Goal: Communication & Community: Share content

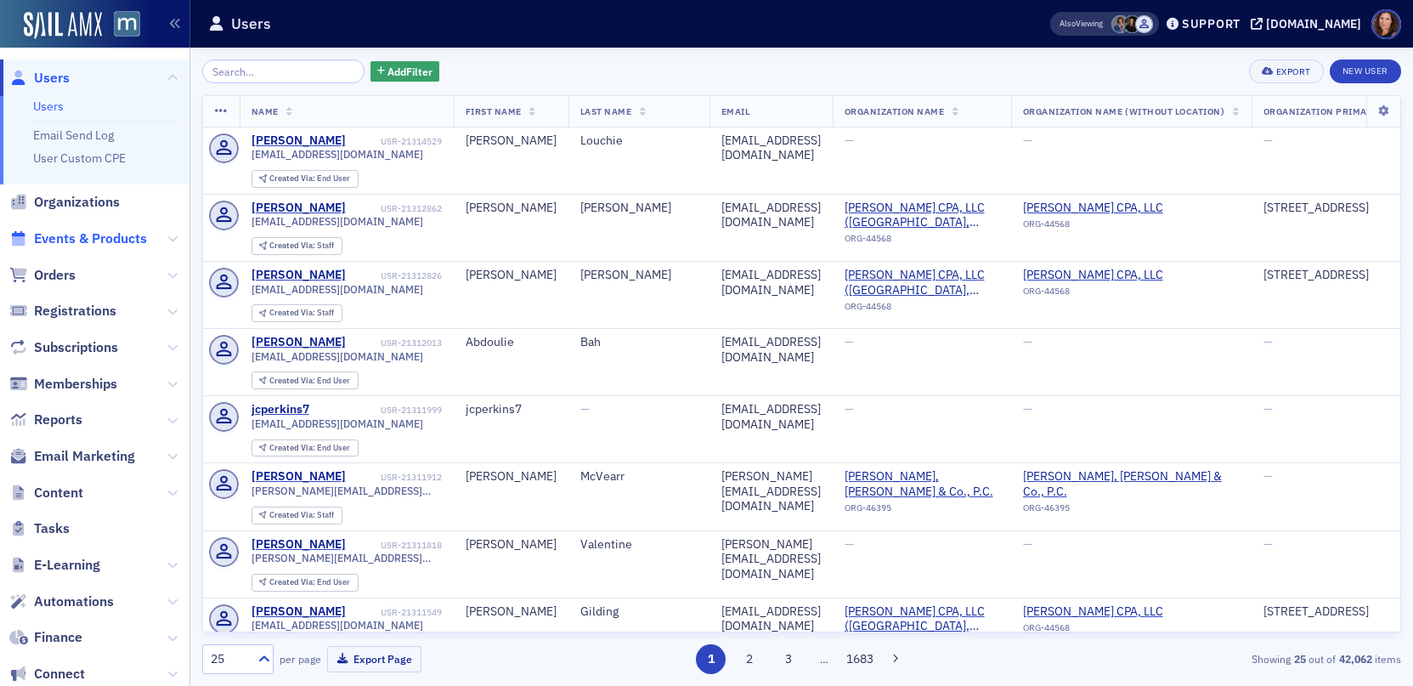
click at [91, 243] on span "Events & Products" at bounding box center [90, 238] width 113 height 19
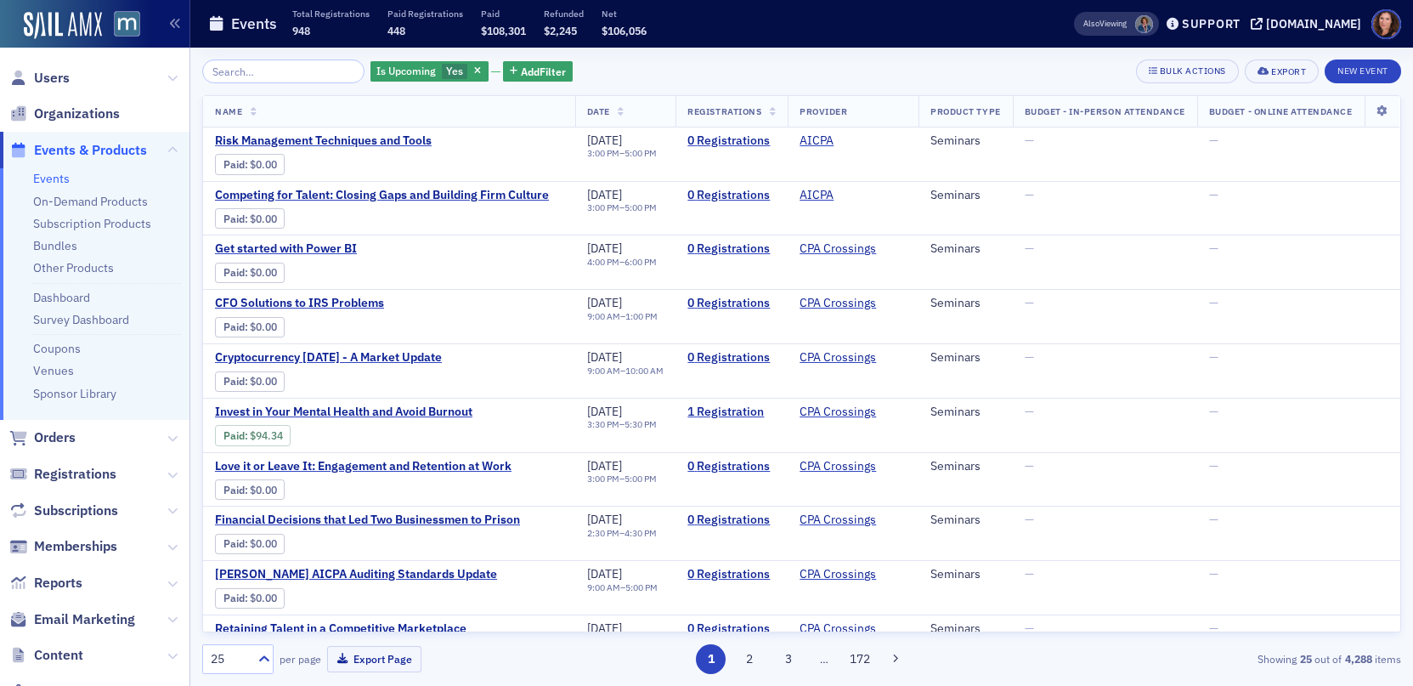
click at [263, 69] on input "search" at bounding box center [283, 71] width 162 height 24
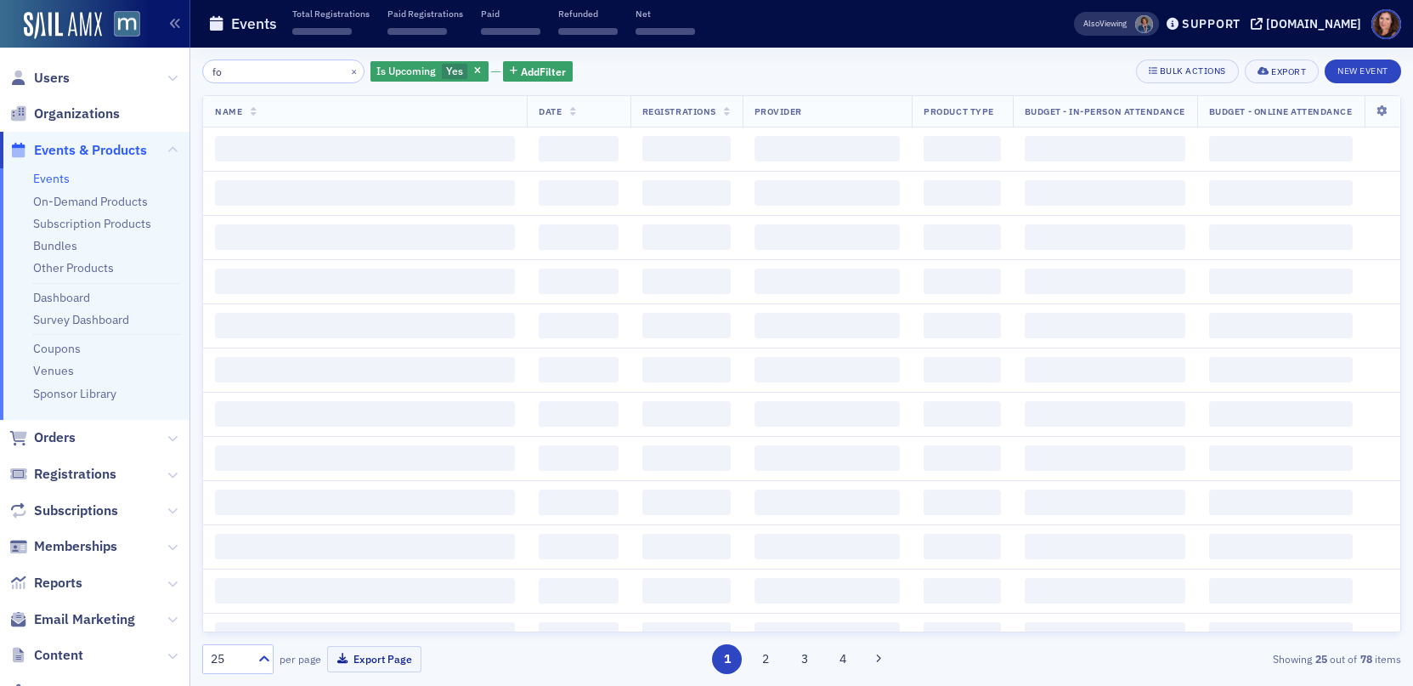
type input "f"
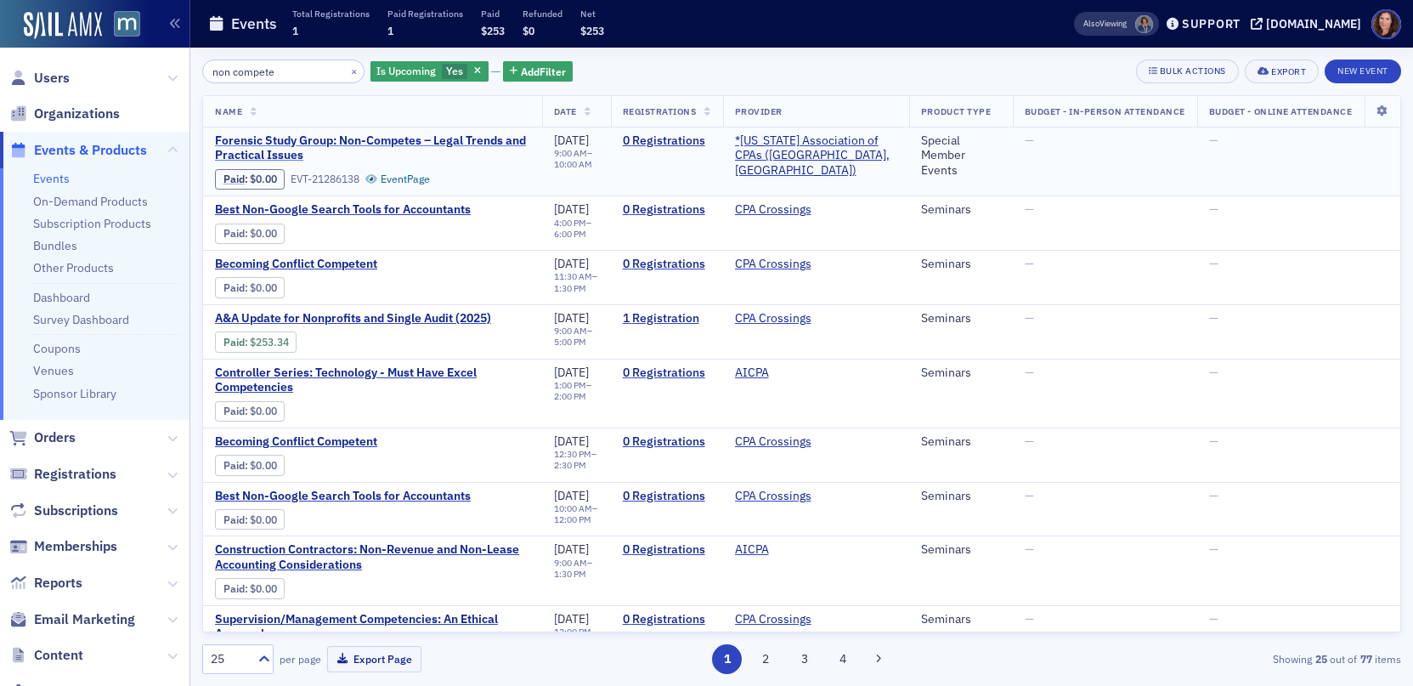
type input "non compete"
click at [359, 138] on span "Forensic Study Group: Non-Competes – Legal Trends and Practical Issues" at bounding box center [372, 148] width 315 height 30
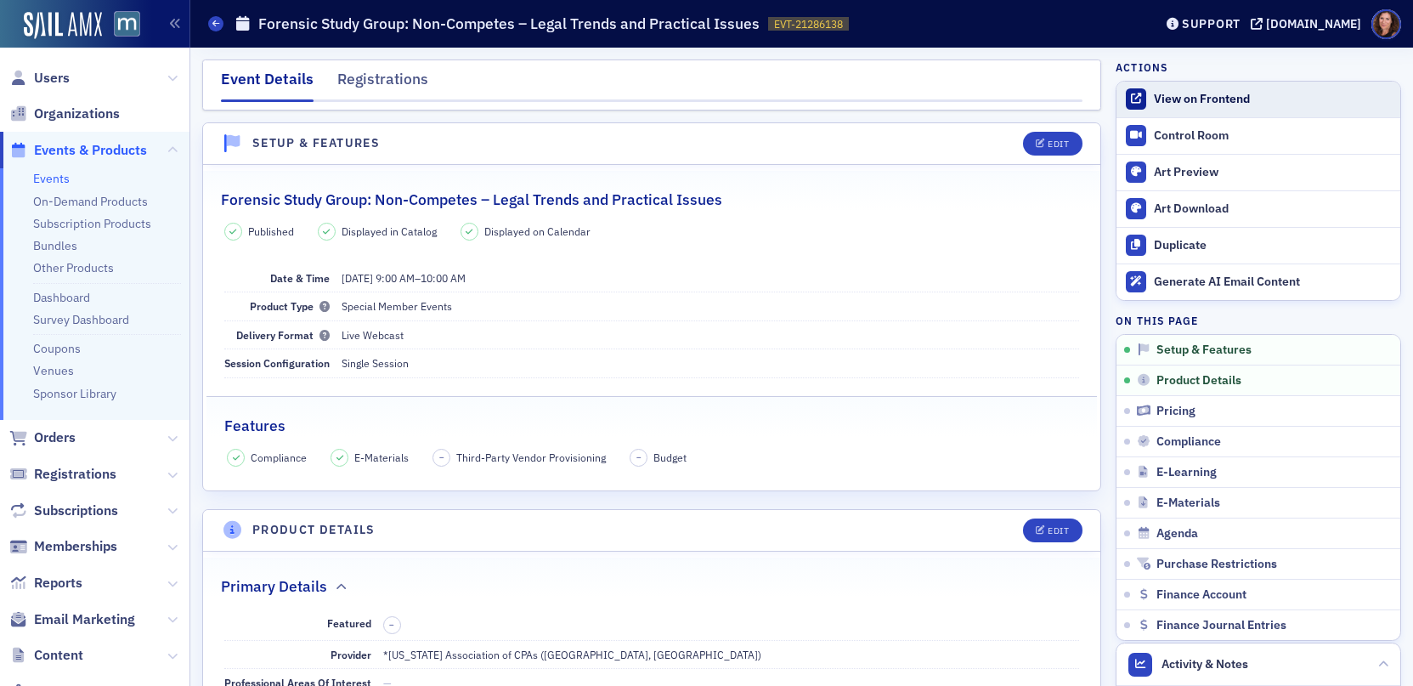
click at [1161, 103] on div "View on Frontend" at bounding box center [1273, 99] width 238 height 15
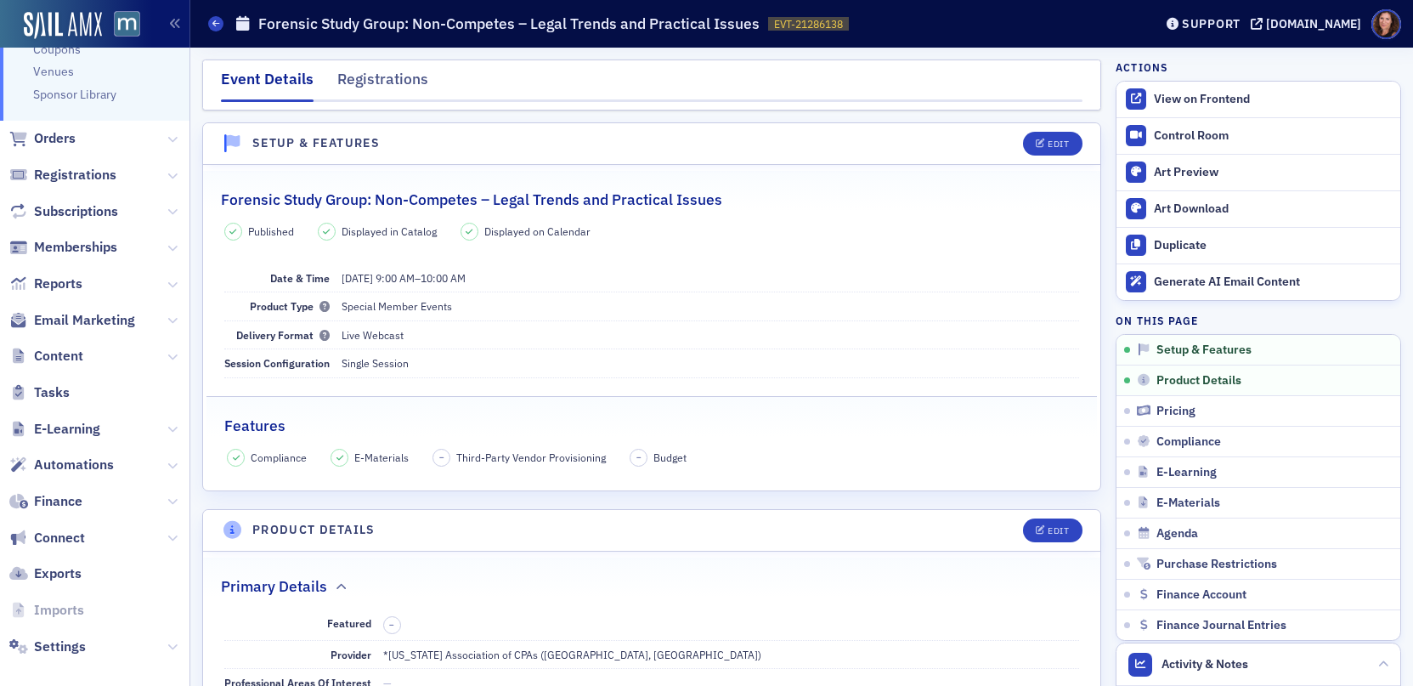
scroll to position [313, 0]
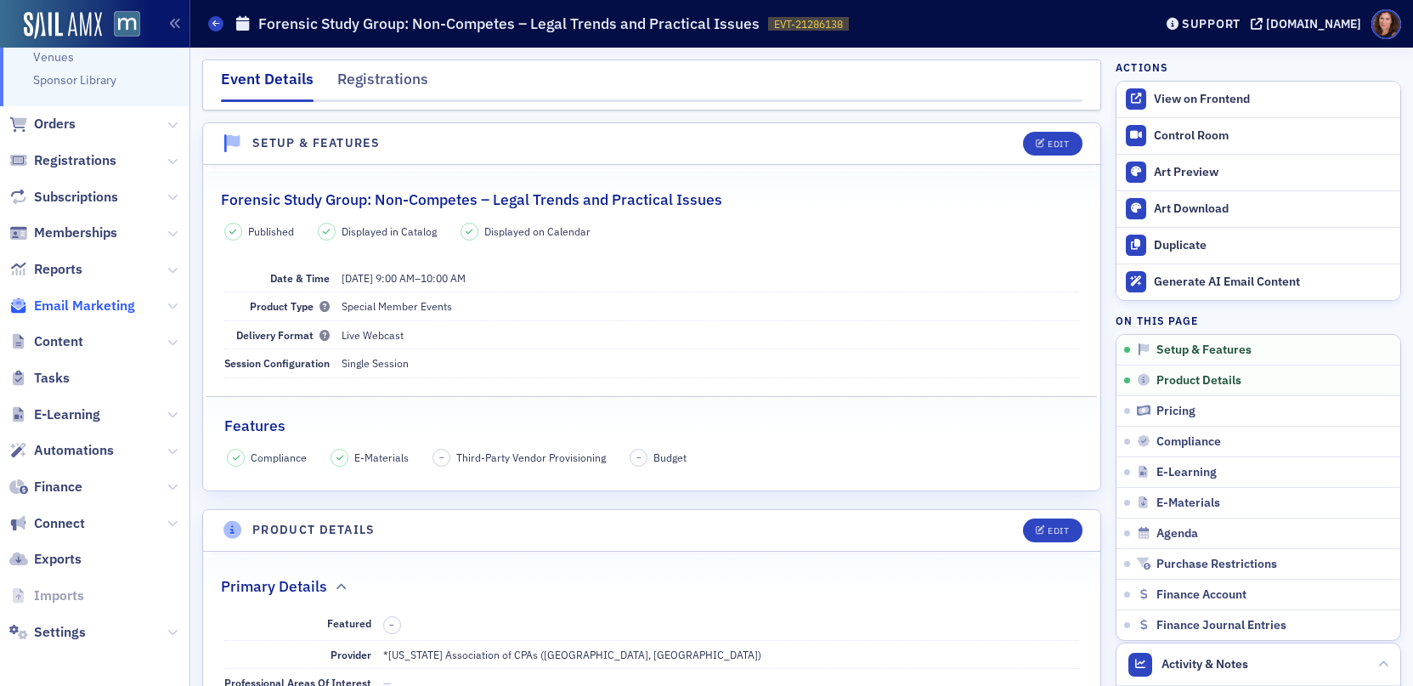
click at [66, 303] on span "Email Marketing" at bounding box center [84, 306] width 101 height 19
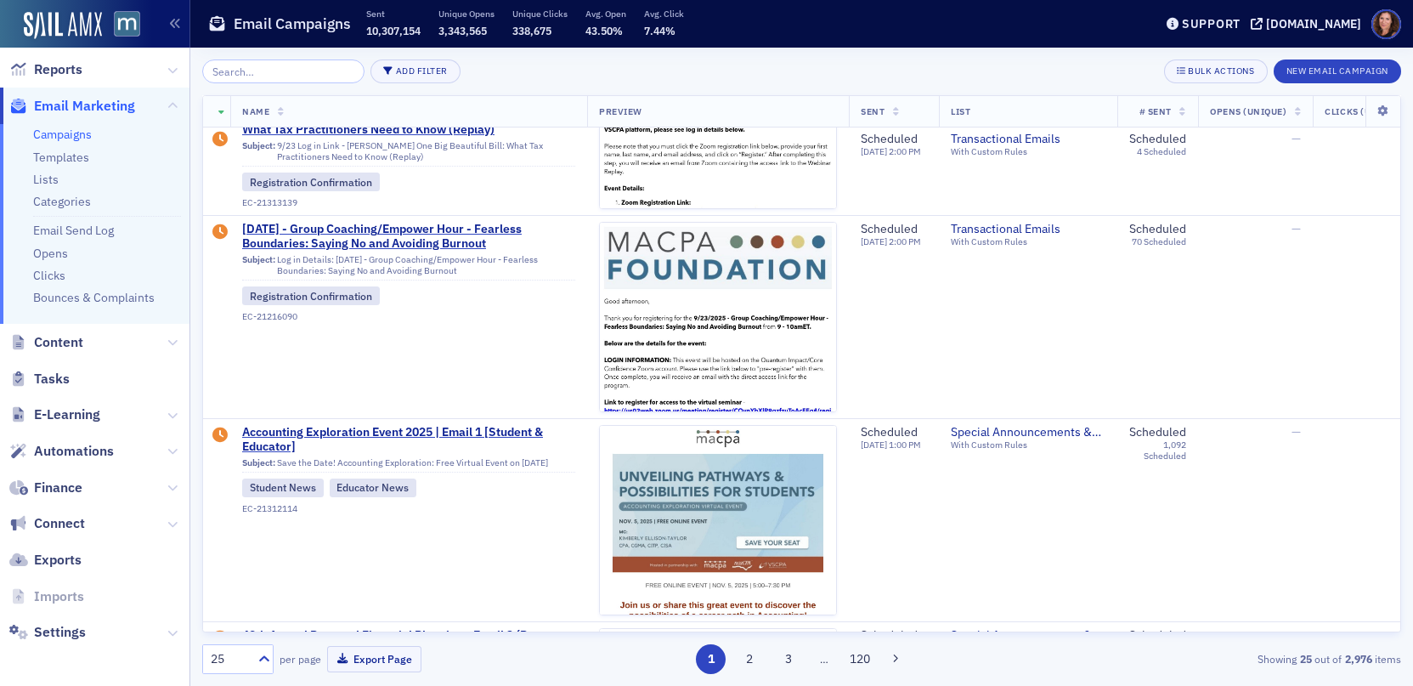
scroll to position [743, 0]
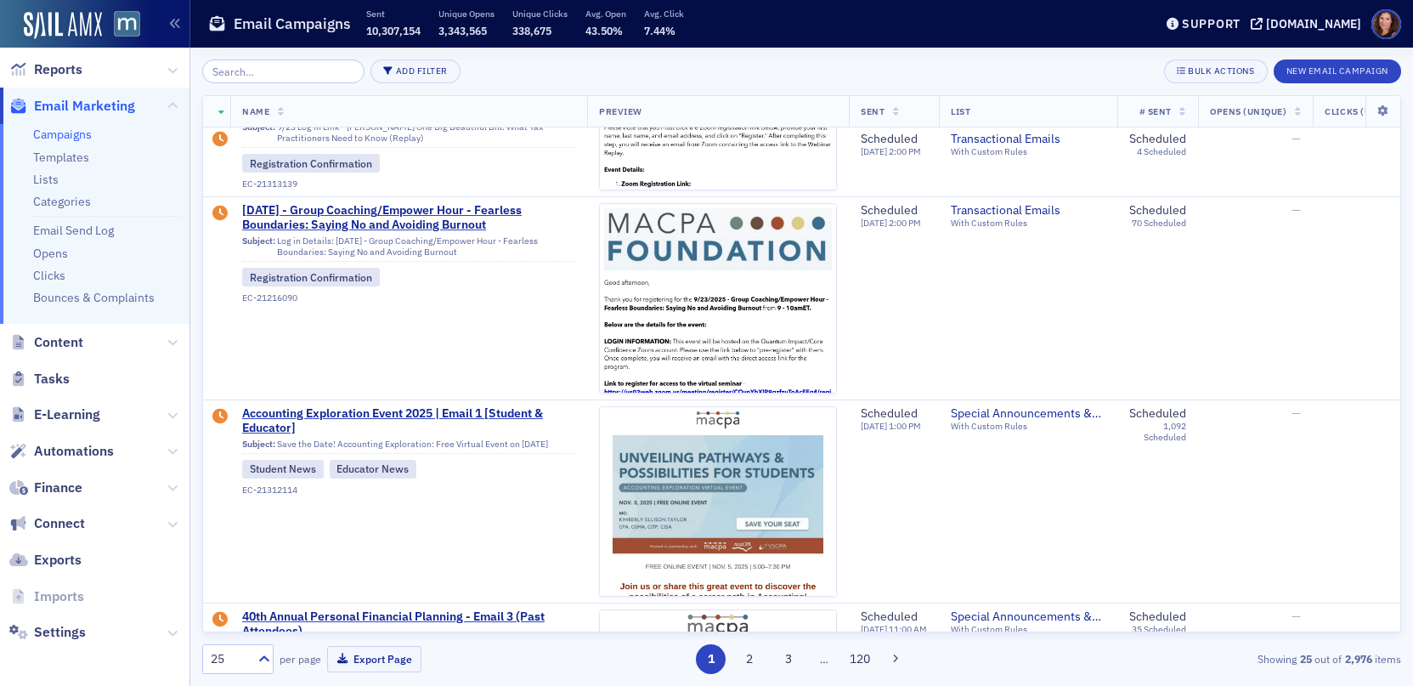
click at [246, 71] on input "search" at bounding box center [283, 71] width 162 height 24
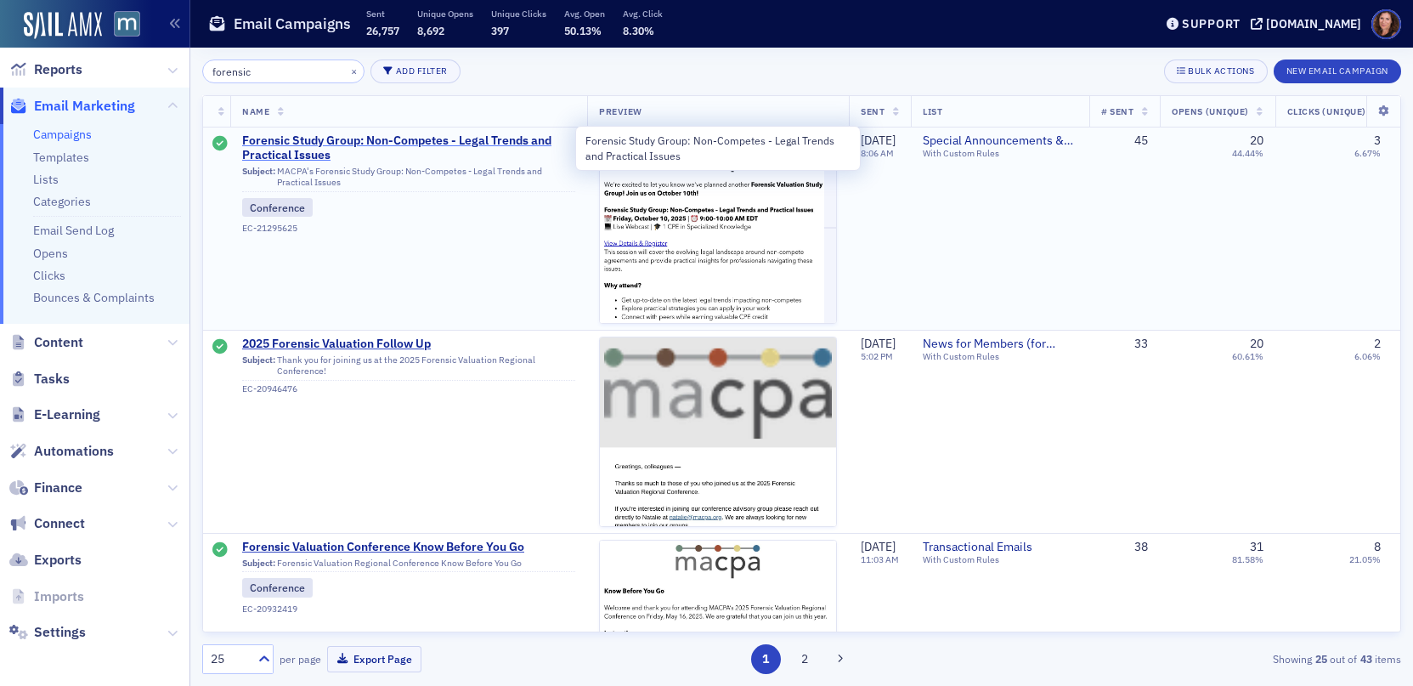
type input "forensic"
click at [339, 140] on span "Forensic Study Group: Non-Competes - Legal Trends and Practical Issues" at bounding box center [408, 148] width 333 height 30
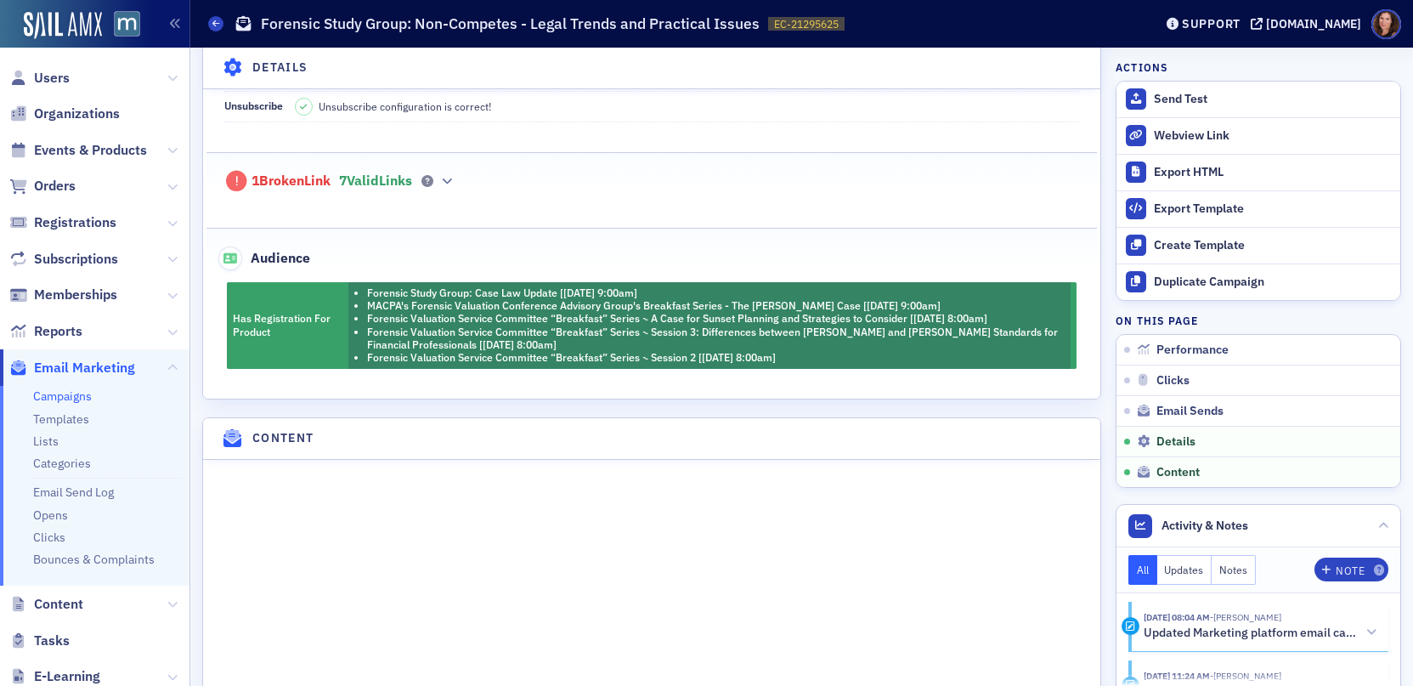
click at [65, 395] on link "Campaigns" at bounding box center [62, 395] width 59 height 15
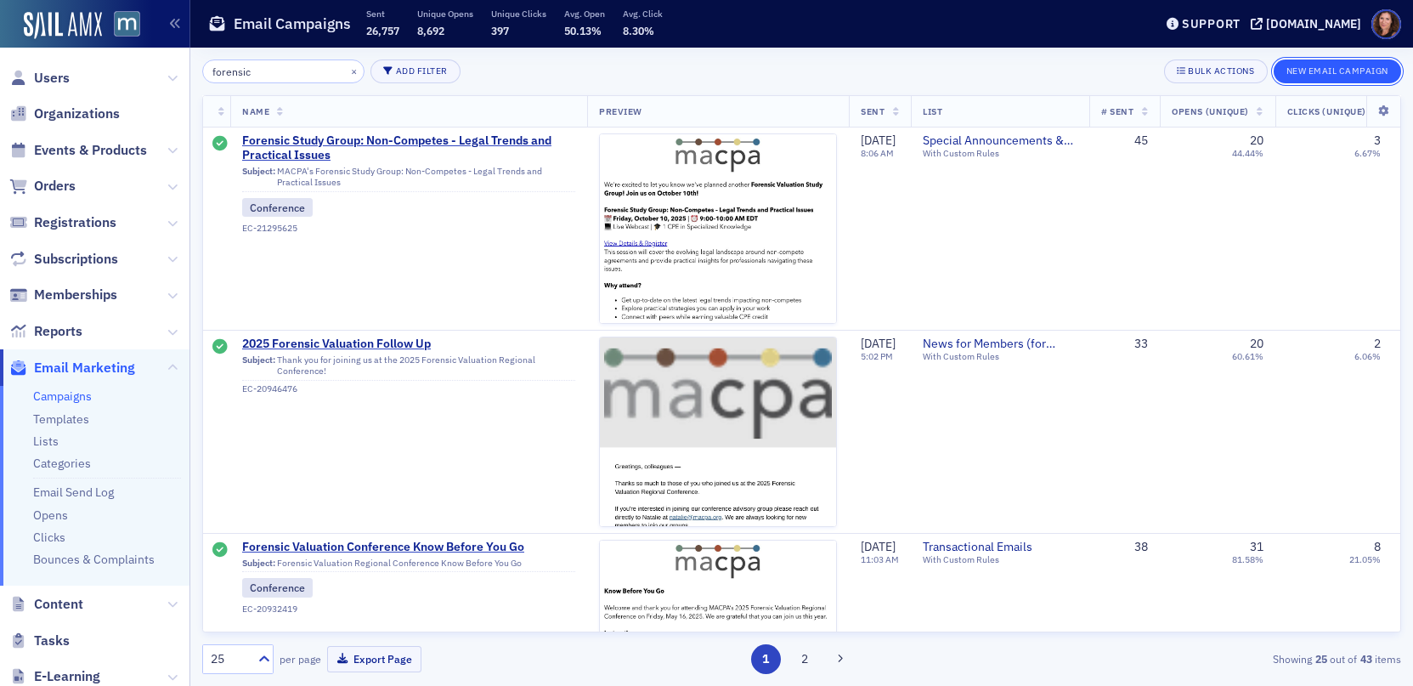
click at [1342, 70] on button "New Email Campaign" at bounding box center [1337, 71] width 127 height 24
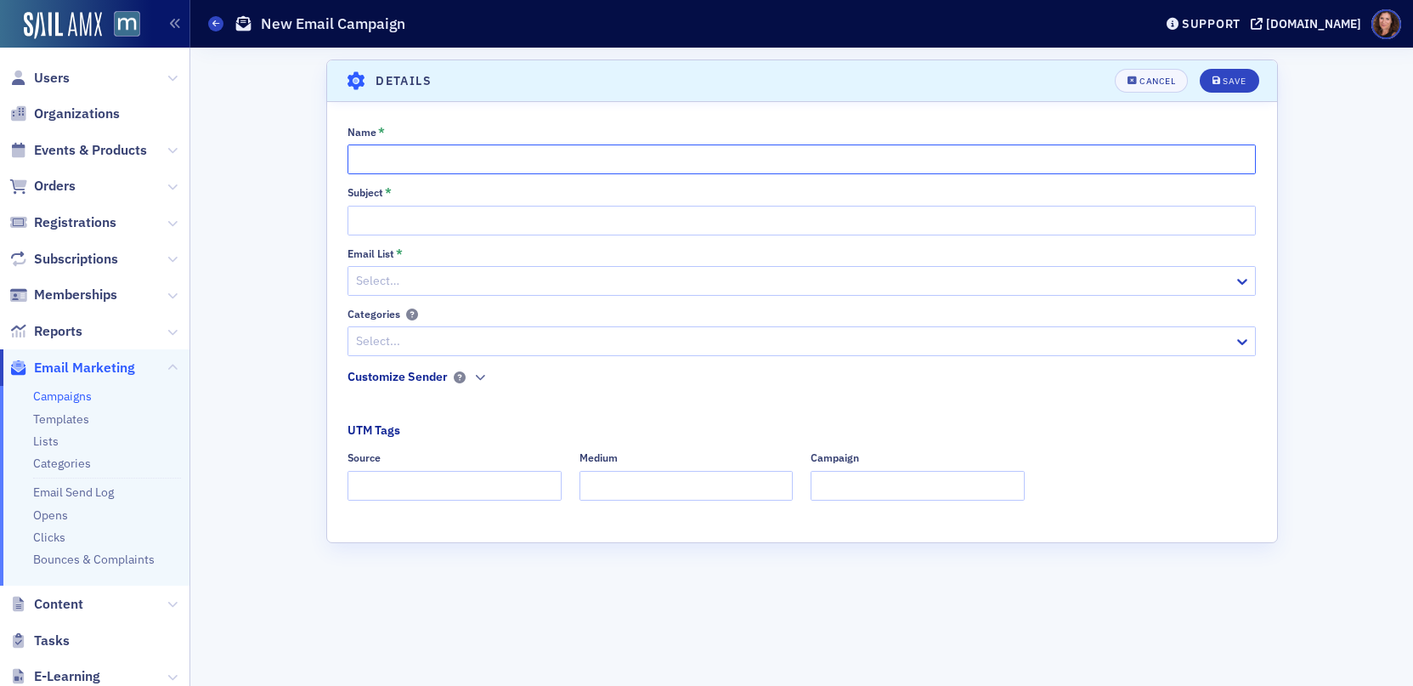
click at [489, 161] on input "Name *" at bounding box center [801, 159] width 908 height 30
type input "Forensic Valuation Study Group"
click at [358, 223] on input "Subject *" at bounding box center [801, 221] width 908 height 30
paste input "Unlock the Secrets of Non-Competes: Join Our Exclusive Forensic Study Group!"
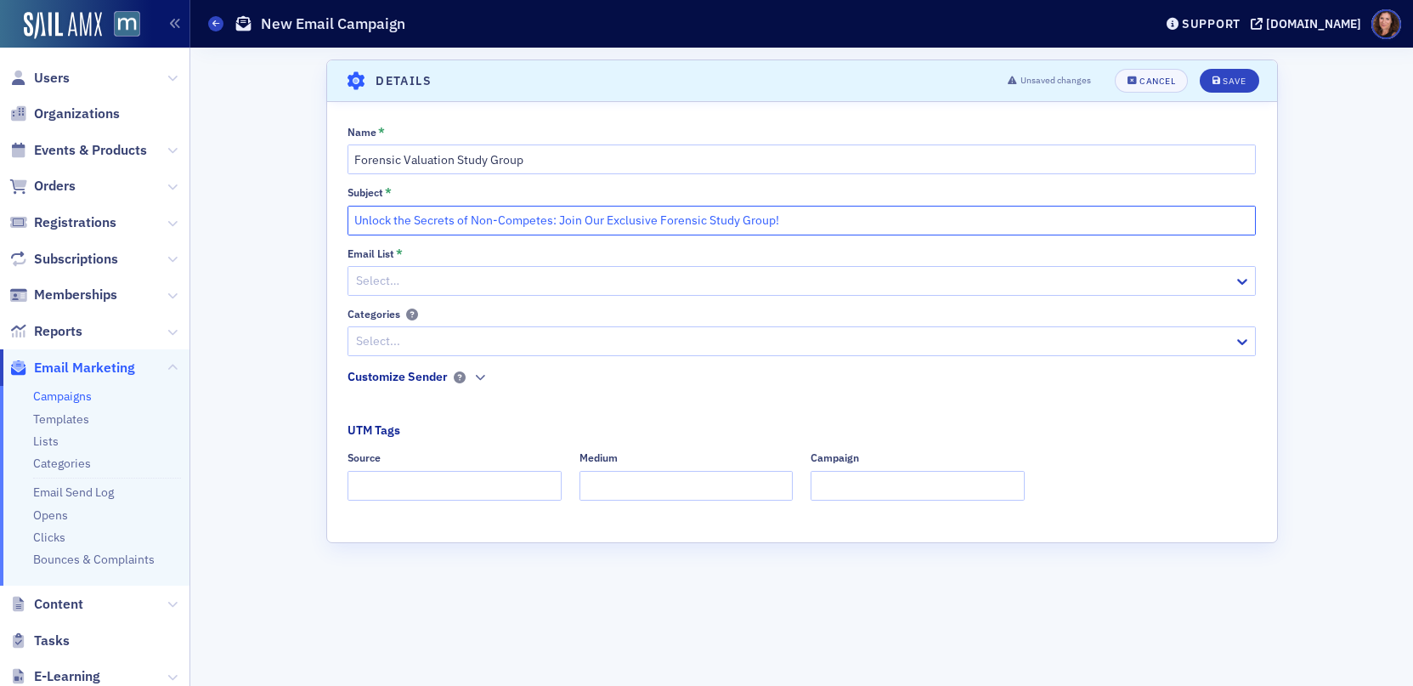
type input "Unlock the Secrets of Non-Competes: Join Our Exclusive Forensic Study Group!"
click at [497, 278] on div at bounding box center [793, 280] width 878 height 21
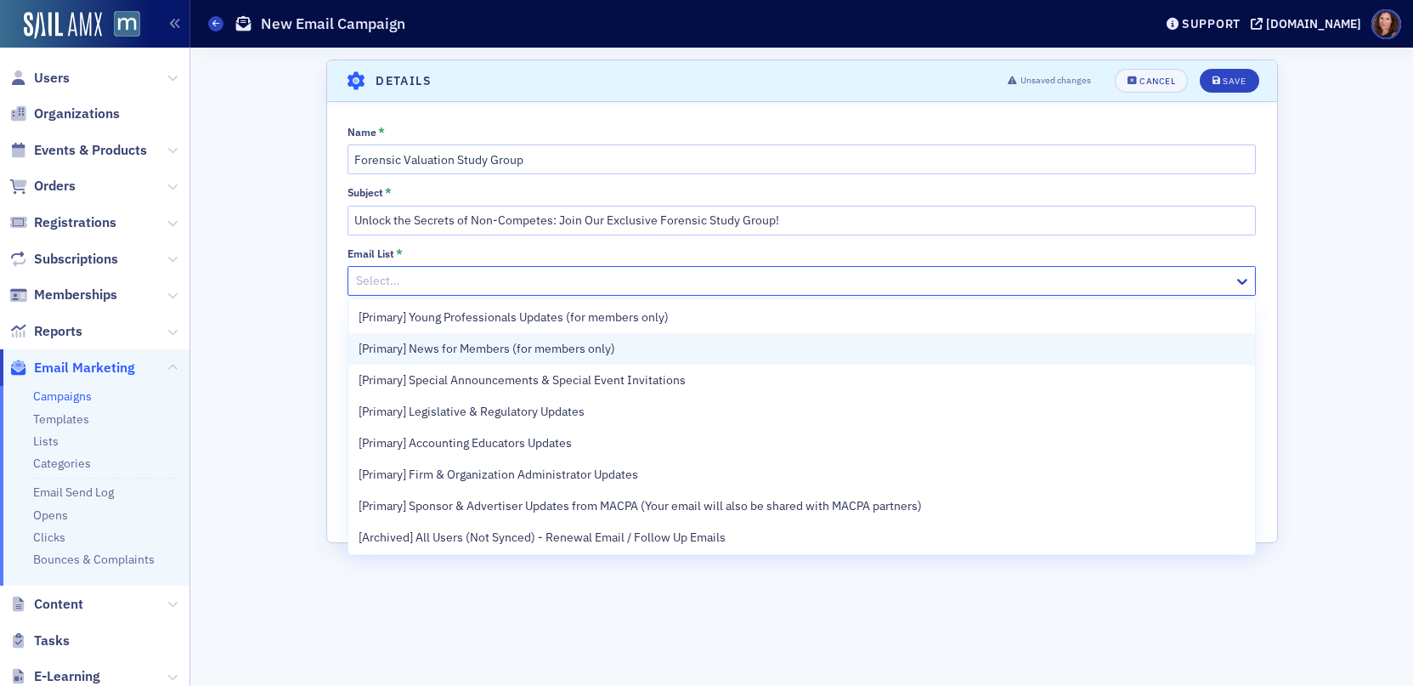
scroll to position [196, 0]
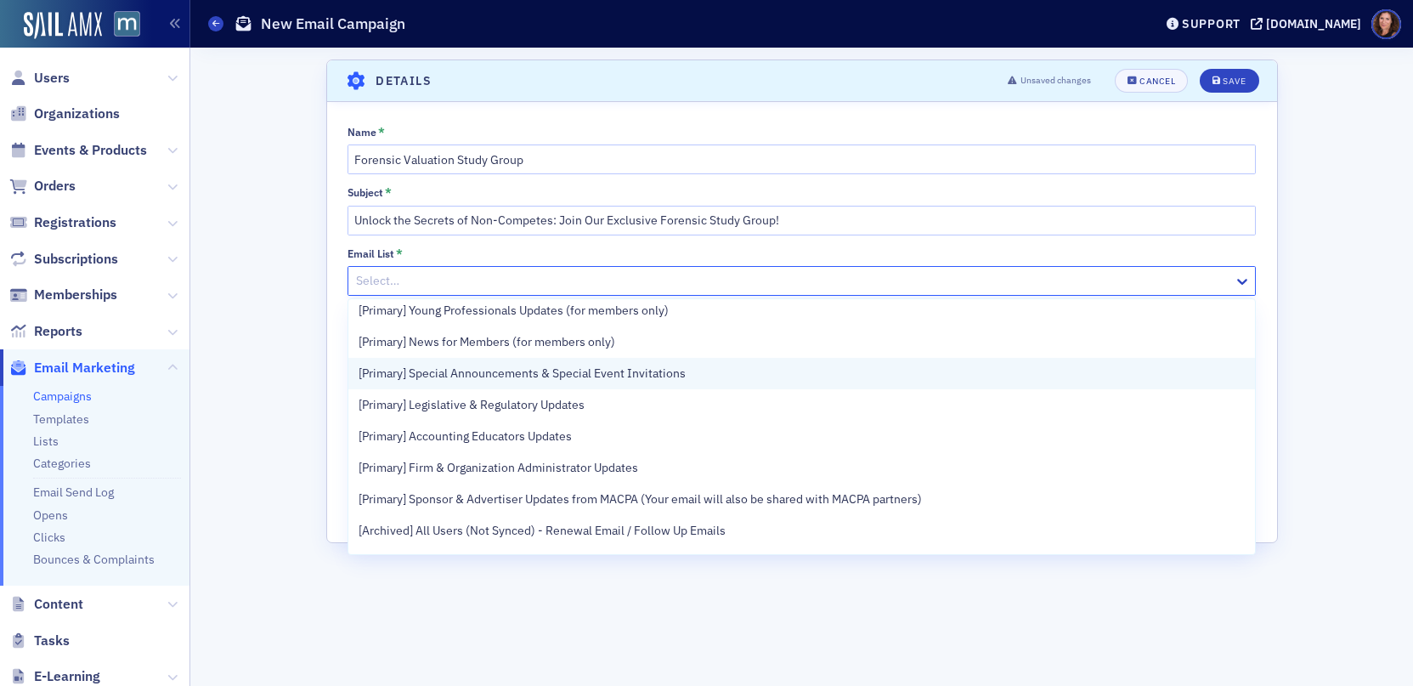
click at [522, 381] on span "[Primary] Special Announcements & Special Event Invitations" at bounding box center [522, 373] width 327 height 18
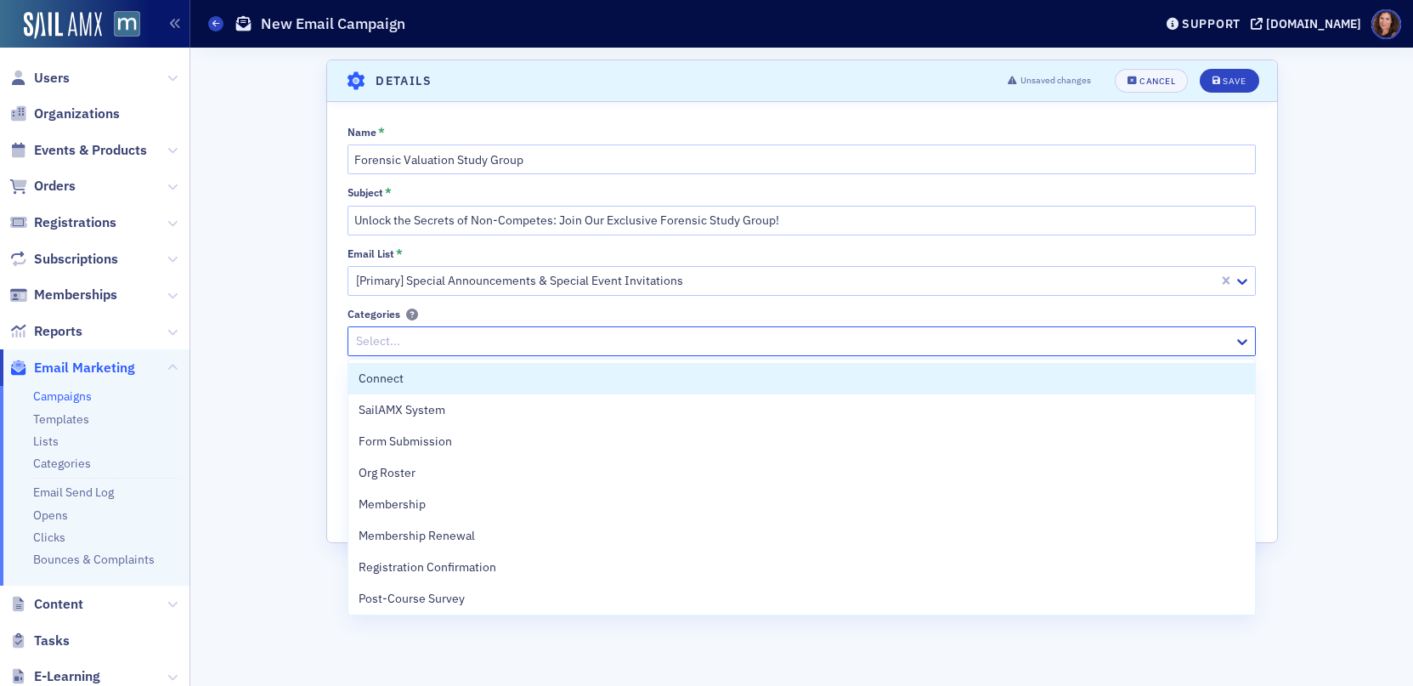
click at [676, 334] on div at bounding box center [793, 340] width 878 height 21
type input "c"
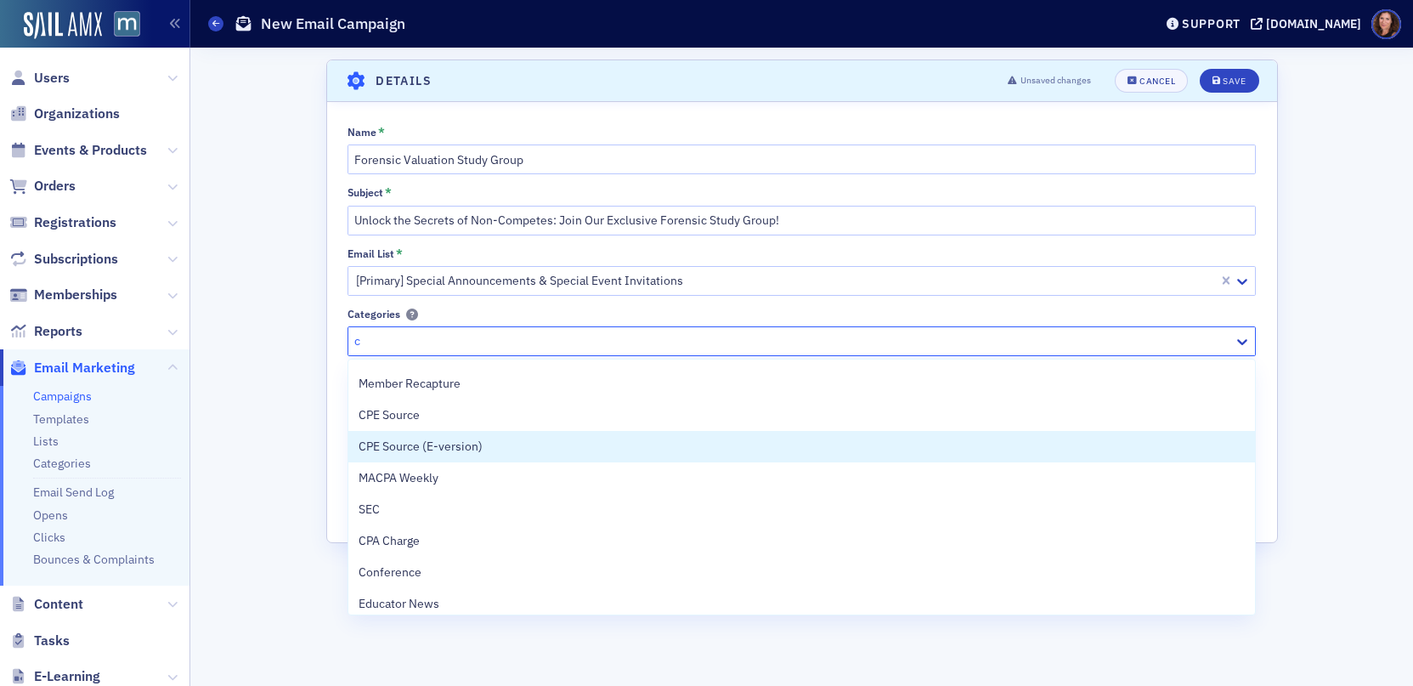
scroll to position [129, 0]
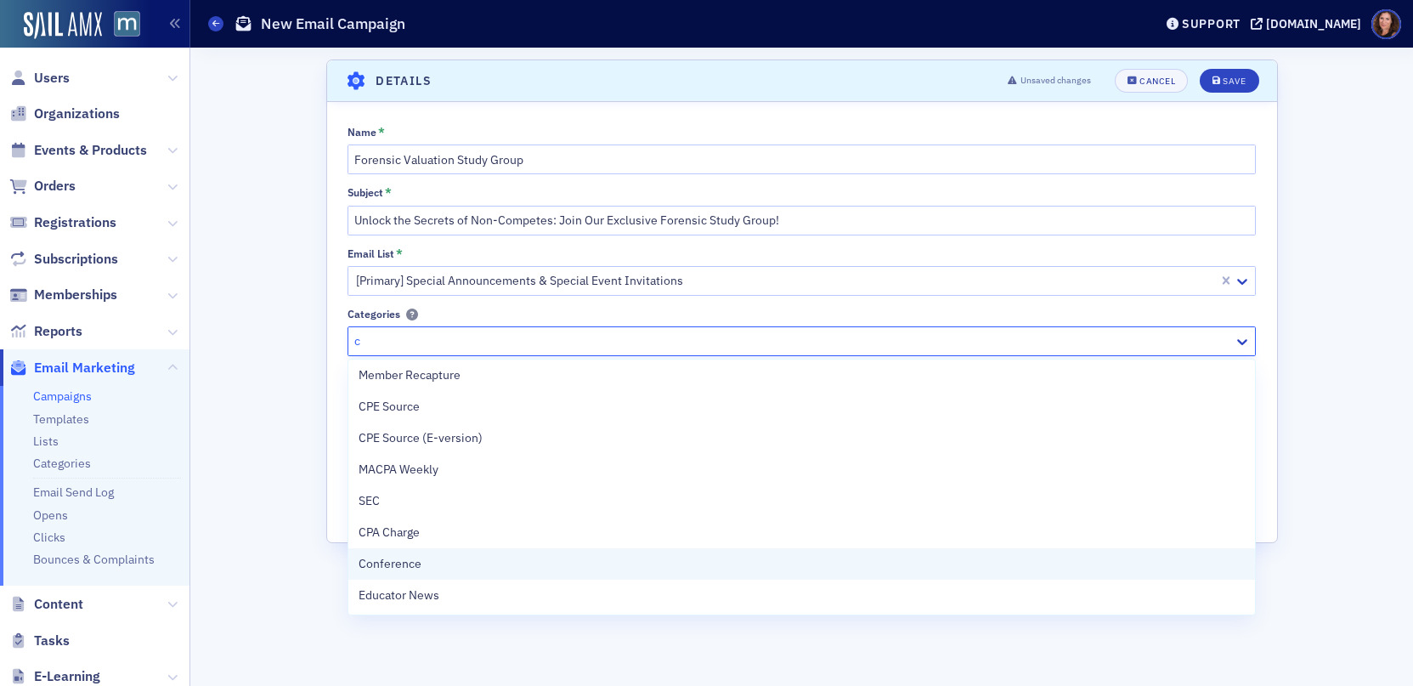
click at [572, 575] on div "Conference" at bounding box center [801, 563] width 907 height 31
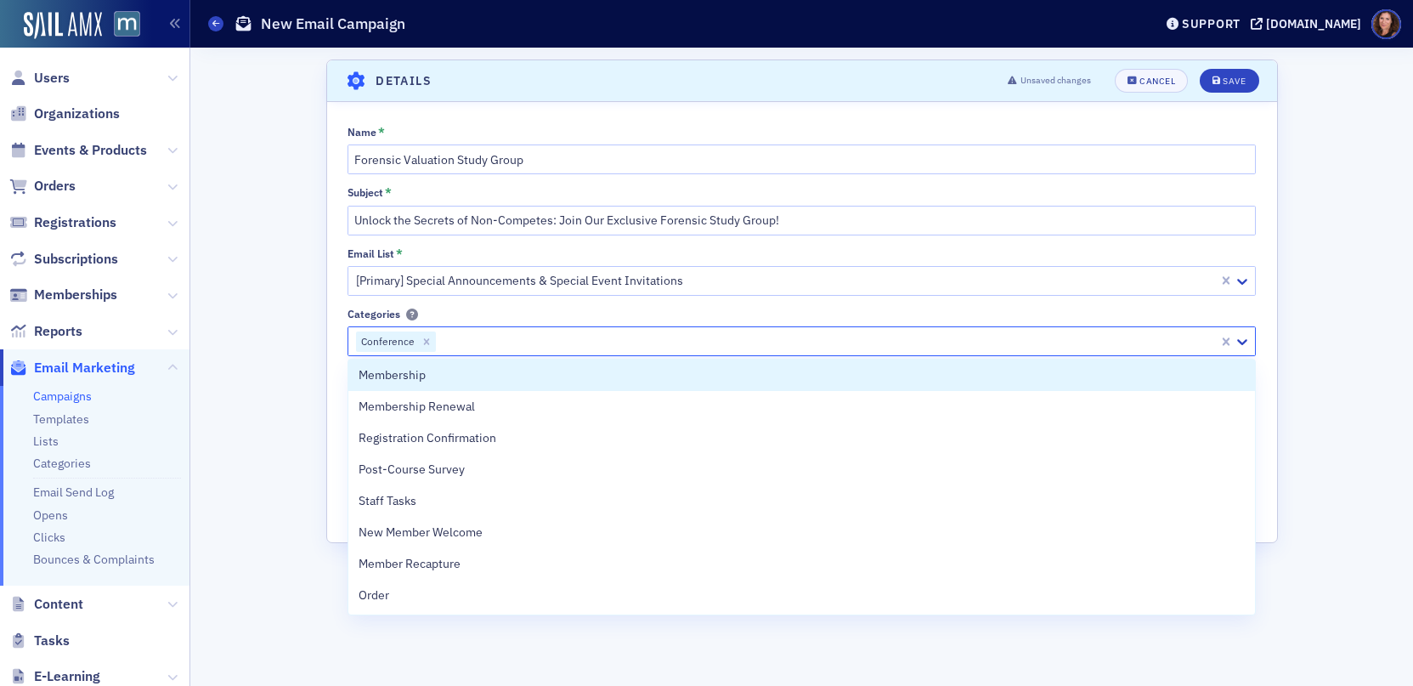
click at [525, 339] on div at bounding box center [827, 340] width 779 height 21
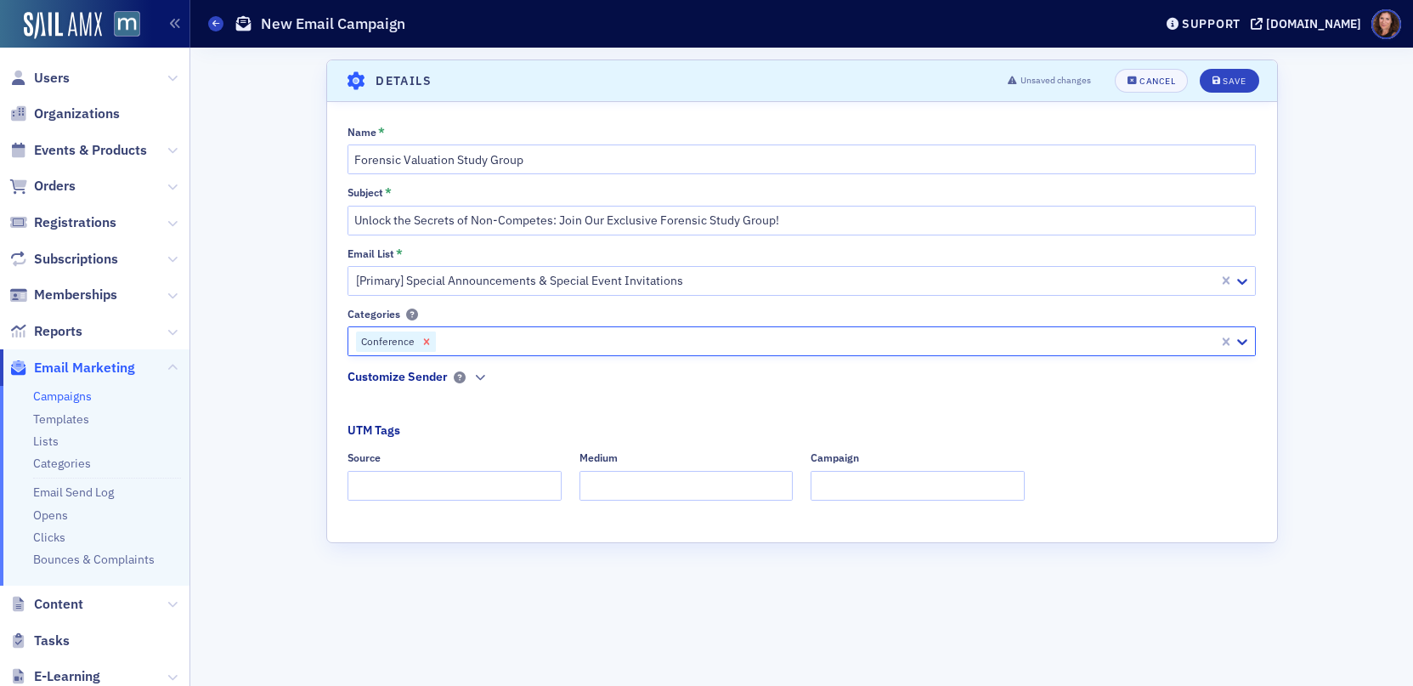
click at [425, 340] on icon "Remove Conference" at bounding box center [427, 341] width 6 height 6
click at [449, 346] on div at bounding box center [793, 340] width 878 height 21
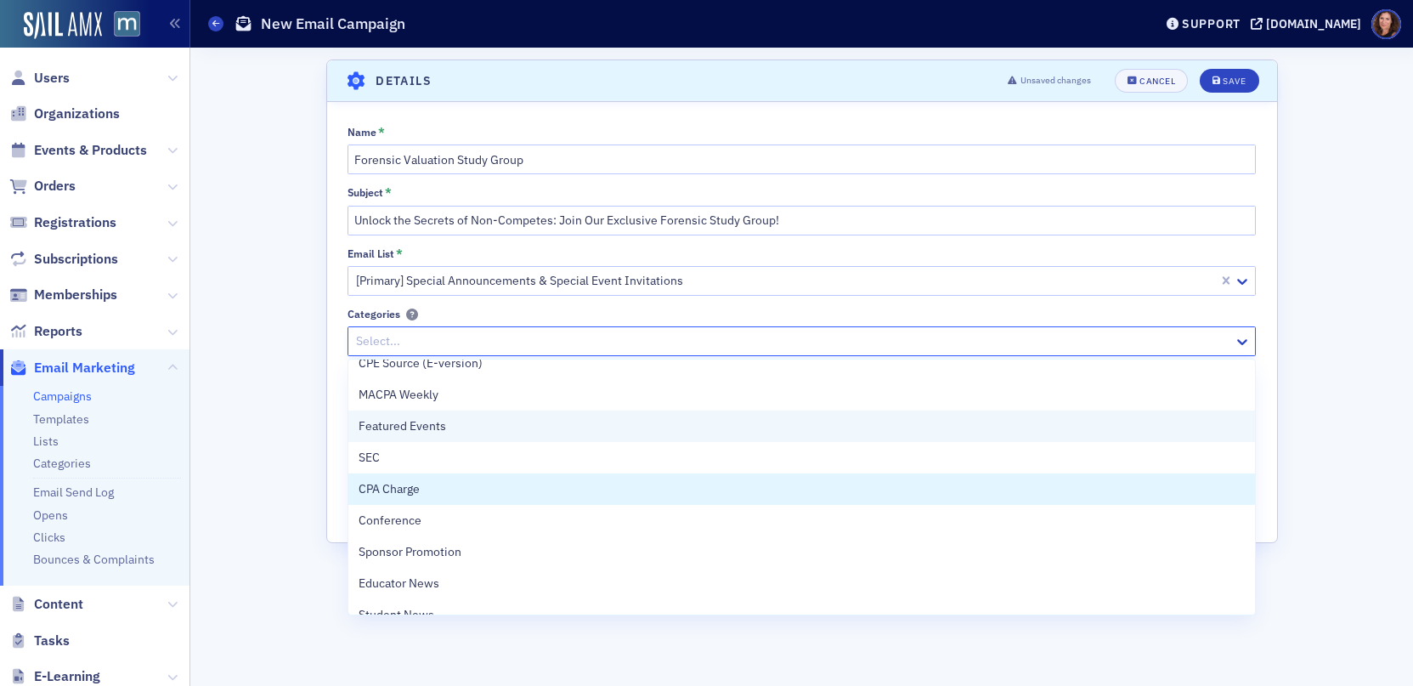
scroll to position [477, 0]
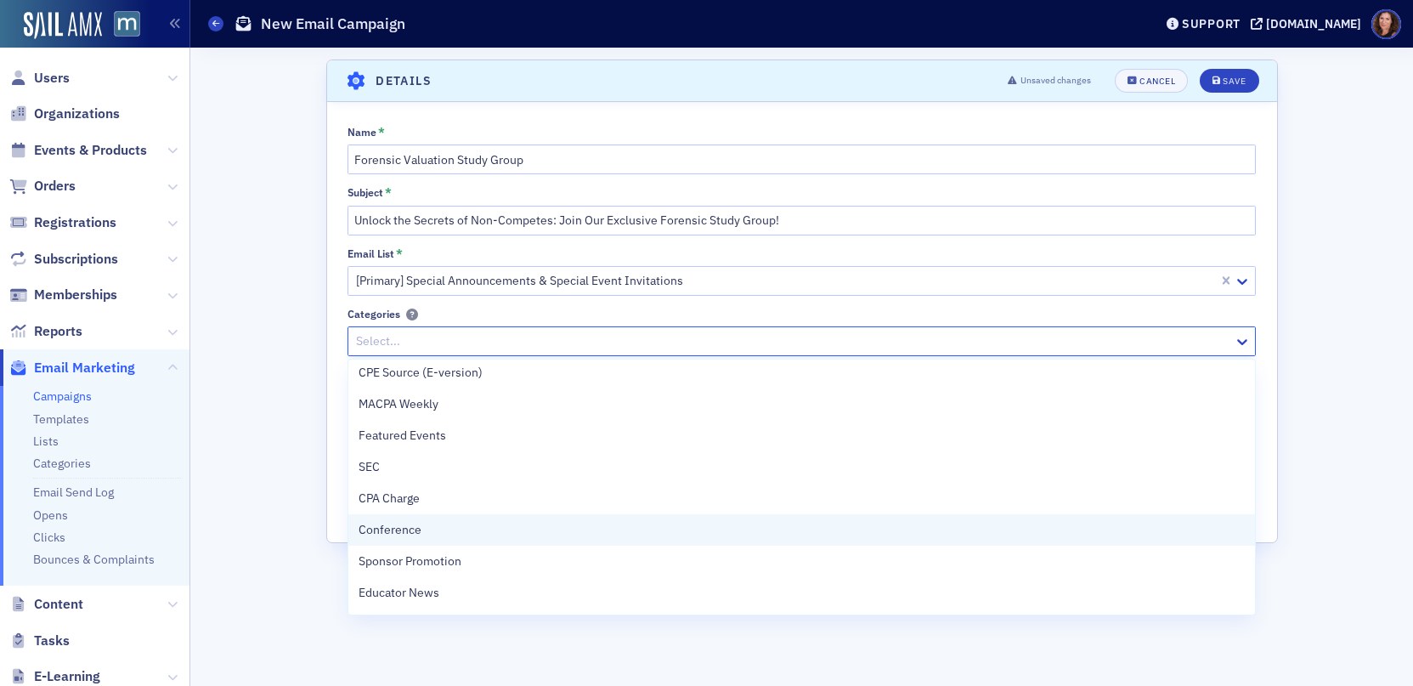
click at [524, 533] on div "Conference" at bounding box center [802, 530] width 886 height 18
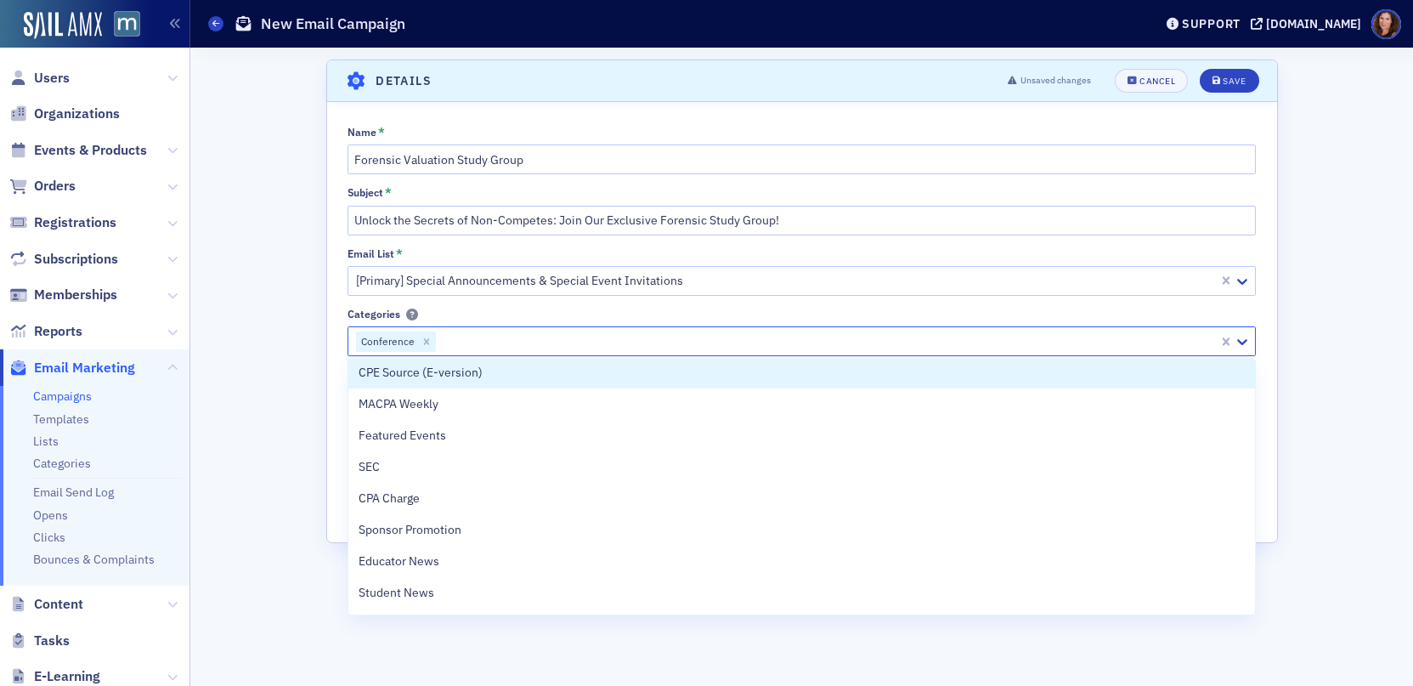
click at [590, 311] on div "Categories" at bounding box center [801, 314] width 908 height 13
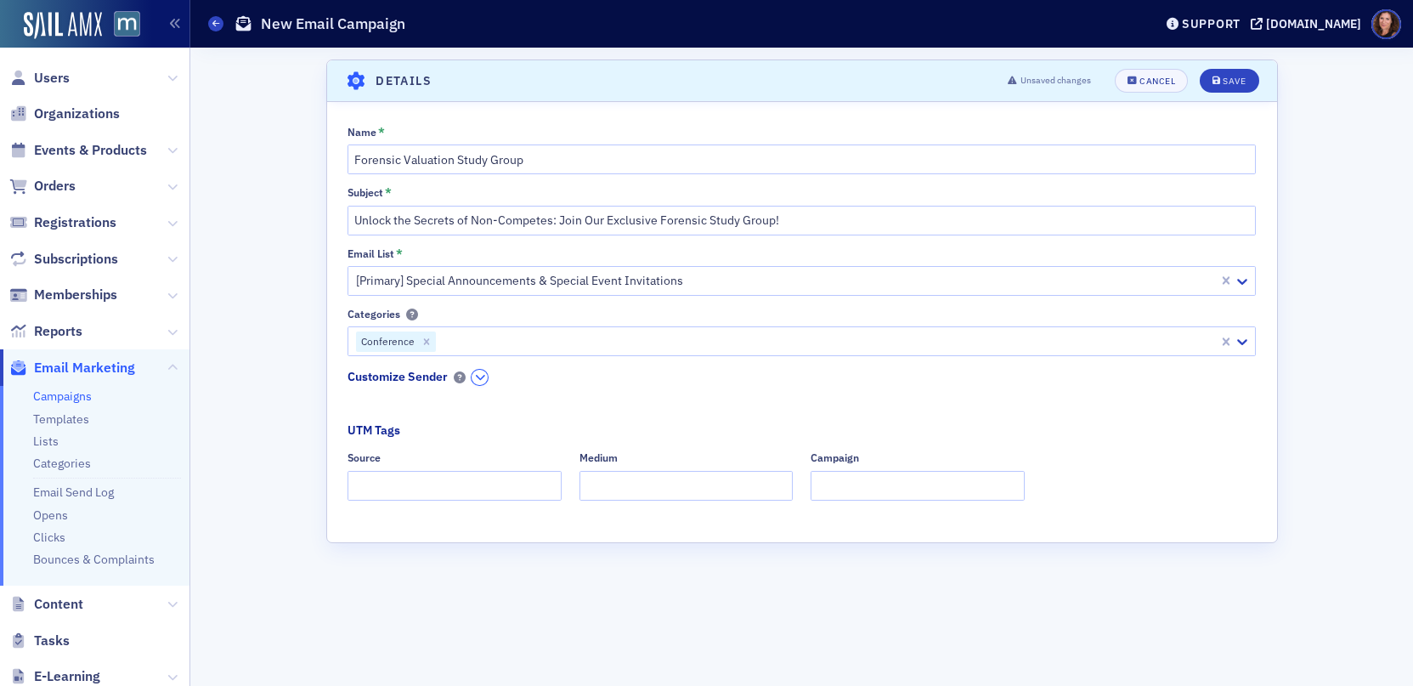
click at [470, 375] on div "Customize Sender" at bounding box center [417, 380] width 140 height 24
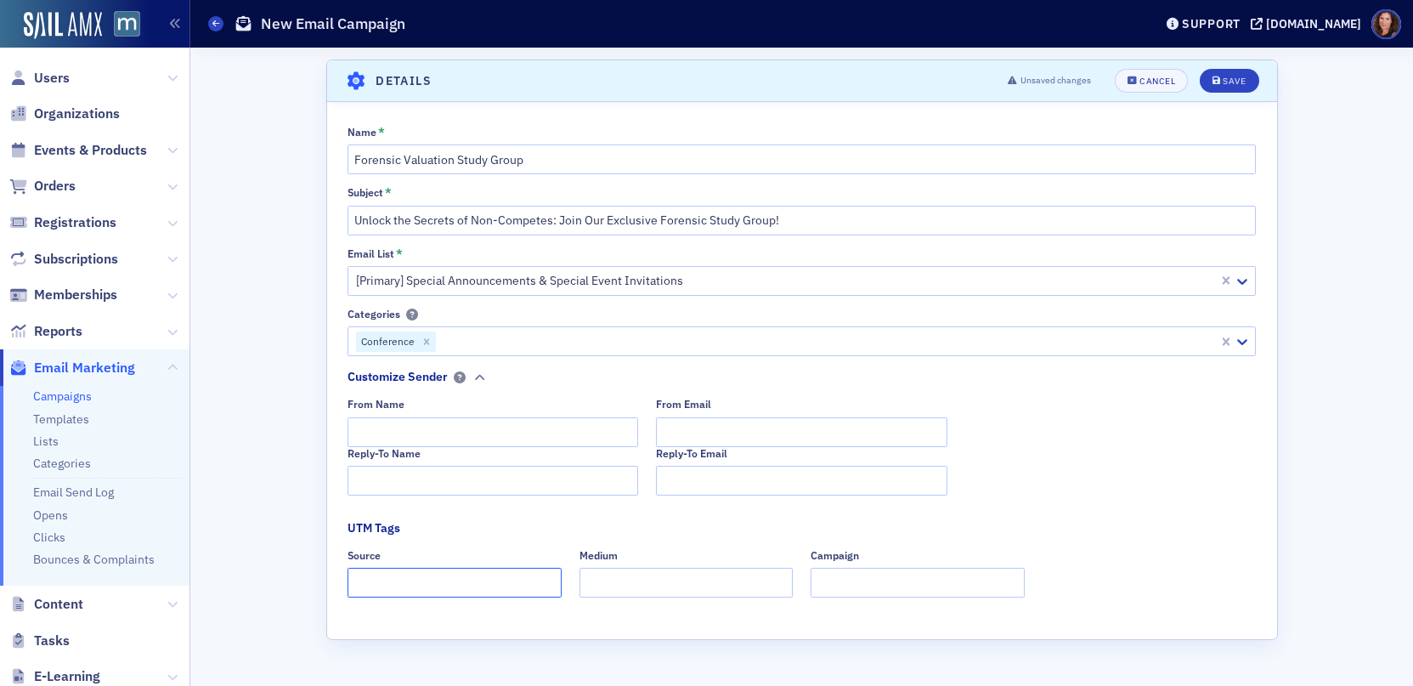
click at [455, 577] on input "Source" at bounding box center [454, 583] width 214 height 30
type input "Dedicated"
type input "A"
type input "Email"
type input "FVS Study Group"
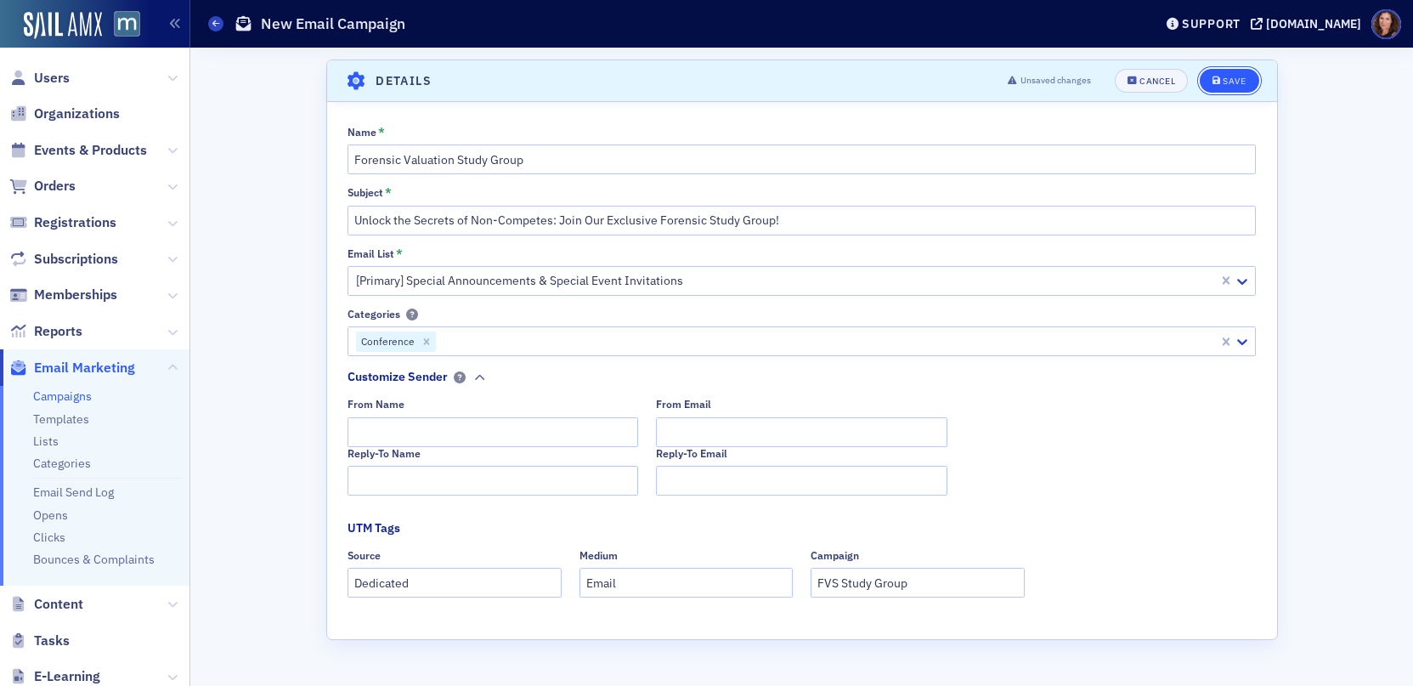
click at [1241, 77] on div "Save" at bounding box center [1234, 80] width 23 height 9
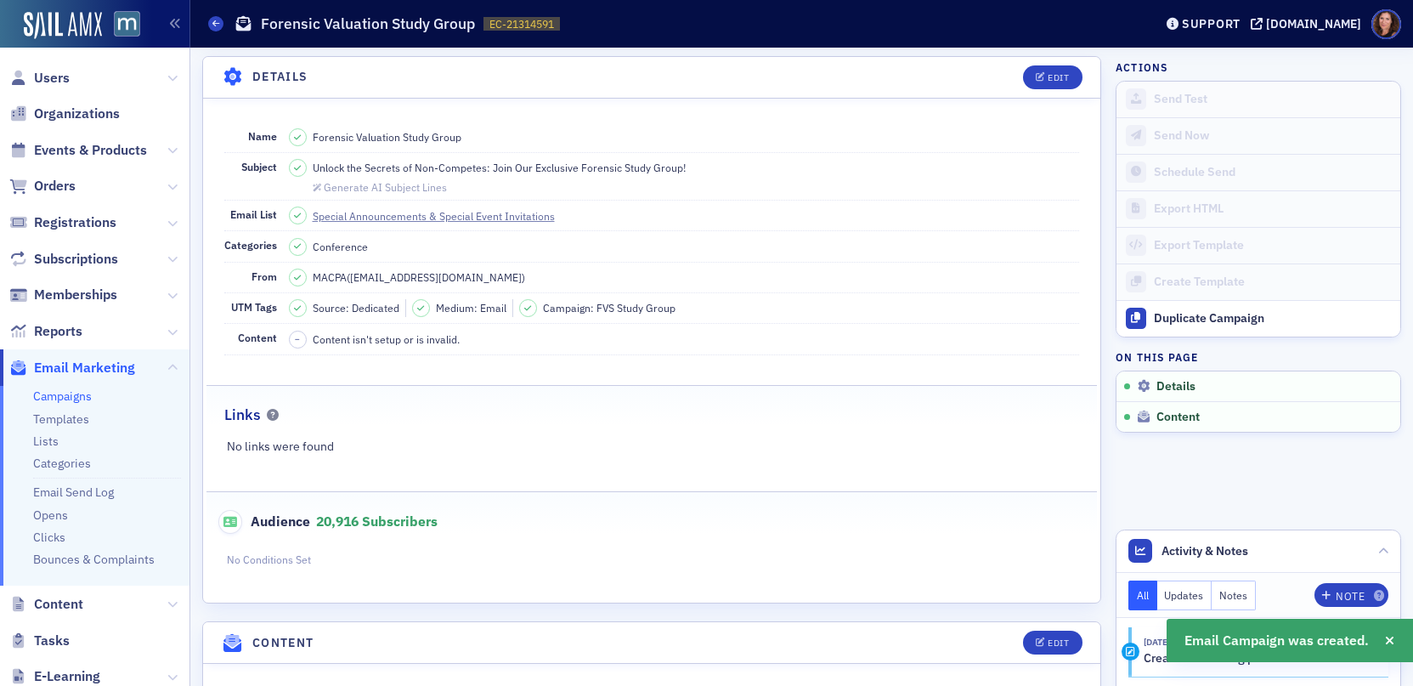
scroll to position [178, 0]
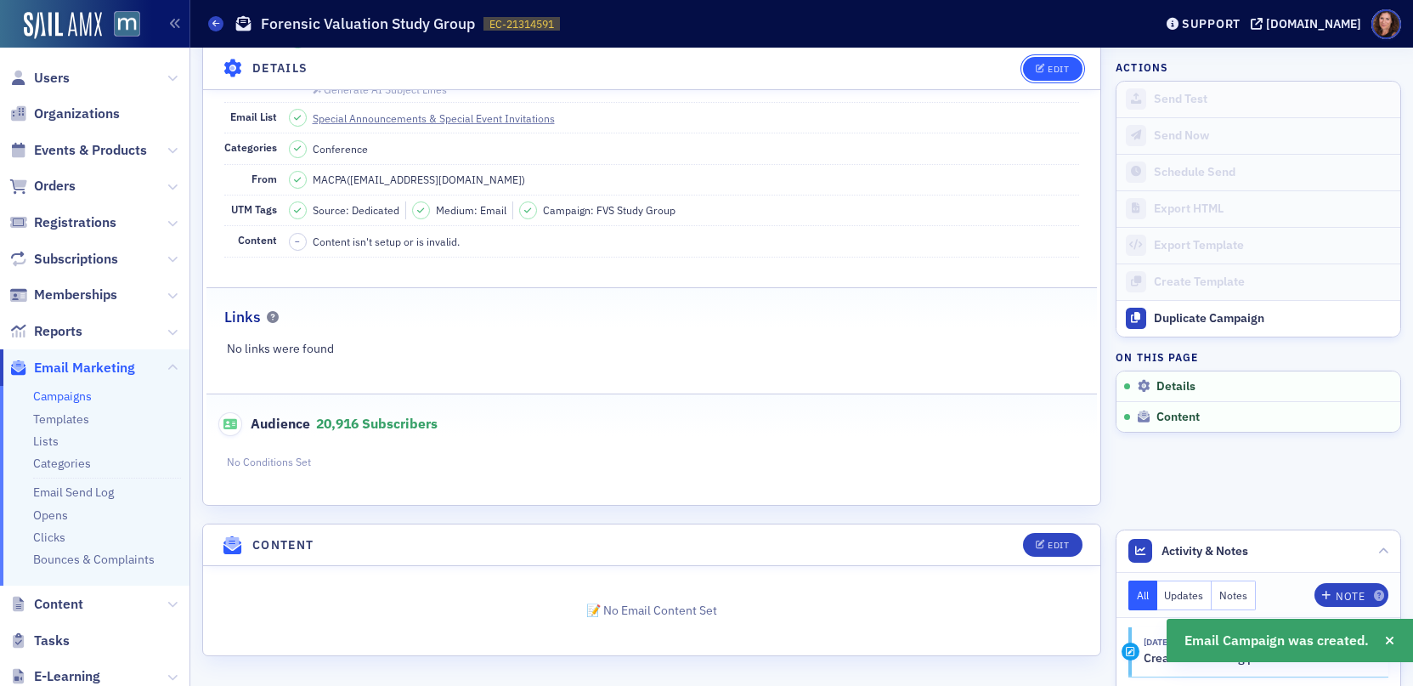
click at [1023, 70] on button "Edit" at bounding box center [1052, 68] width 59 height 24
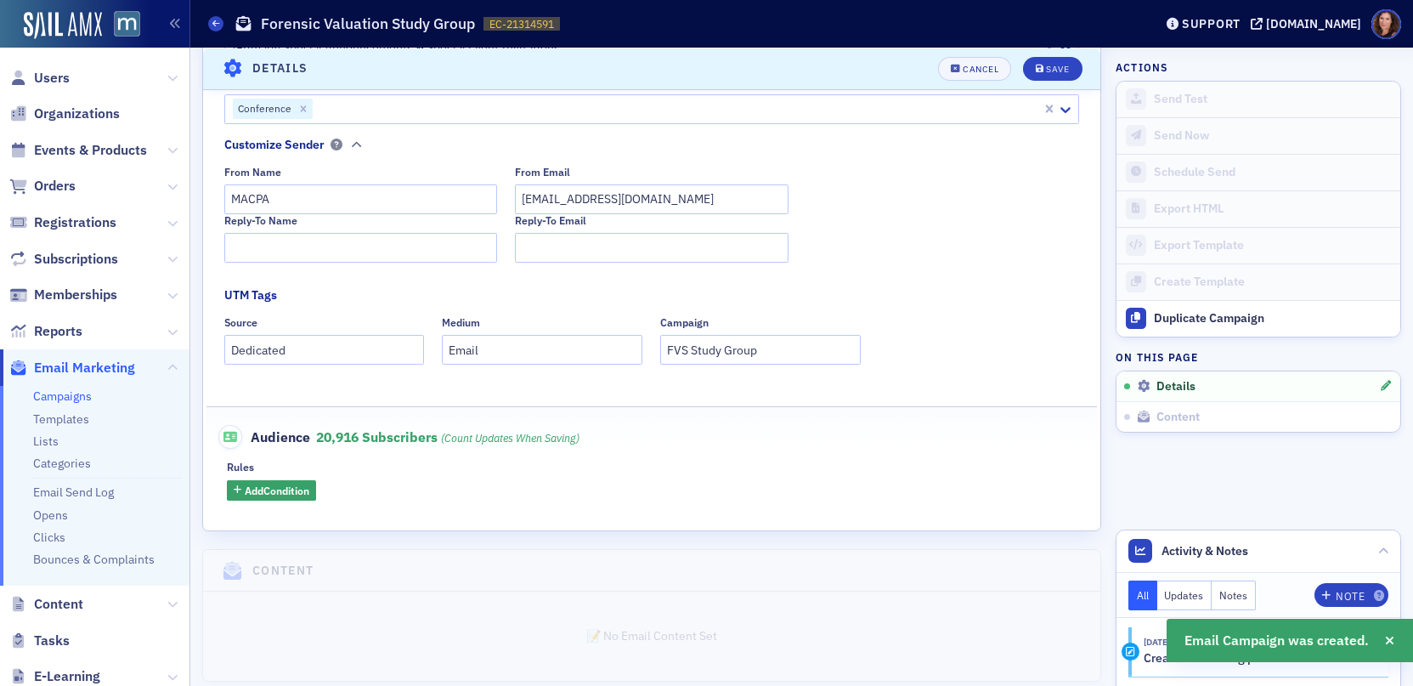
scroll to position [353, 0]
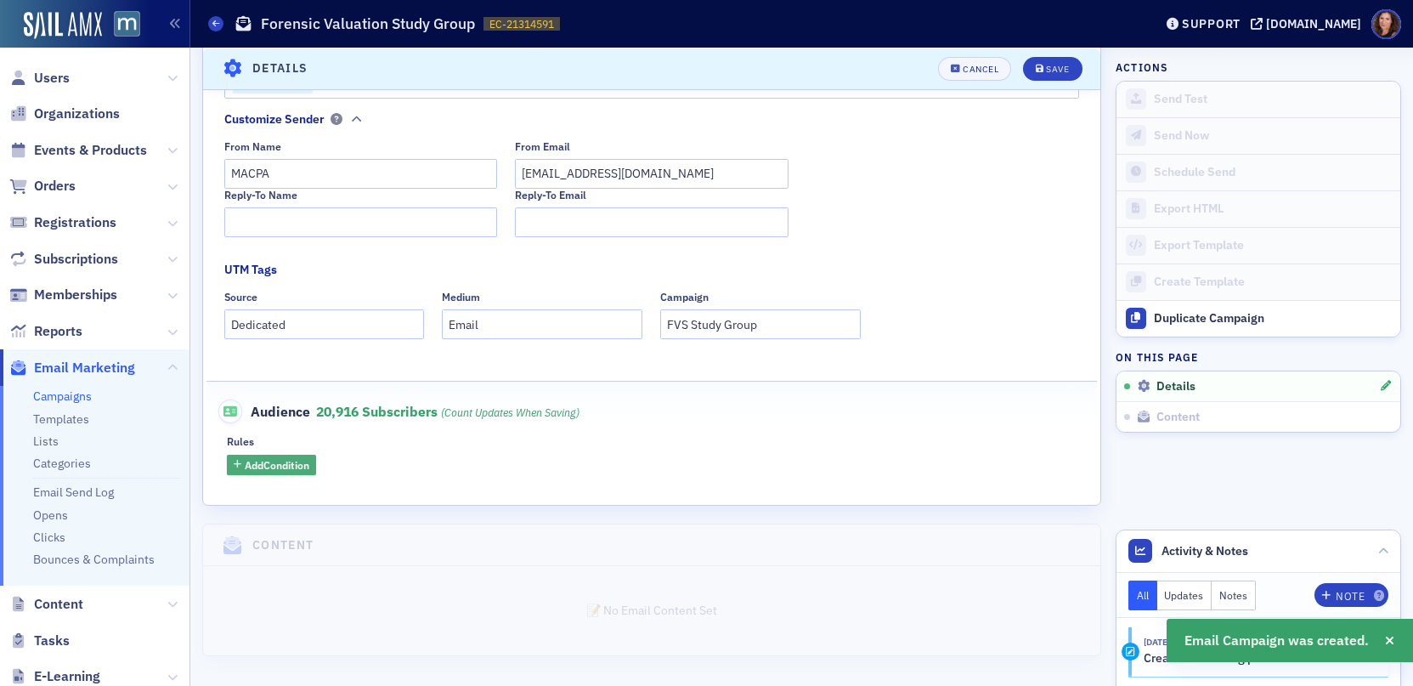
click at [278, 460] on span "Add Condition" at bounding box center [277, 464] width 65 height 15
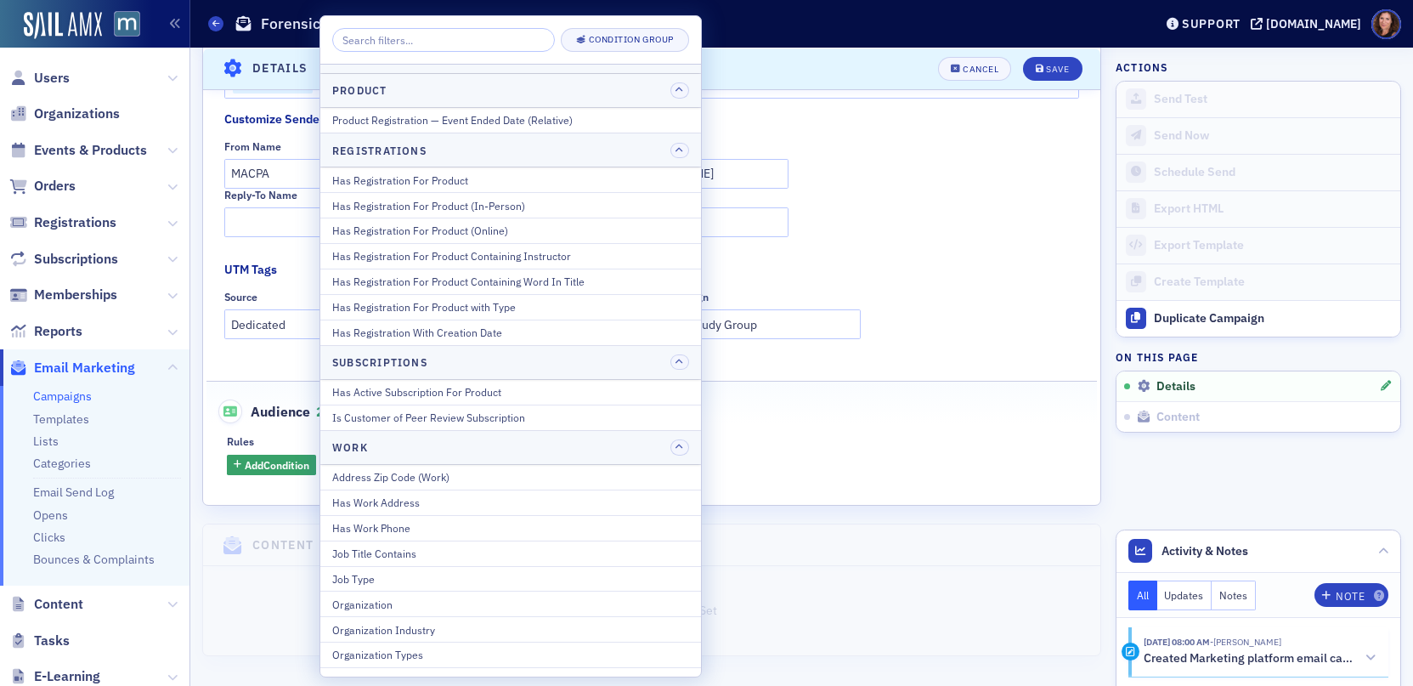
scroll to position [2063, 0]
click at [477, 181] on div "Has Registration For Product" at bounding box center [510, 185] width 357 height 15
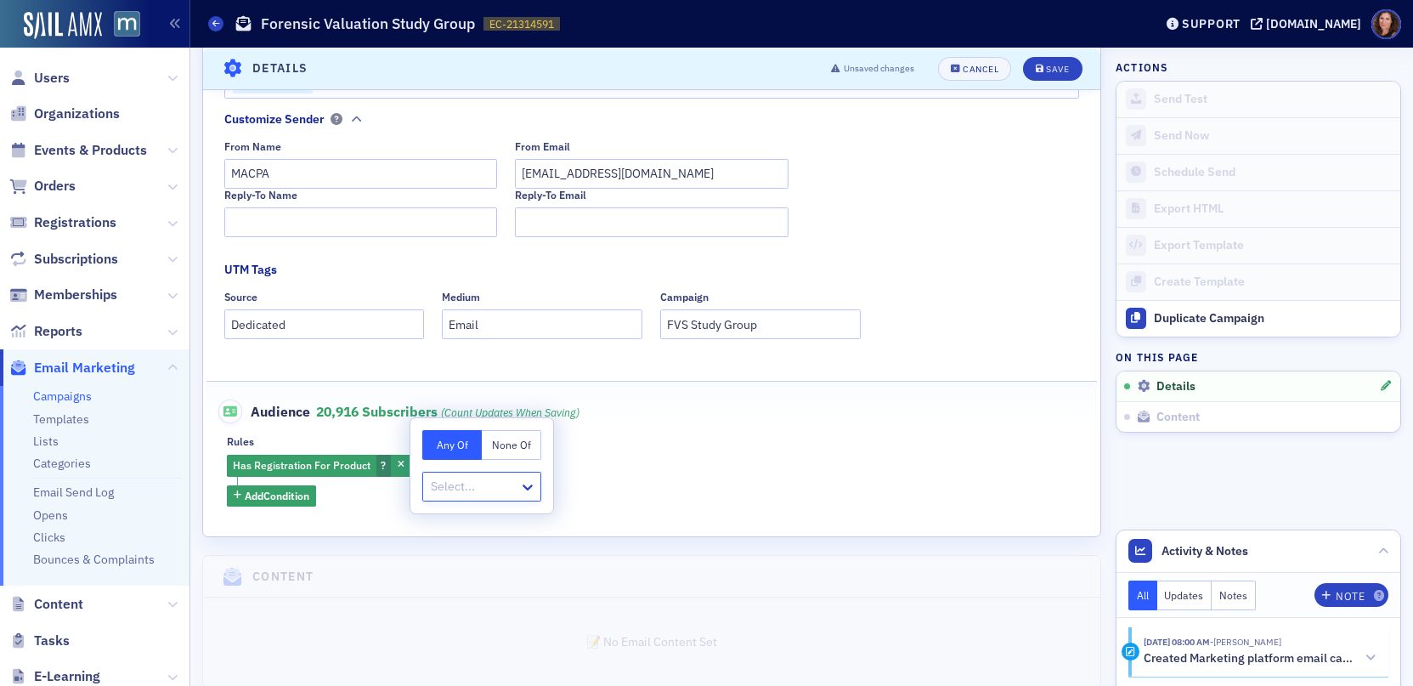
click at [459, 485] on div at bounding box center [473, 486] width 88 height 21
type input "2025 forensic valuation"
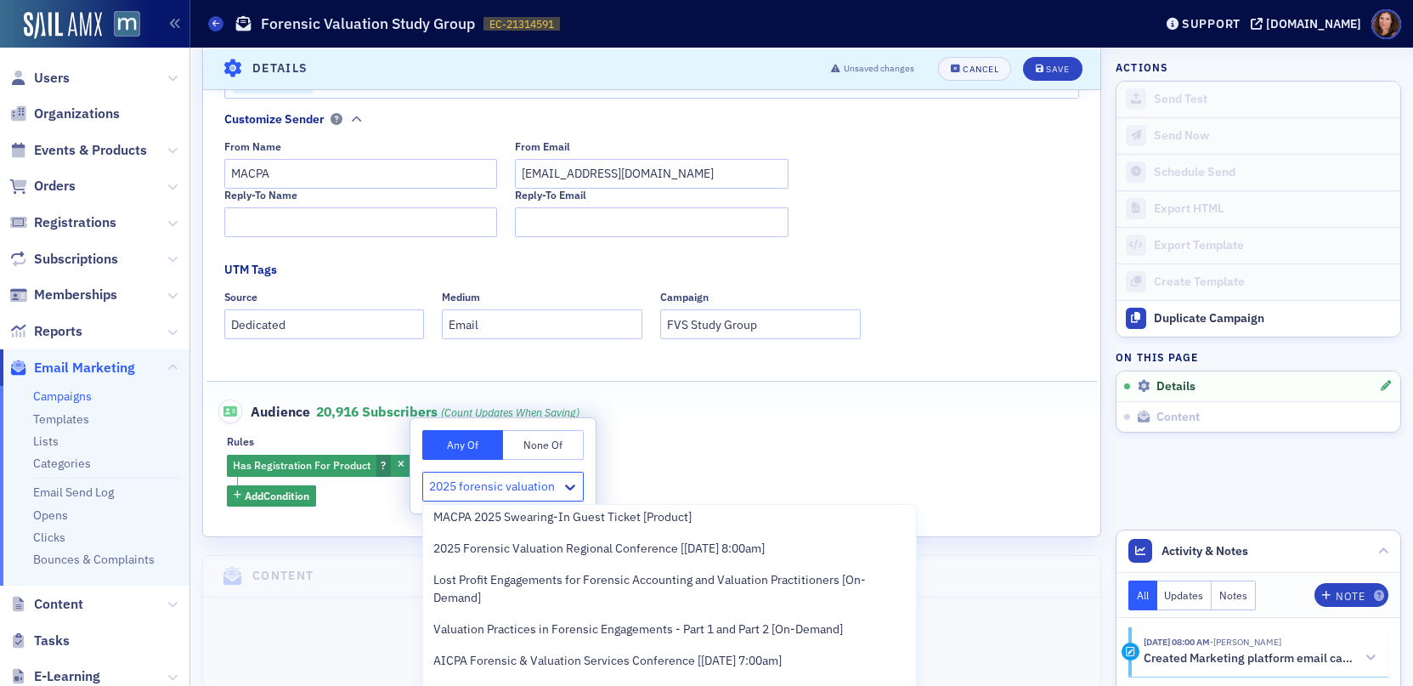
scroll to position [74, 0]
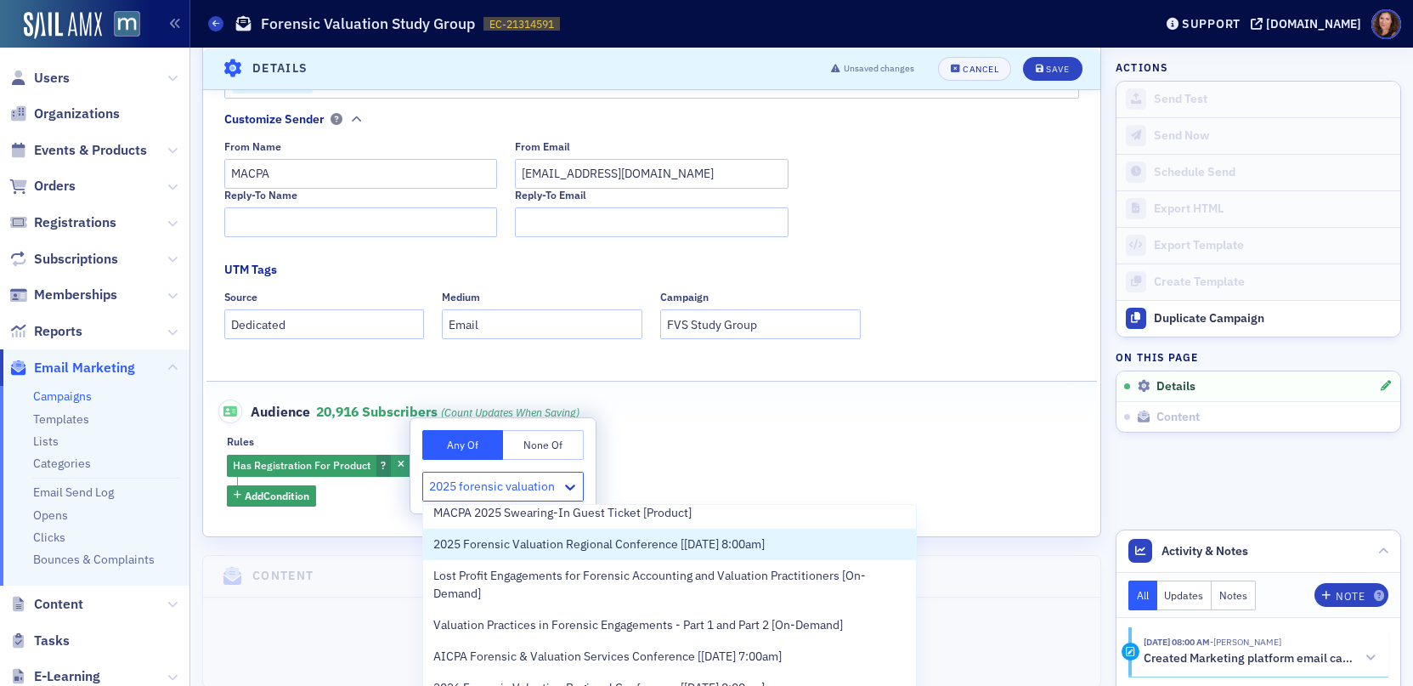
click at [631, 543] on span "2025 Forensic Valuation Regional Conference [5/16/2025 8:00am]" at bounding box center [598, 544] width 331 height 18
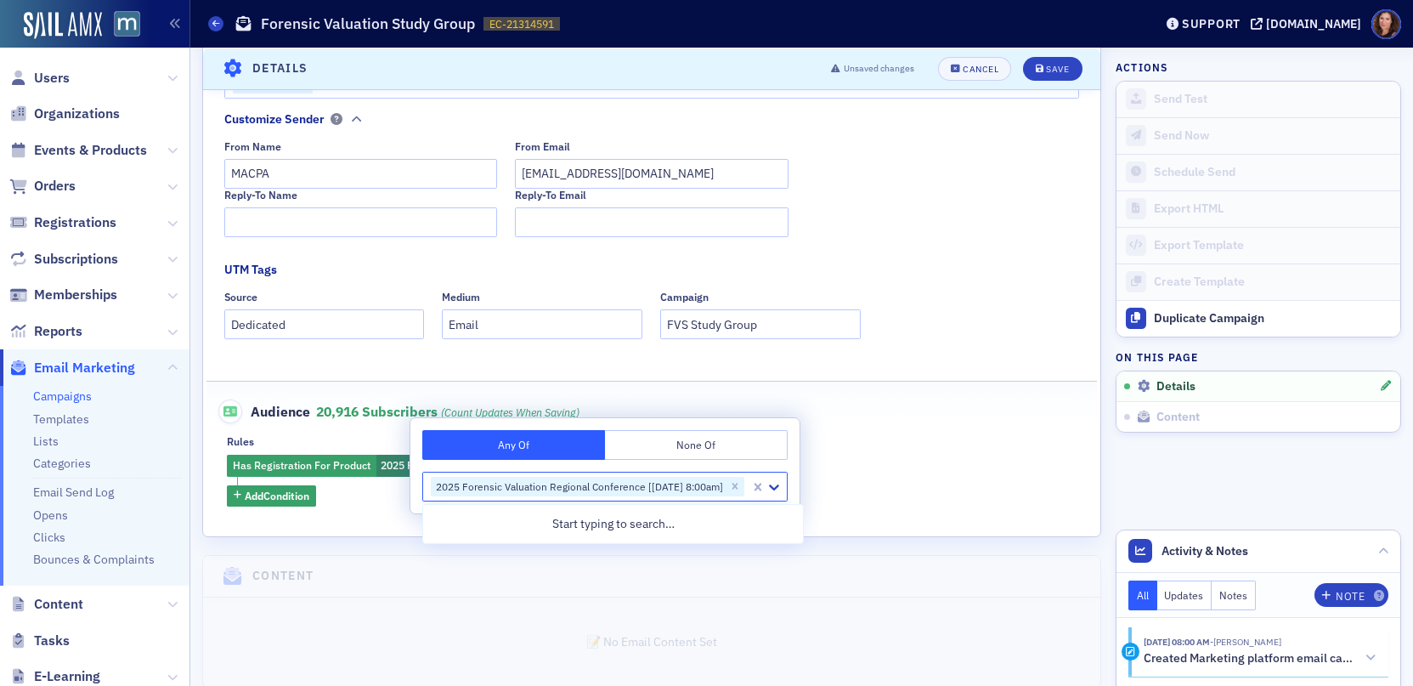
scroll to position [0, 0]
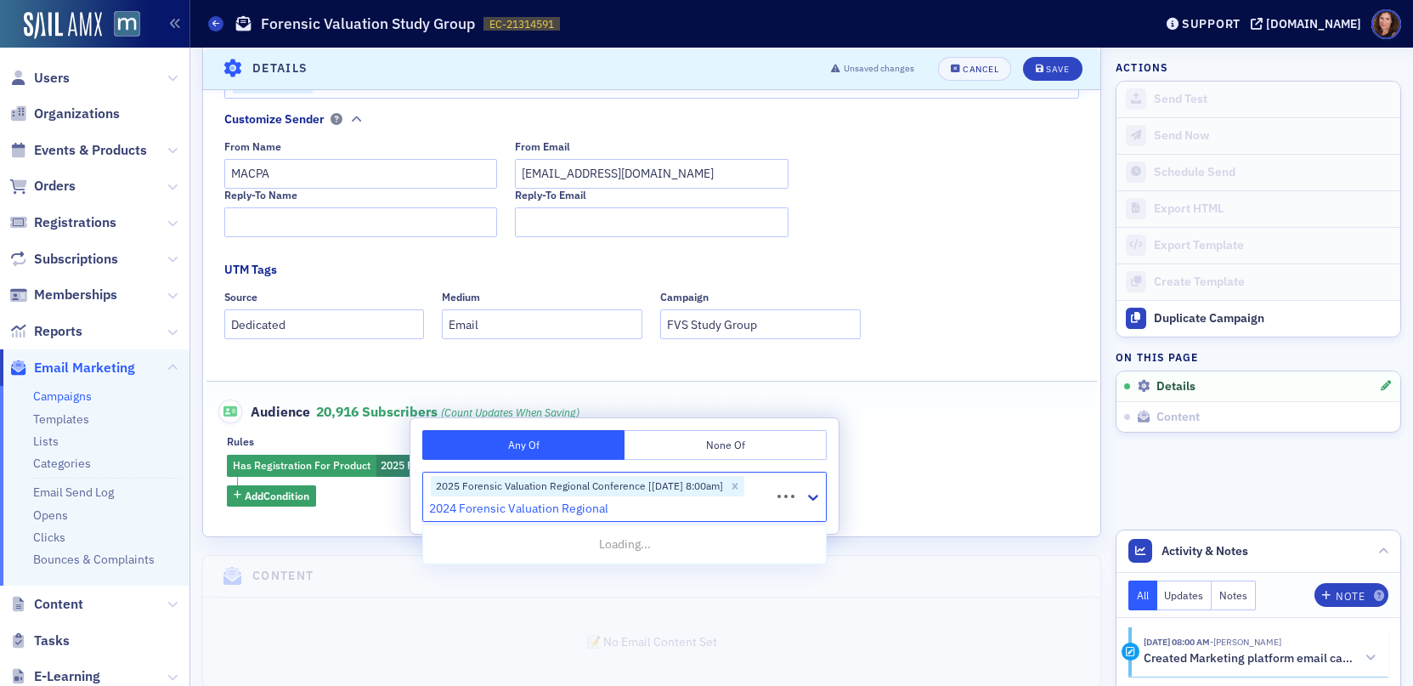
type input "2024 Forensic Valuation Regional"
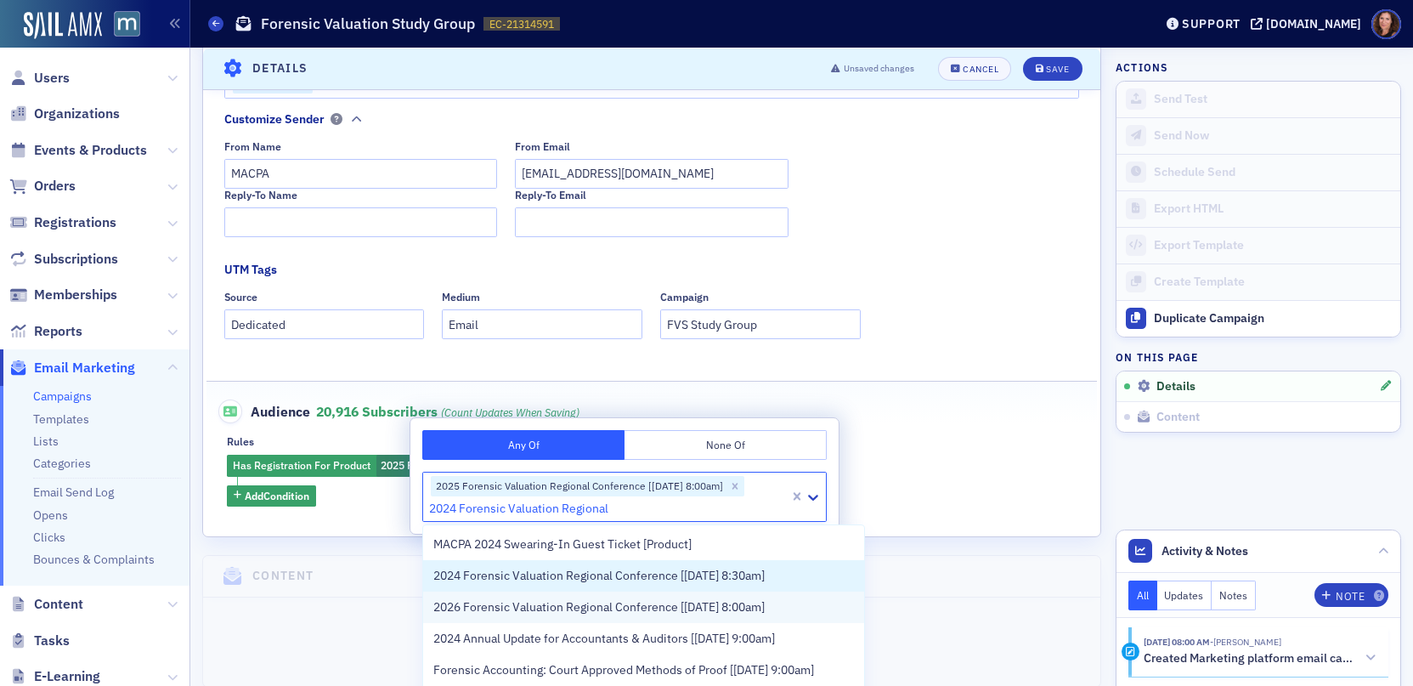
scroll to position [2, 0]
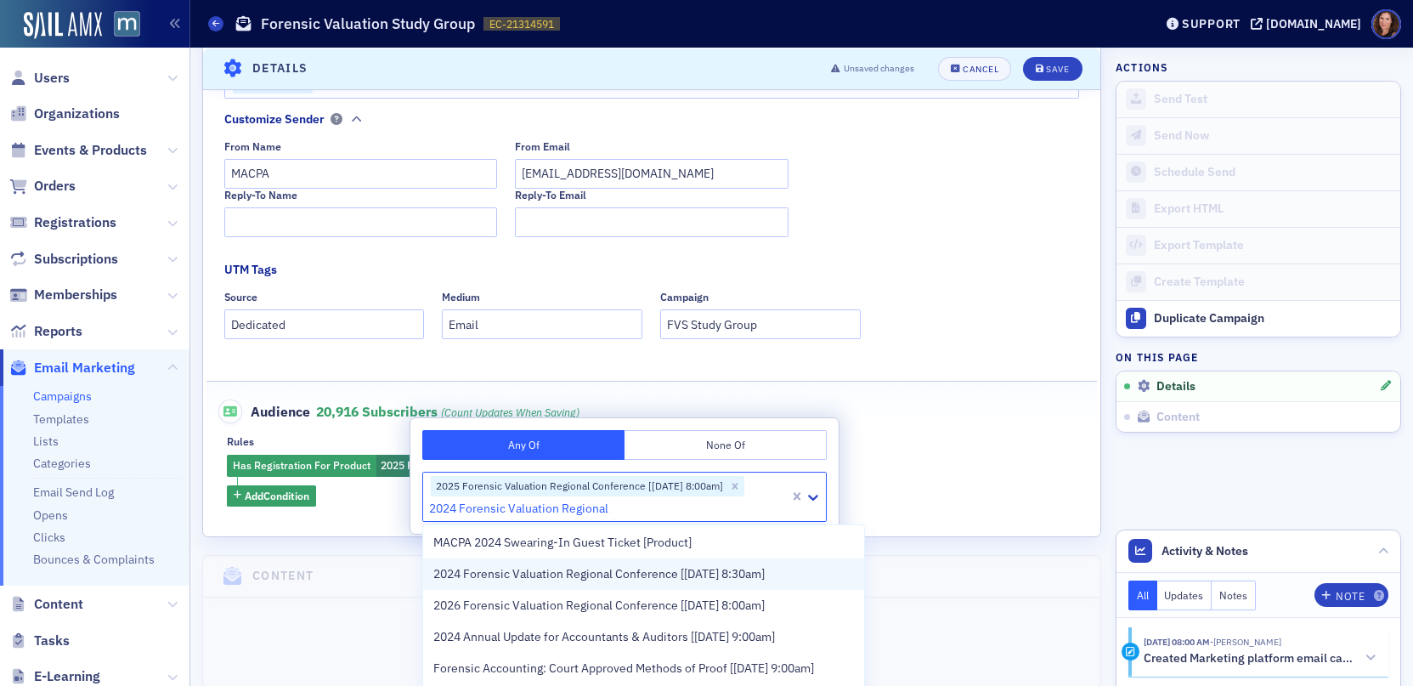
click at [654, 569] on span "2024 Forensic Valuation Regional Conference [5/3/2024 8:30am]" at bounding box center [598, 574] width 331 height 18
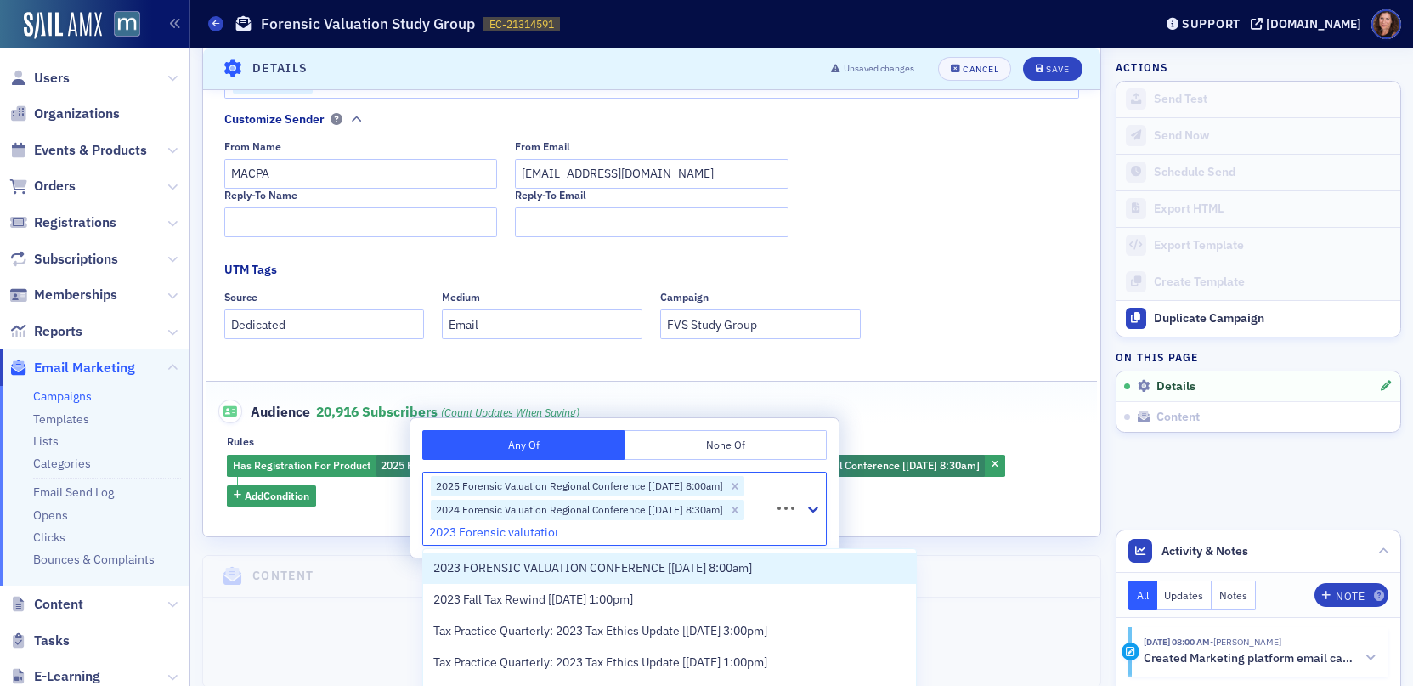
type input "2023 Forensic valutation"
click at [649, 565] on span "2023 FORENSIC VALUATION CONFERENCE [5/12/2023 8:00am]" at bounding box center [592, 568] width 319 height 18
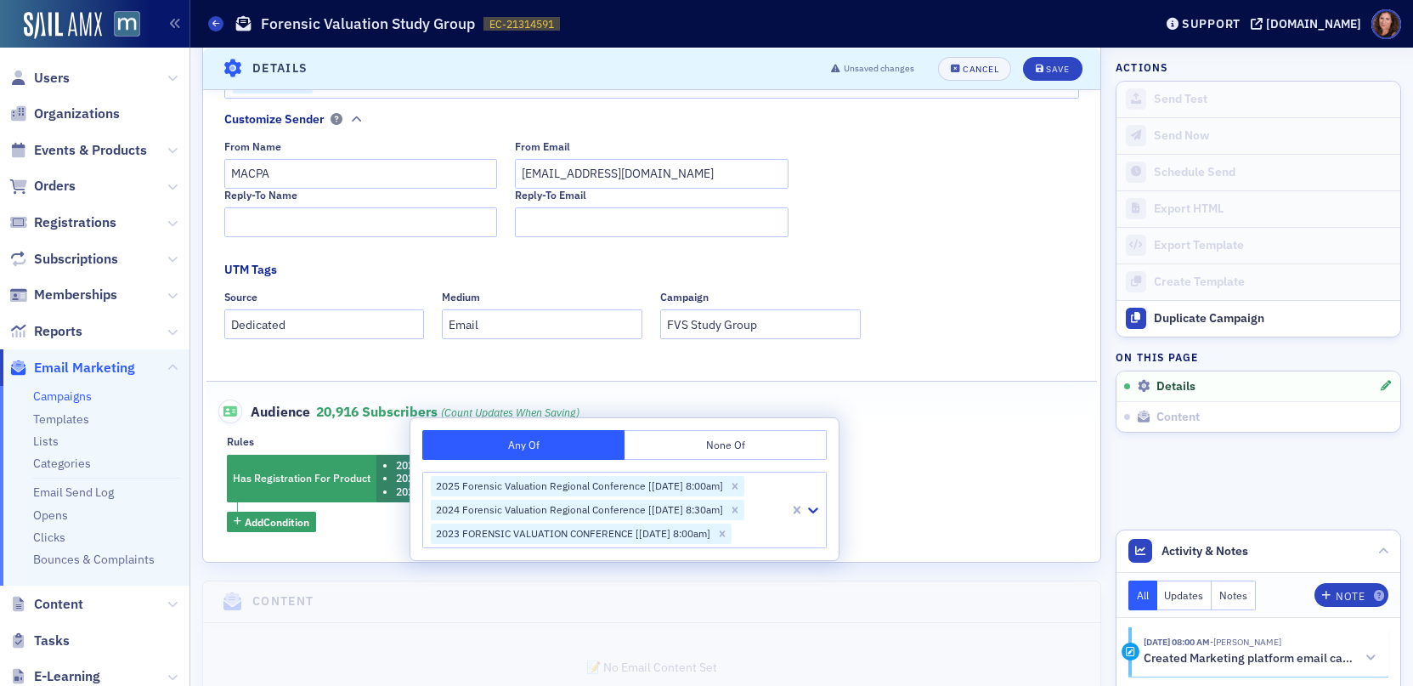
click at [929, 325] on div "Source Dedicated Medium Email Campaign FVS Study Group" at bounding box center [652, 315] width 856 height 48
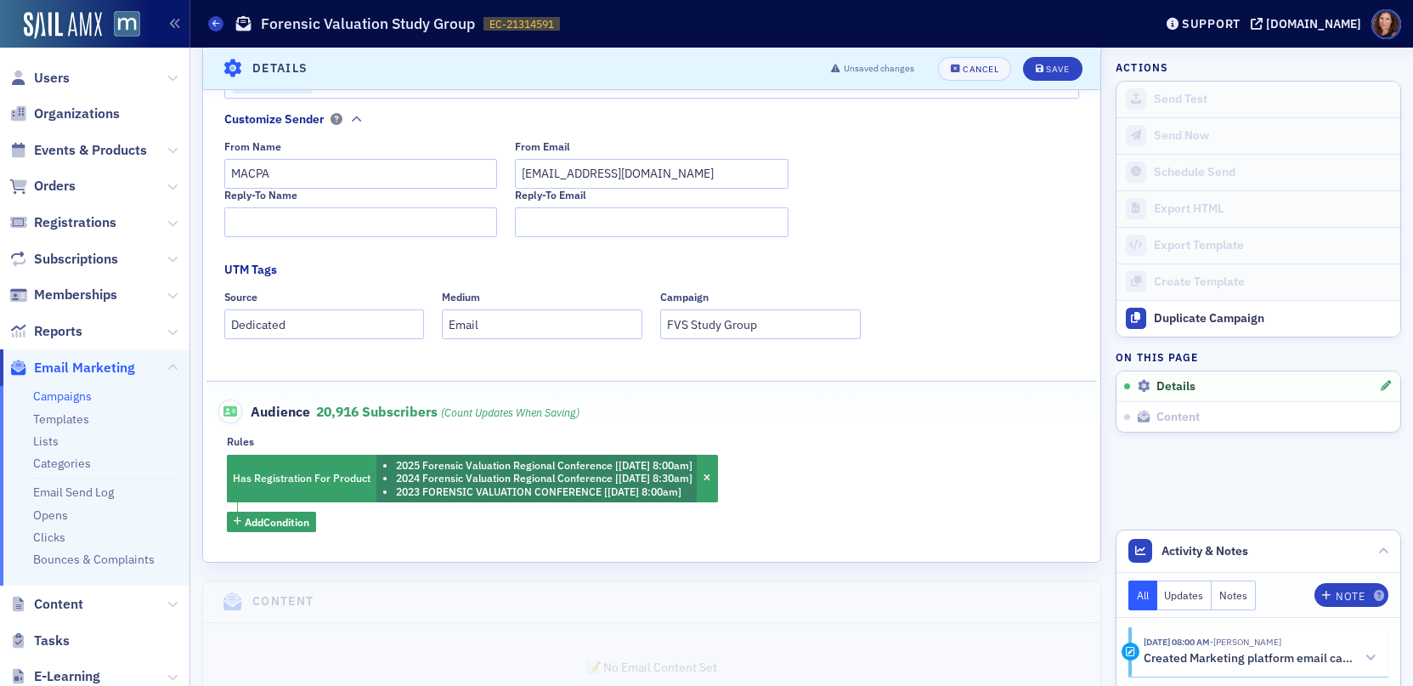
scroll to position [410, 0]
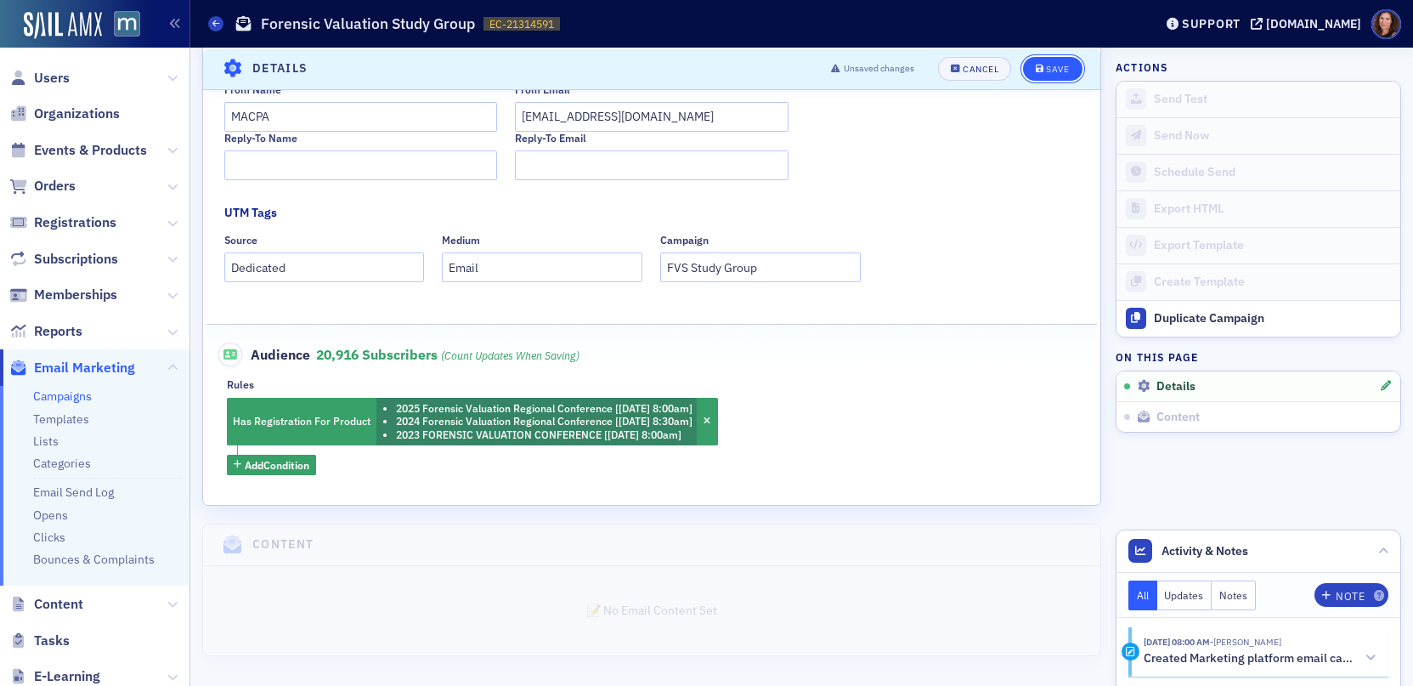
click at [1046, 66] on div "Save" at bounding box center [1057, 68] width 23 height 9
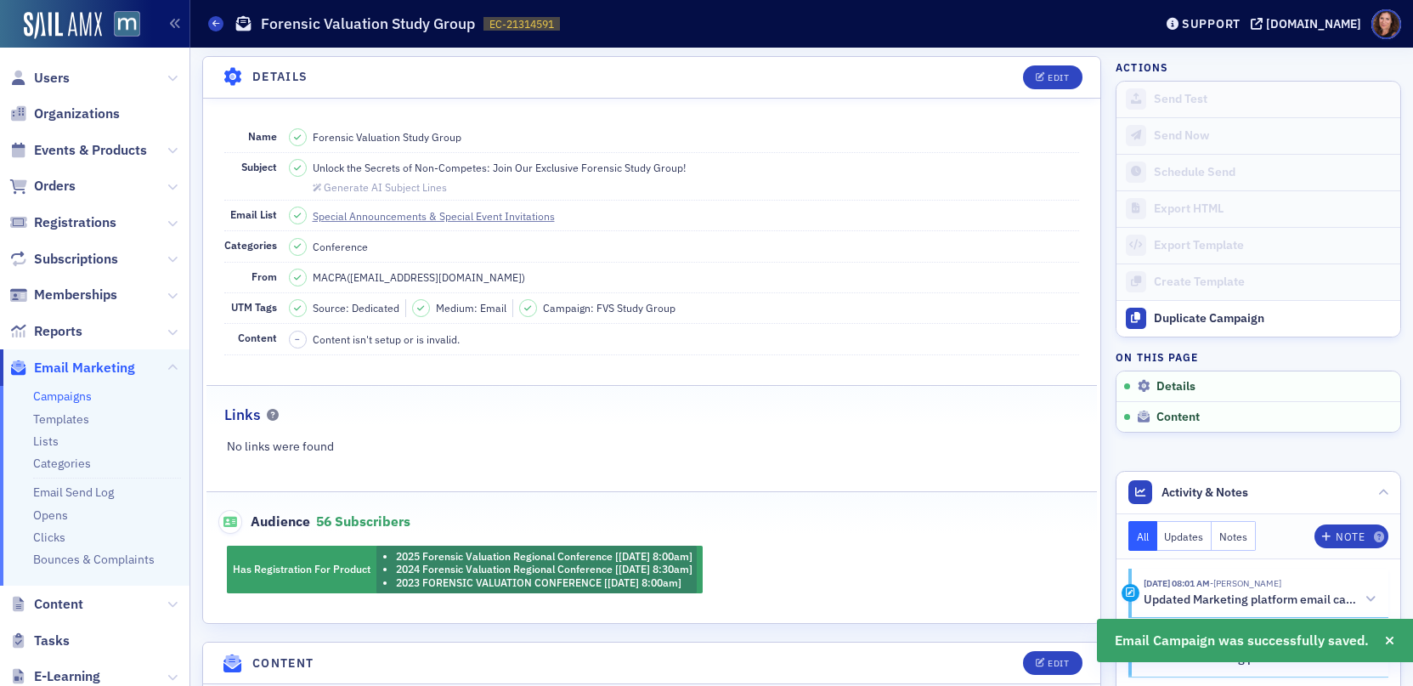
scroll to position [198, 0]
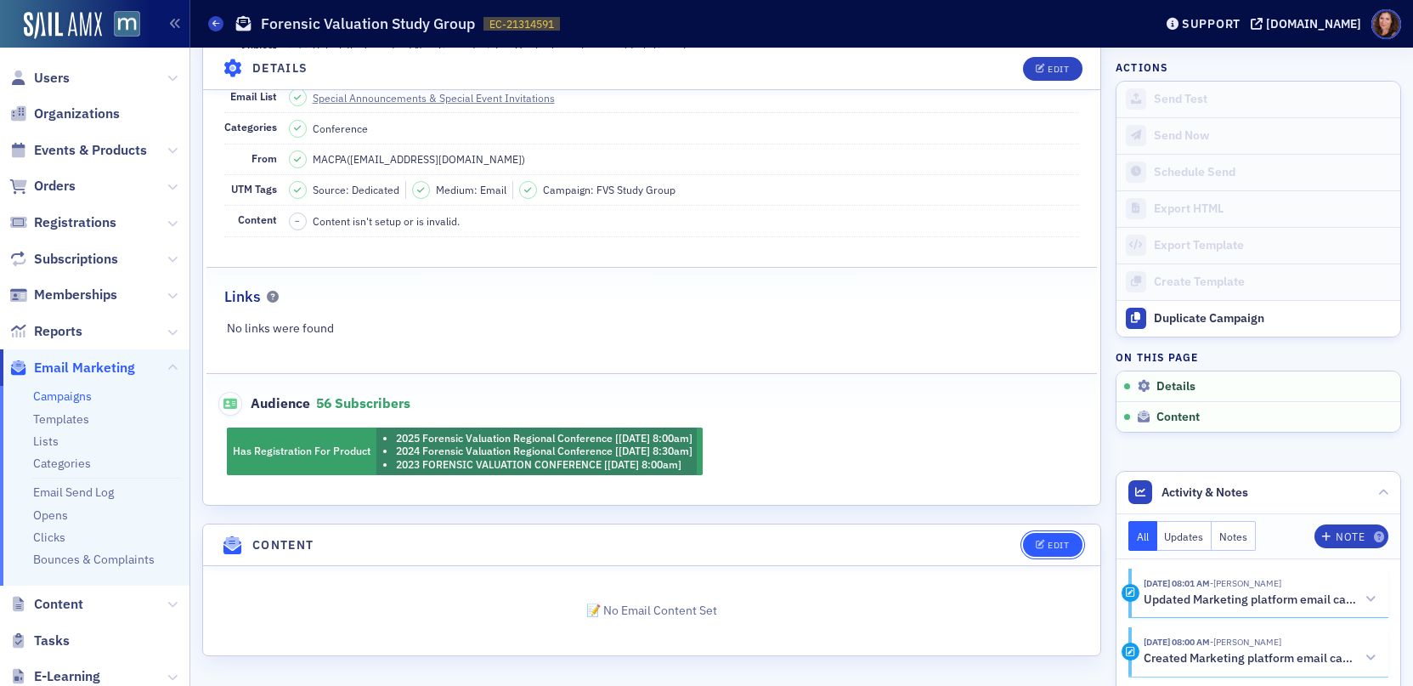
click at [1038, 535] on button "Edit" at bounding box center [1052, 545] width 59 height 24
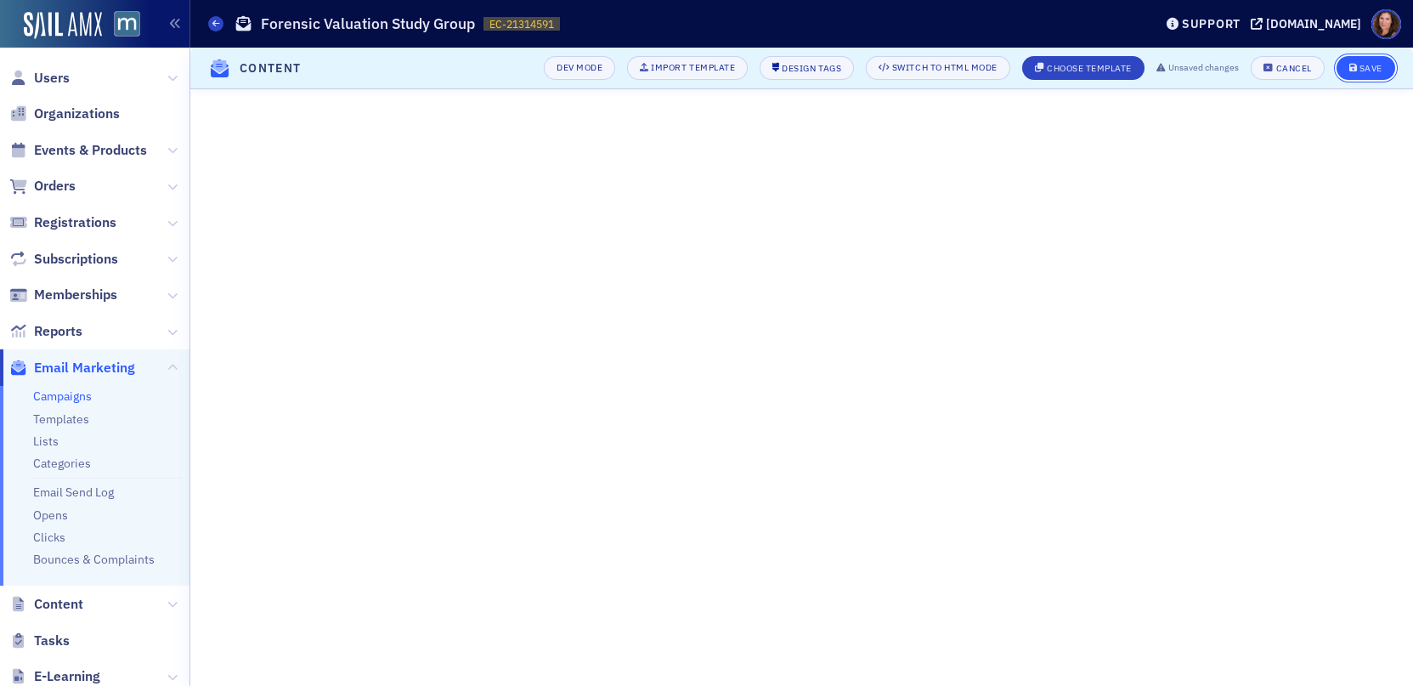
click at [1369, 71] on div "Save" at bounding box center [1370, 68] width 23 height 9
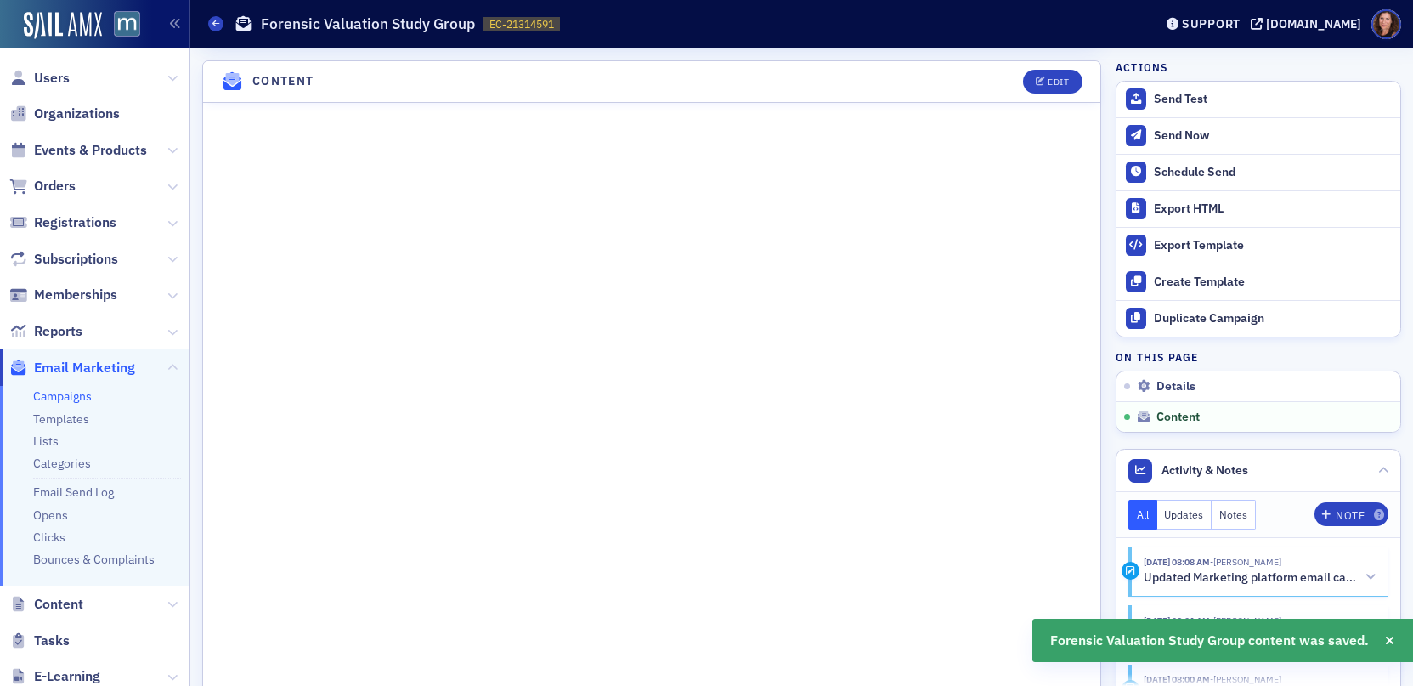
scroll to position [696, 0]
click at [1222, 101] on div "Send Test" at bounding box center [1273, 99] width 238 height 15
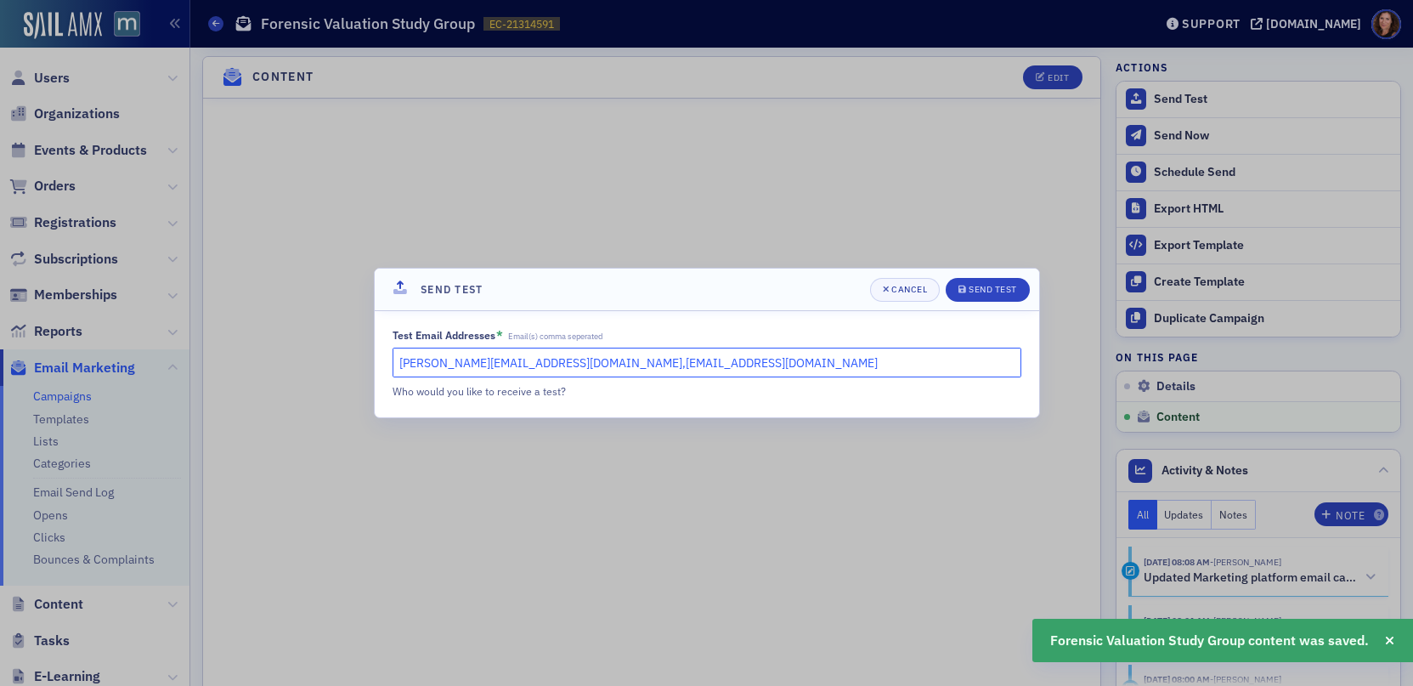
click at [762, 358] on input "natalie@macpa.org,dee@macpa.org" at bounding box center [707, 362] width 629 height 30
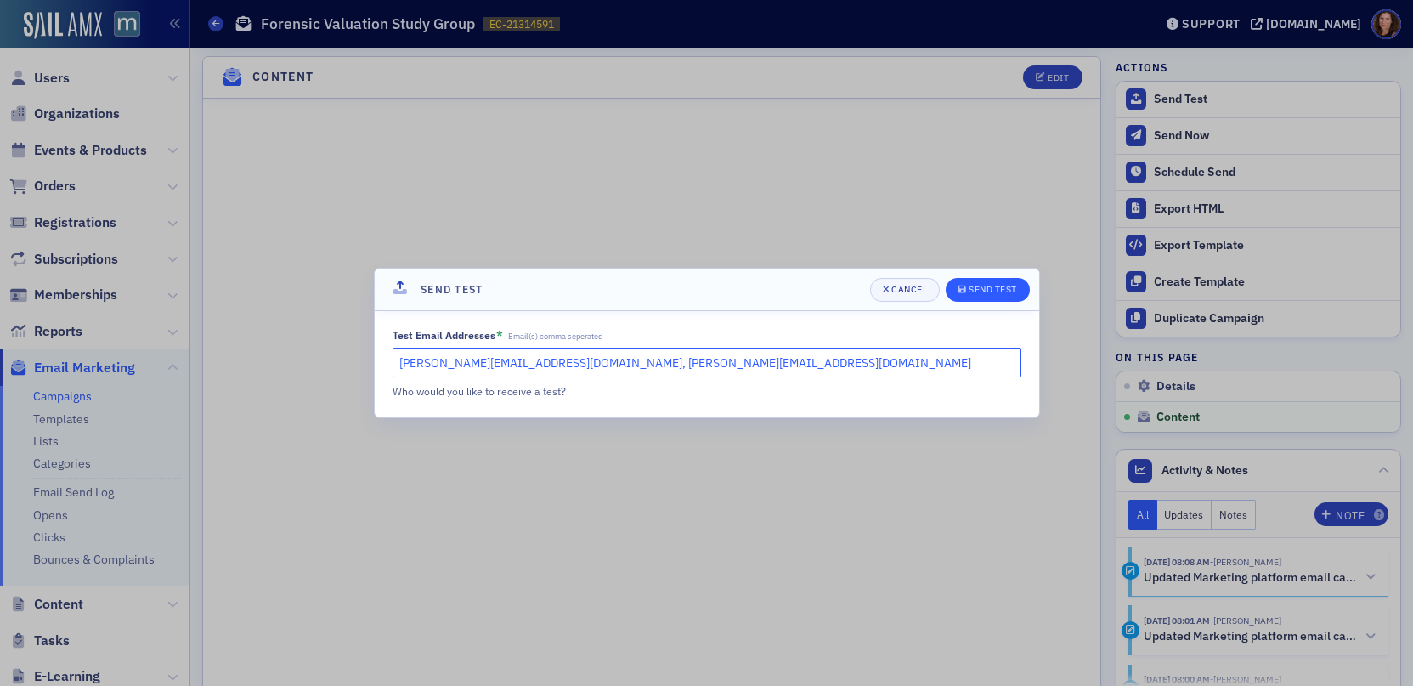
type input "natalie@macpa.org, kelly@macpa.org"
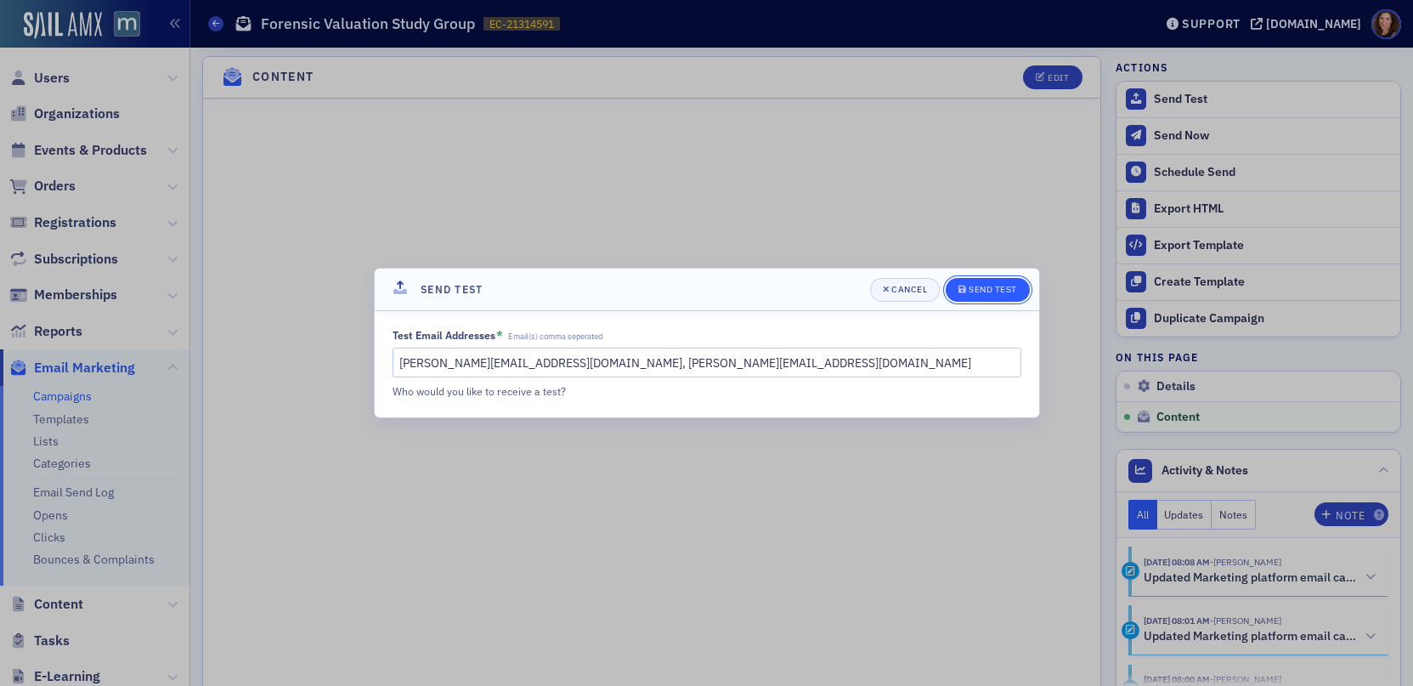
click at [998, 286] on div "Send Test" at bounding box center [993, 289] width 48 height 9
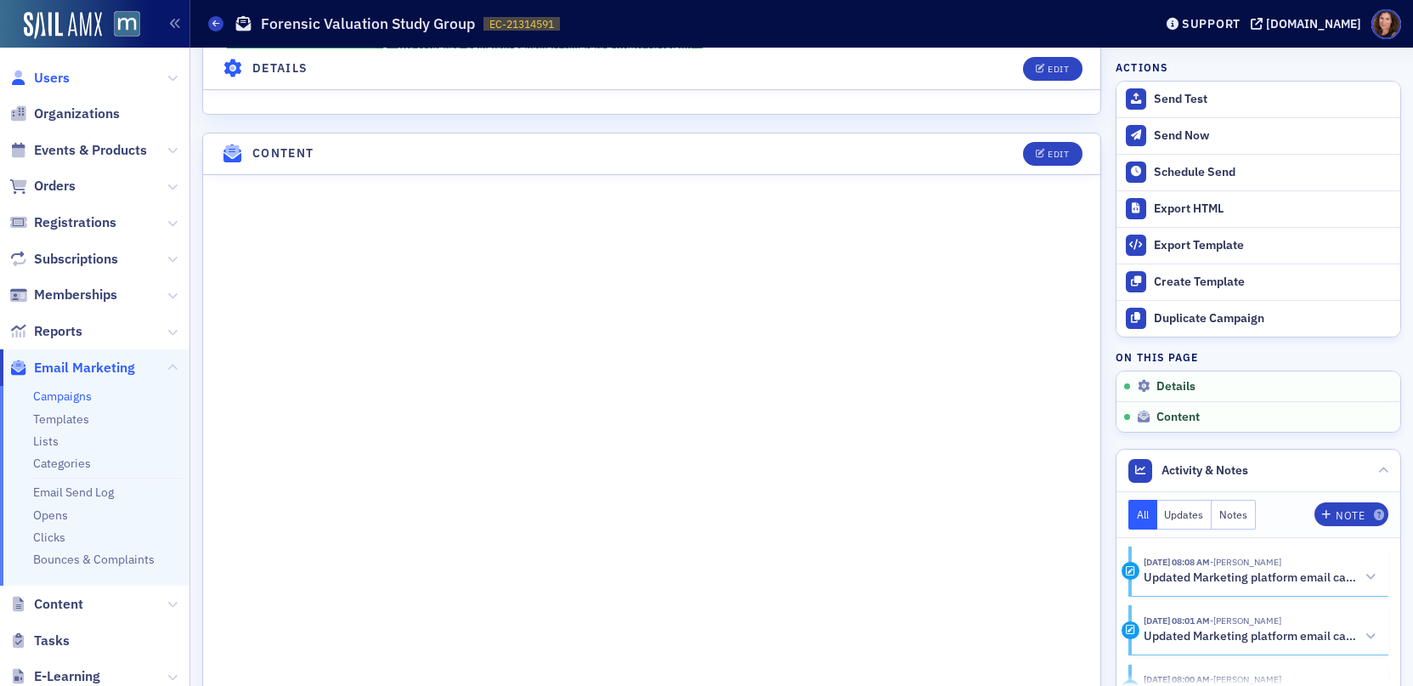
click at [50, 77] on span "Users" at bounding box center [52, 78] width 36 height 19
click at [65, 111] on span "Organizations" at bounding box center [77, 113] width 86 height 19
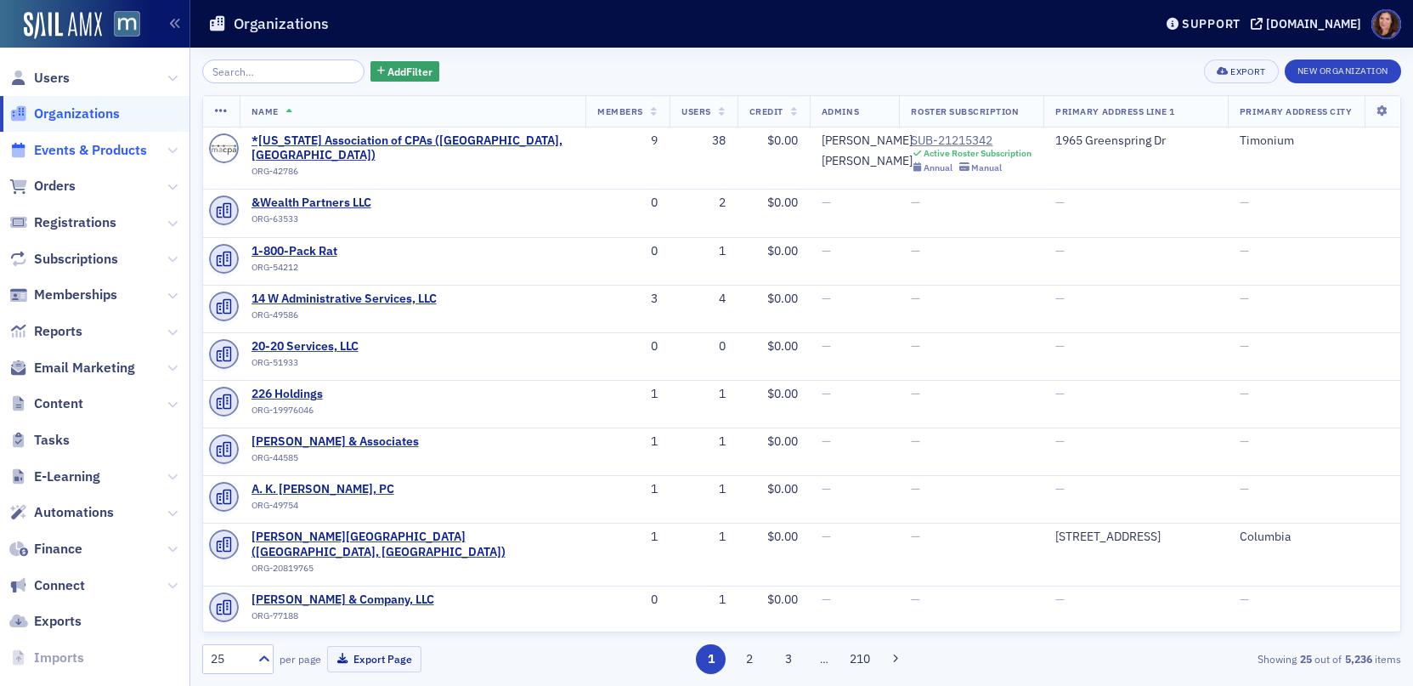
click at [84, 147] on span "Events & Products" at bounding box center [90, 150] width 113 height 19
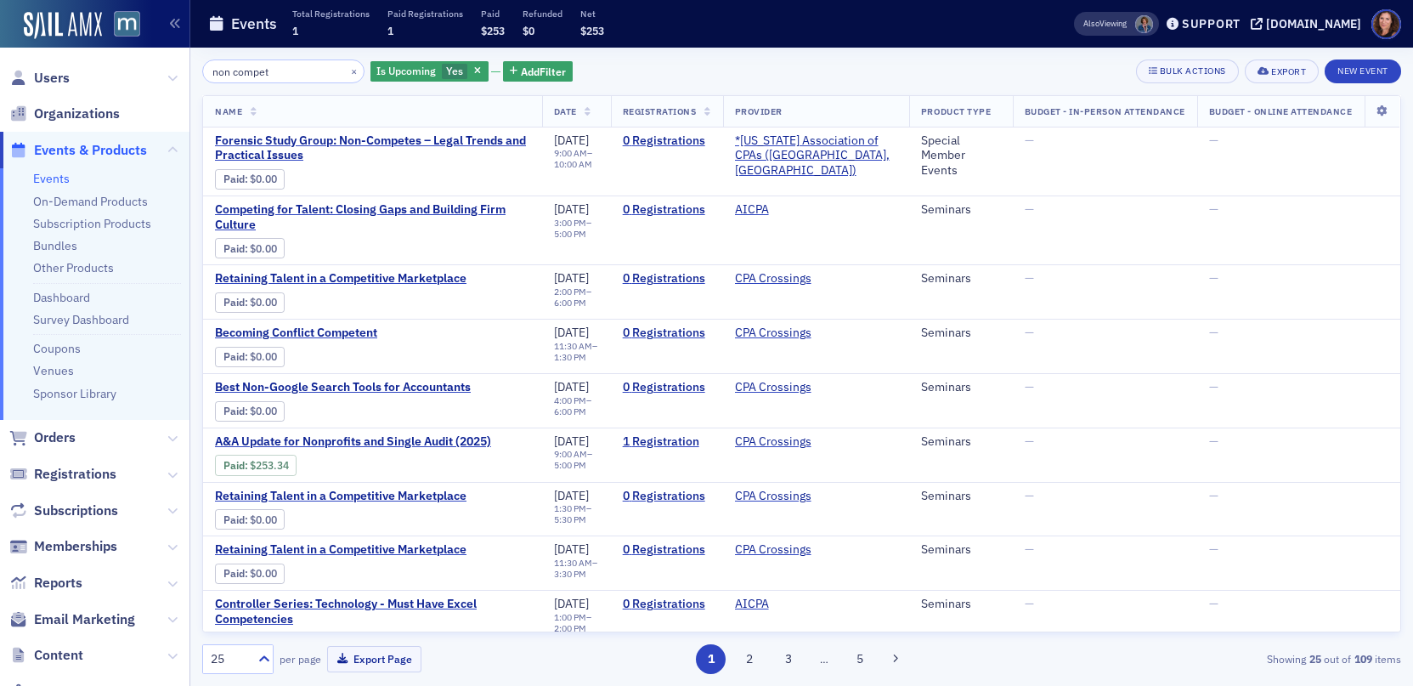
click at [257, 76] on input "non compet" at bounding box center [283, 71] width 162 height 24
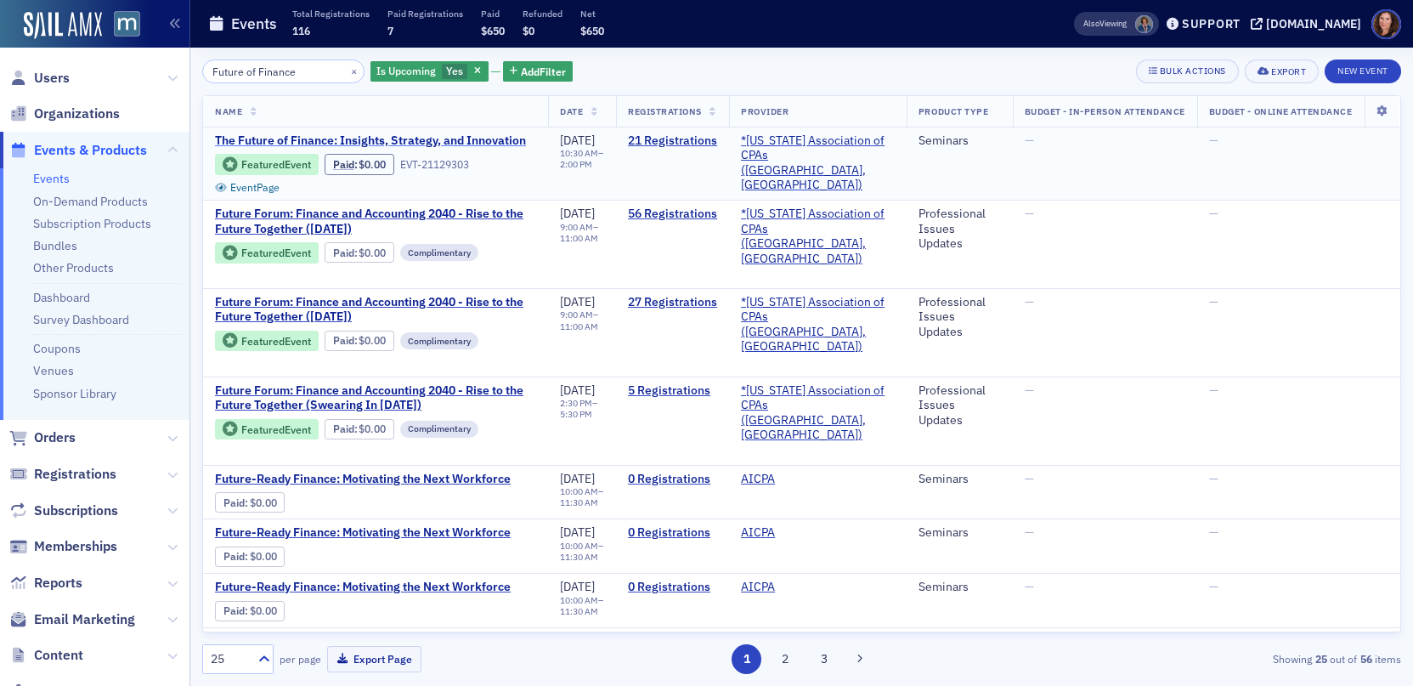
type input "Future of Finance"
click at [342, 145] on span "The Future of Finance: Insights, Strategy, and Innovation" at bounding box center [370, 140] width 311 height 15
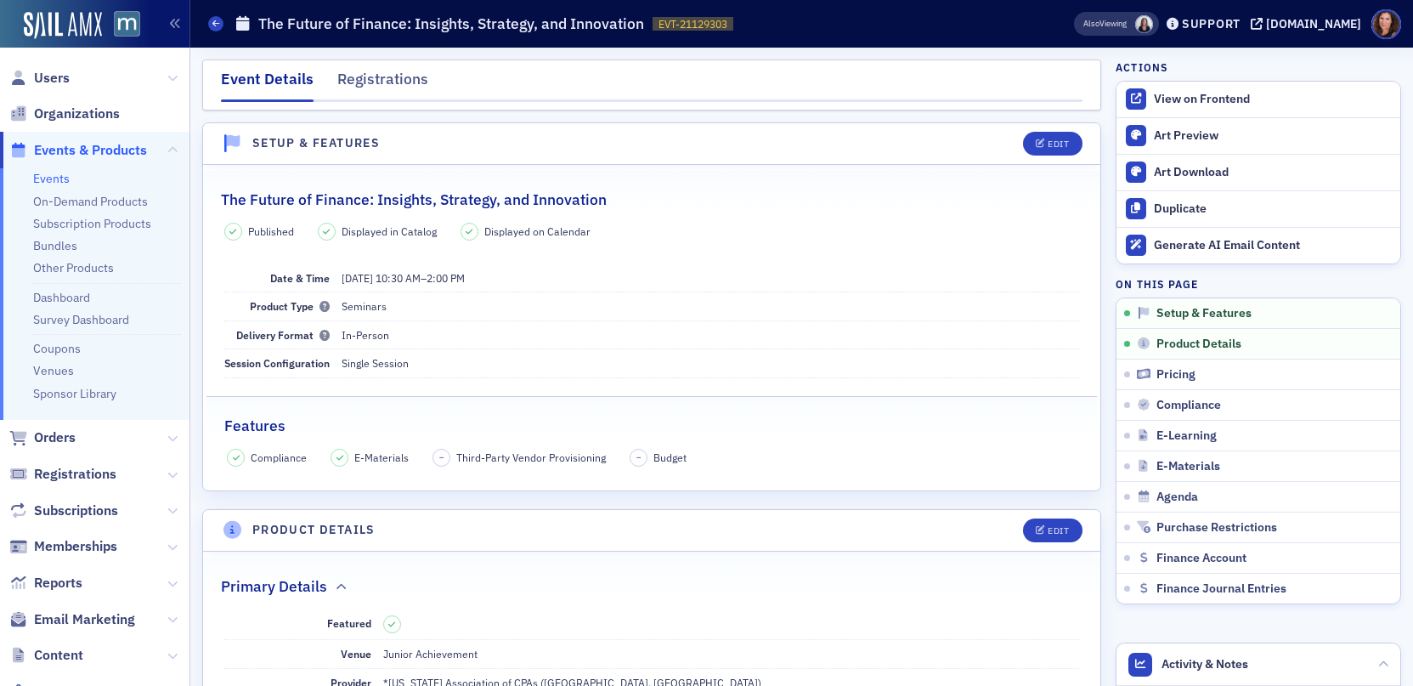
drag, startPoint x: 48, startPoint y: 180, endPoint x: 183, endPoint y: 185, distance: 135.2
click at [48, 180] on link "Events" at bounding box center [51, 178] width 37 height 15
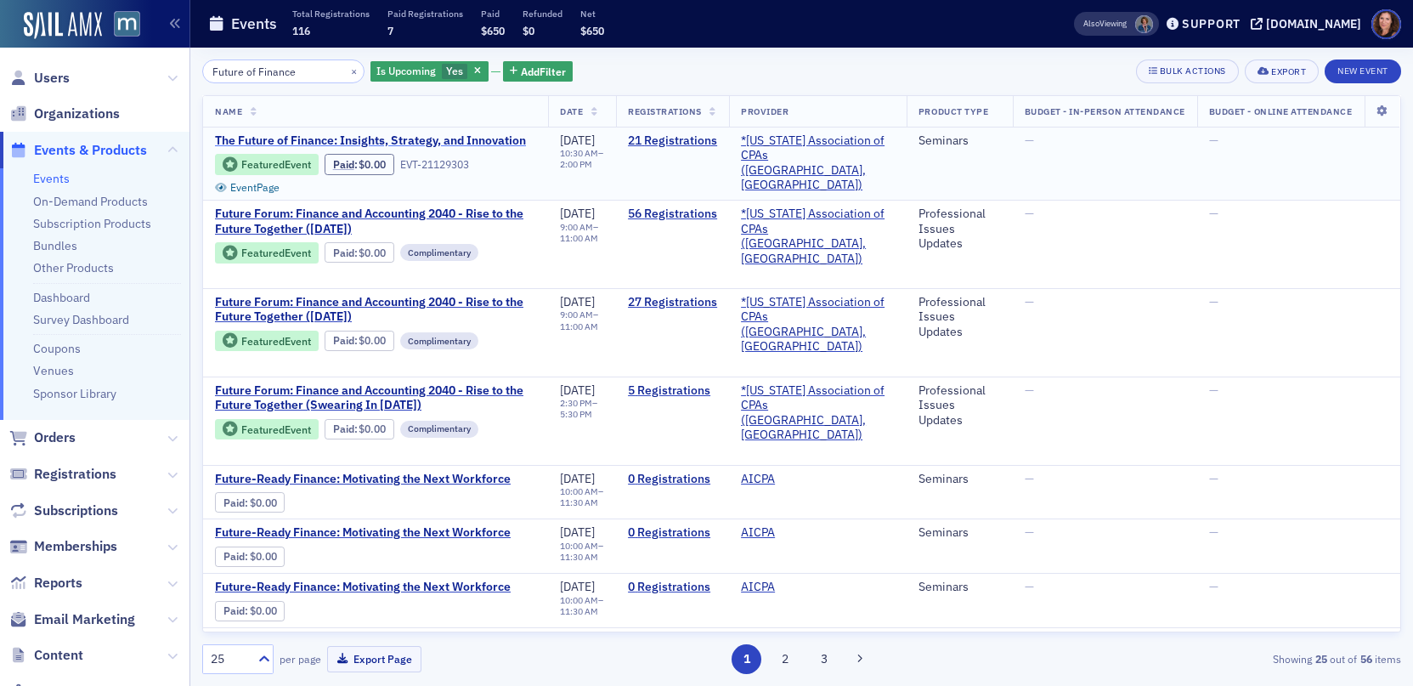
click at [366, 143] on span "The Future of Finance: Insights, Strategy, and Innovation" at bounding box center [370, 140] width 311 height 15
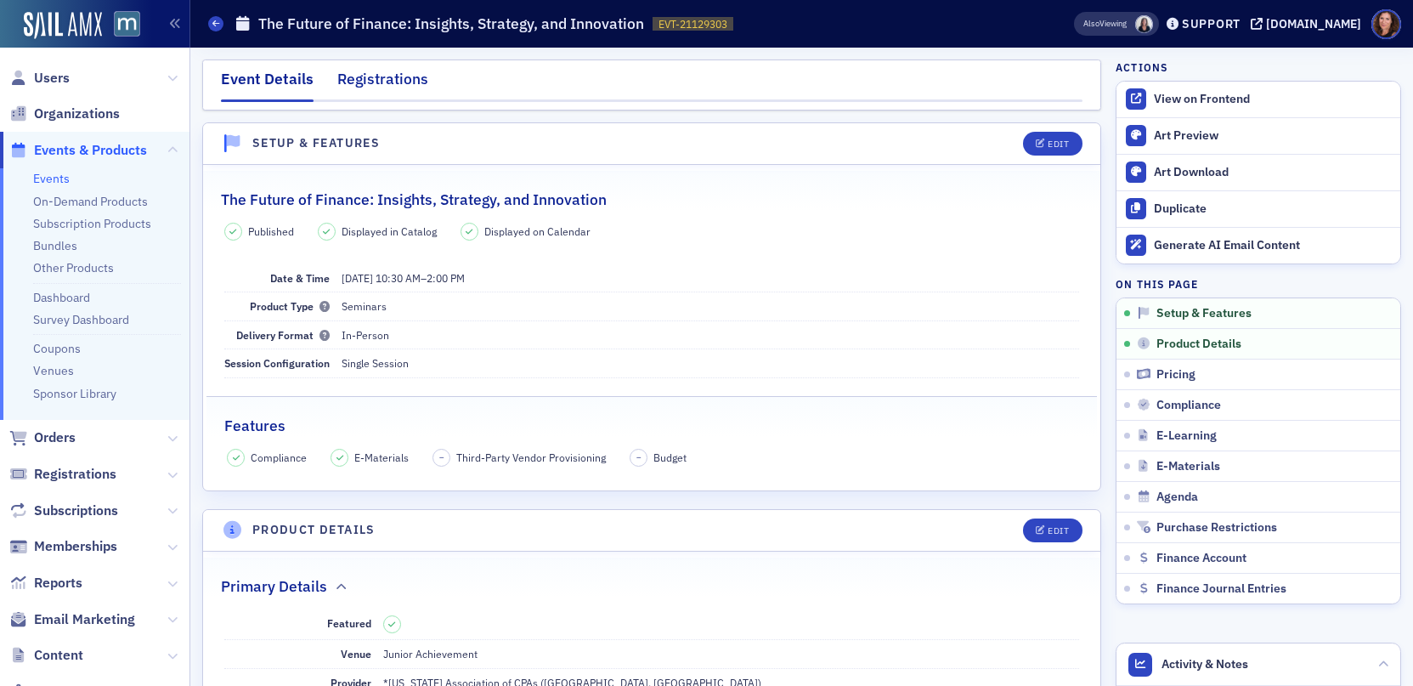
click at [395, 74] on div "Registrations" at bounding box center [382, 83] width 91 height 31
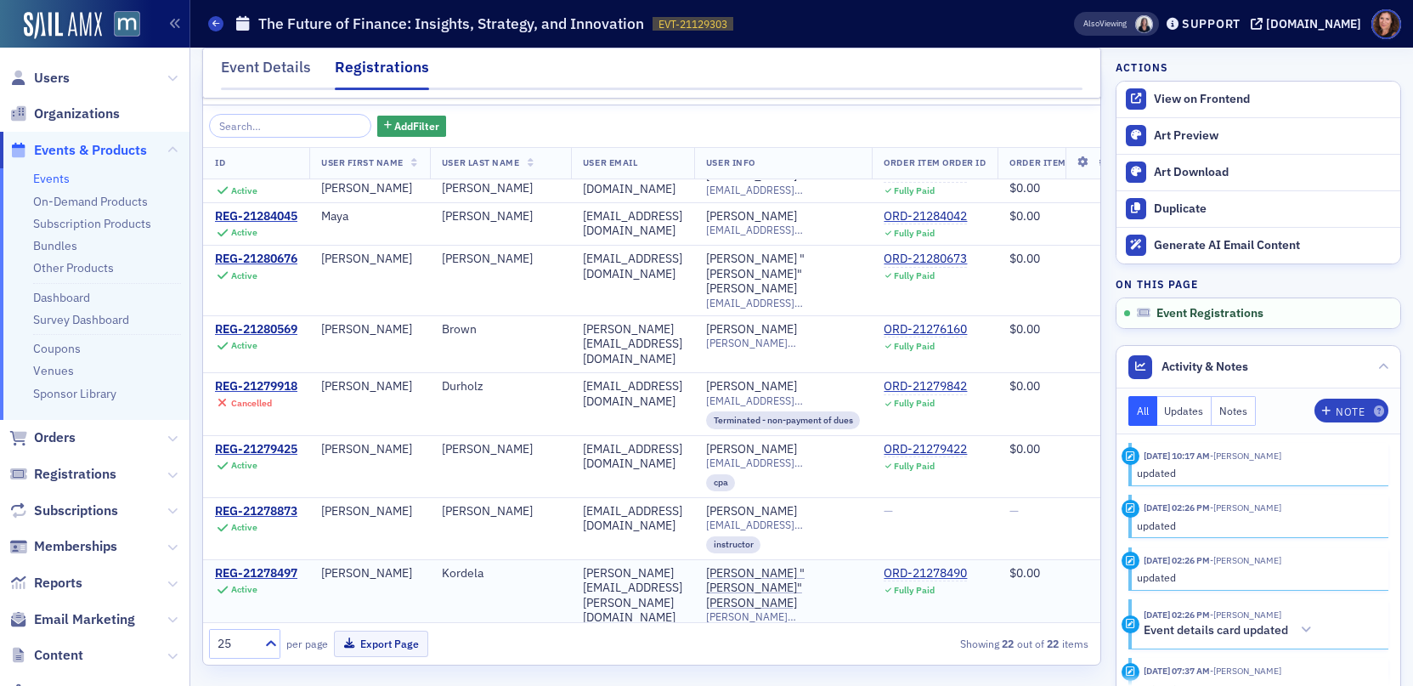
scroll to position [770, 0]
click at [57, 181] on link "Events" at bounding box center [51, 178] width 37 height 15
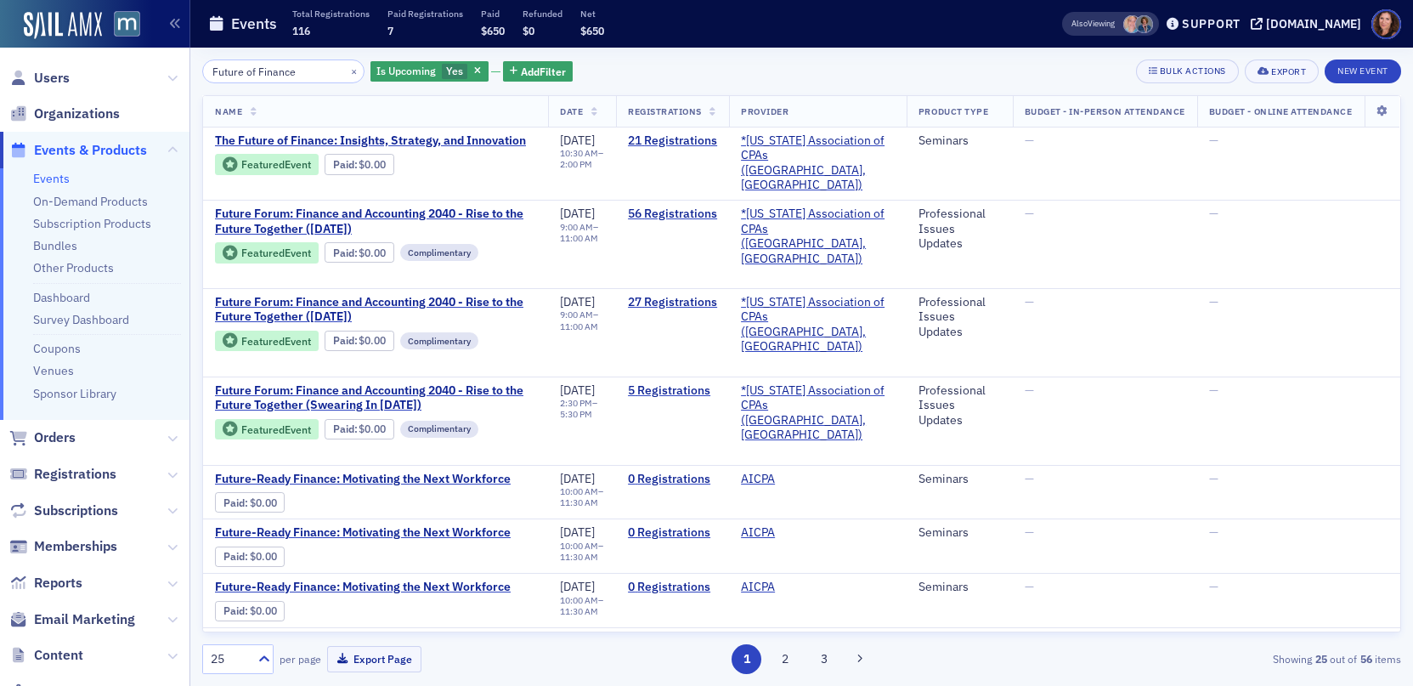
click at [269, 68] on input "Future of Finance" at bounding box center [283, 71] width 162 height 24
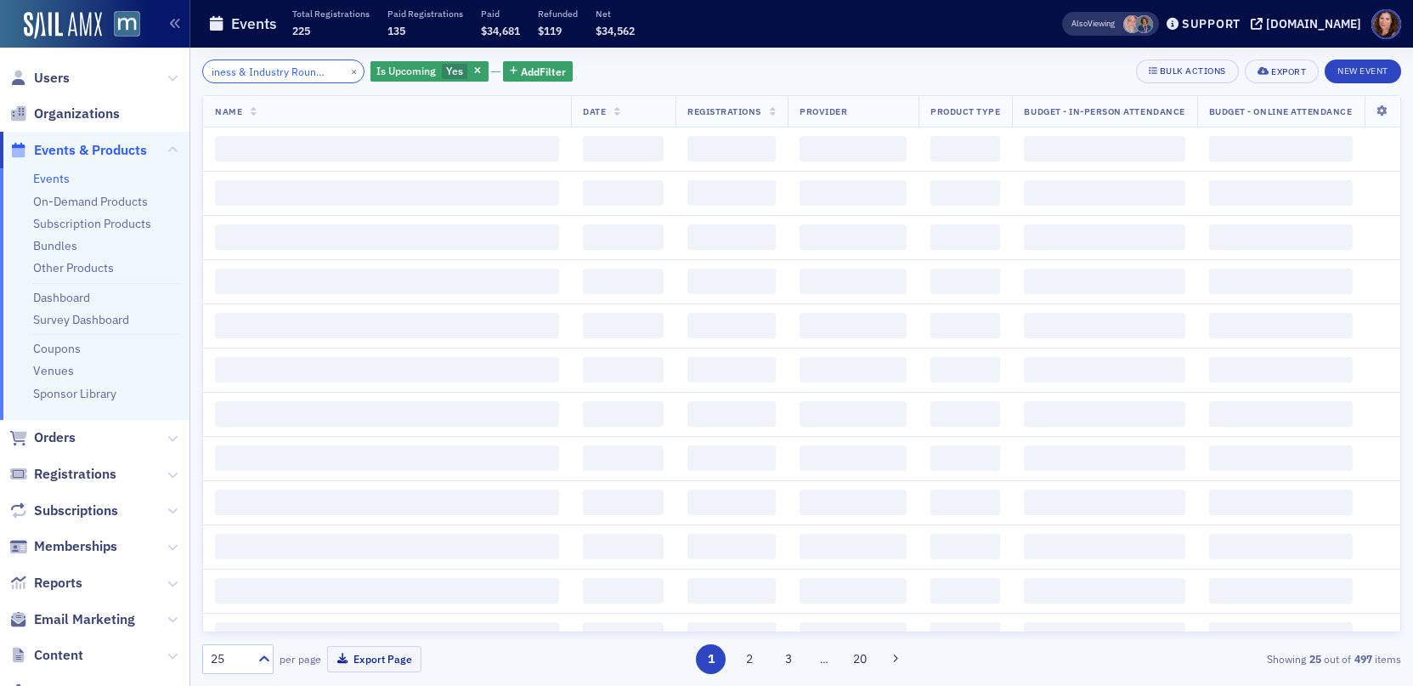
scroll to position [0, 38]
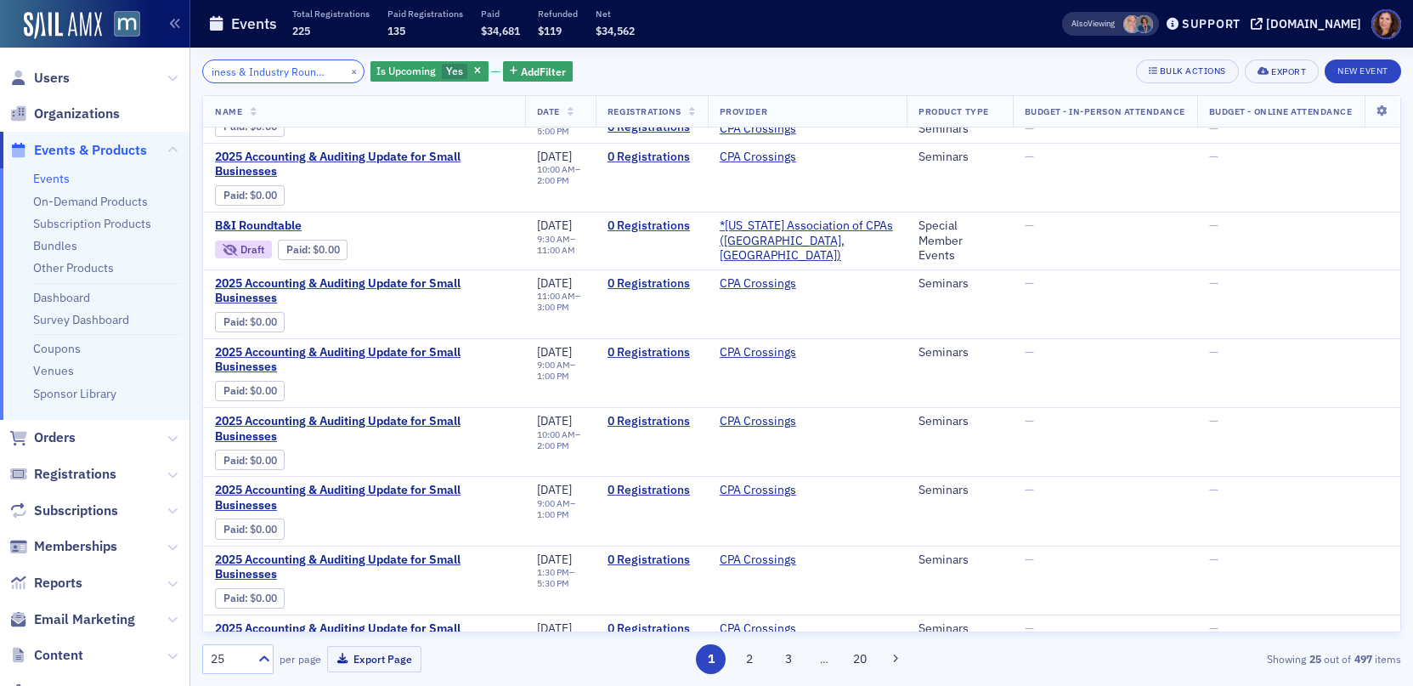
scroll to position [730, 0]
type input "Business & Industry Roundtable"
click at [283, 223] on span "B&I Roundtable" at bounding box center [357, 224] width 285 height 15
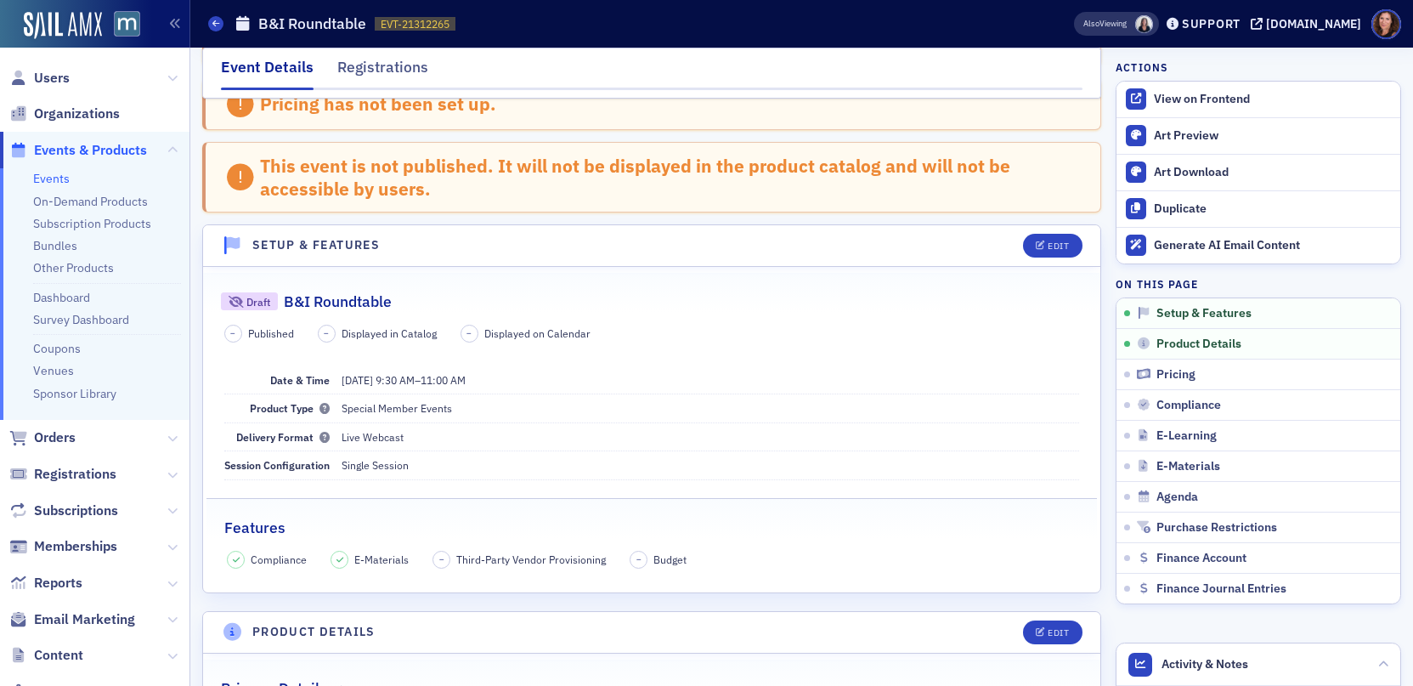
scroll to position [172, 0]
click at [54, 78] on span "Users" at bounding box center [52, 78] width 36 height 19
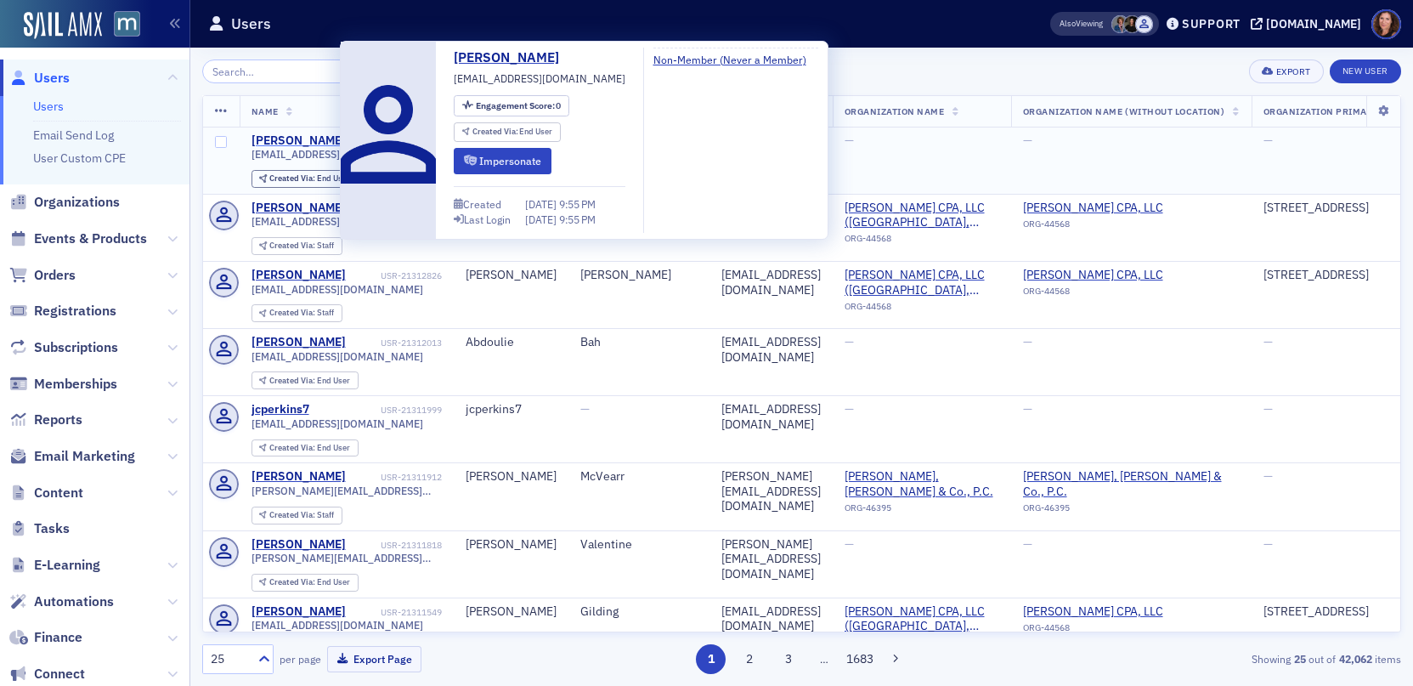
click at [287, 141] on div "[PERSON_NAME]" at bounding box center [298, 140] width 94 height 15
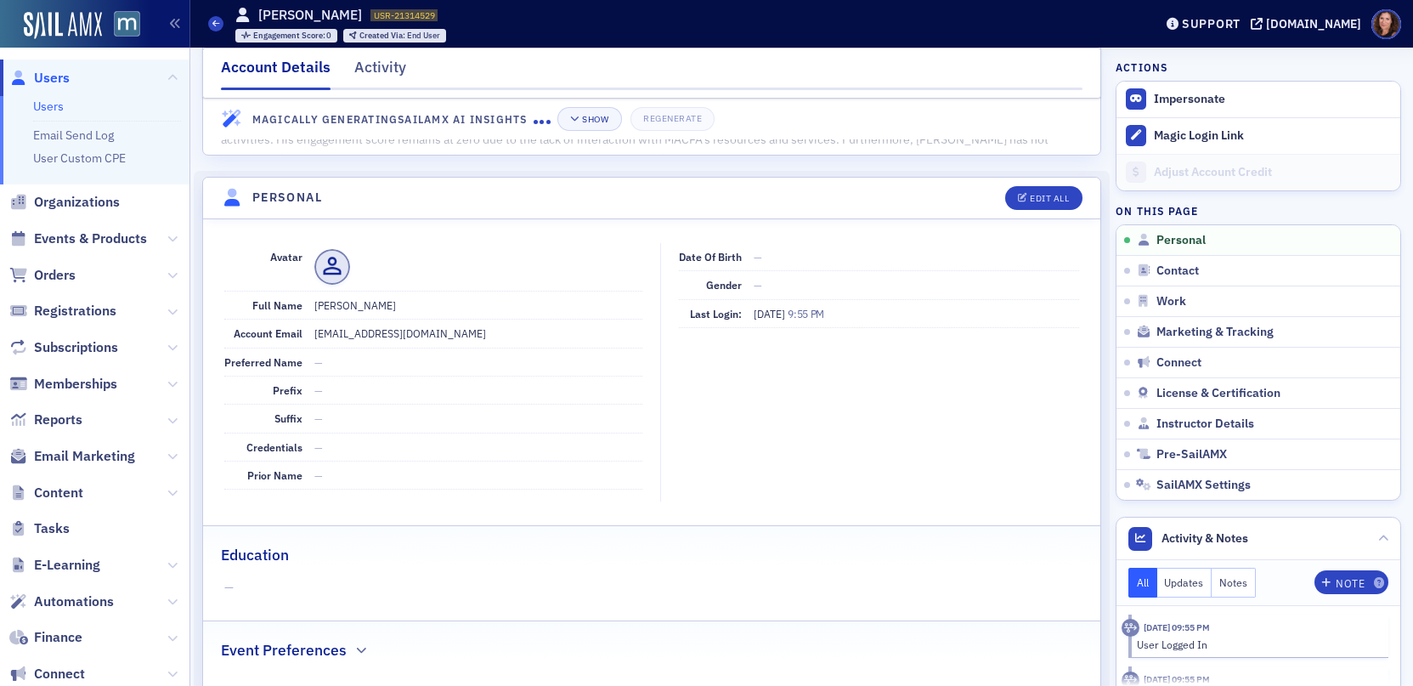
scroll to position [96, 0]
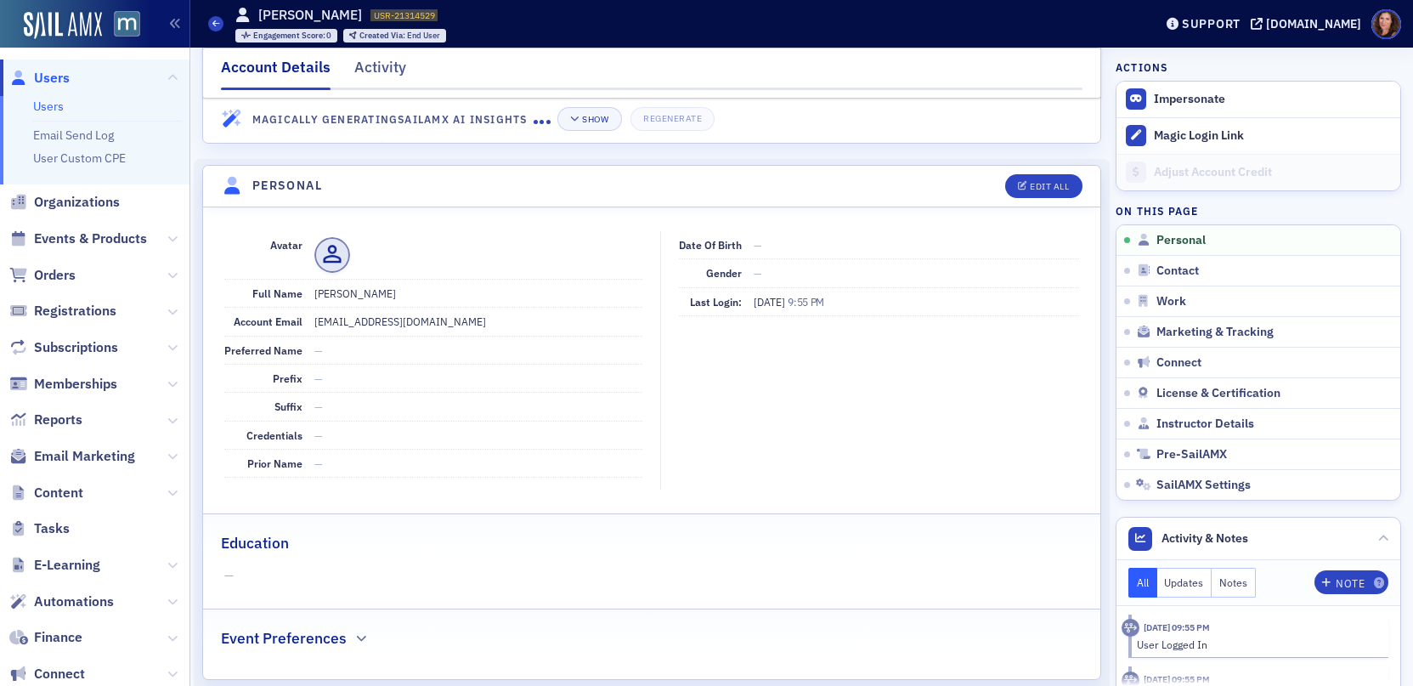
drag, startPoint x: 444, startPoint y: 350, endPoint x: 457, endPoint y: 349, distance: 12.8
click at [444, 350] on dd "—" at bounding box center [478, 349] width 329 height 27
click at [425, 354] on dd "—" at bounding box center [478, 349] width 329 height 27
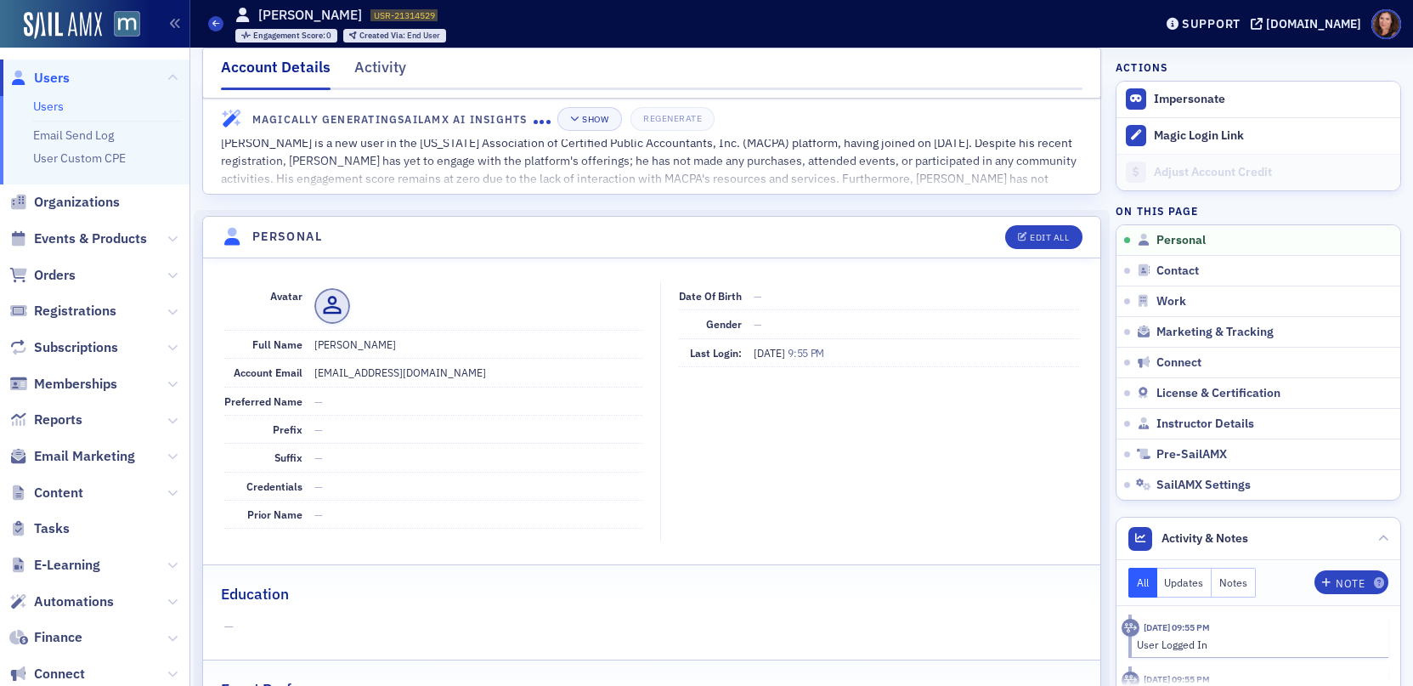
scroll to position [0, 0]
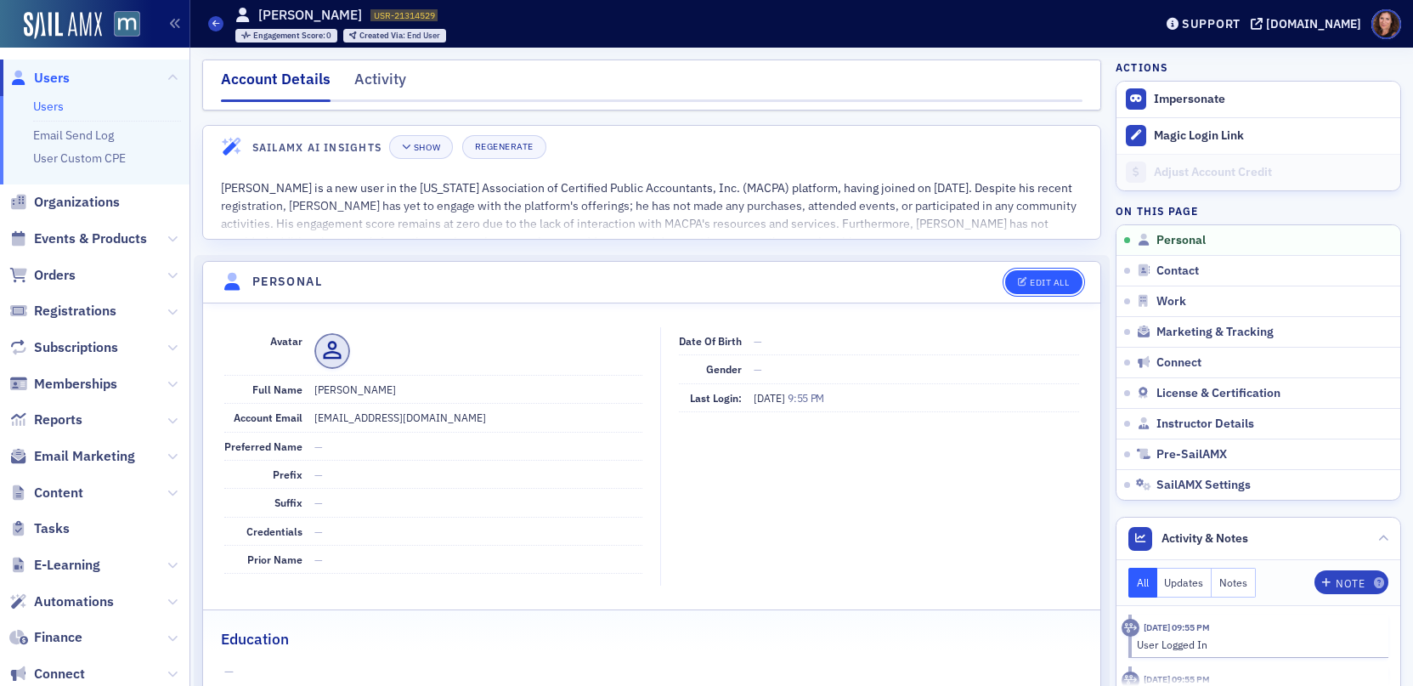
click at [1039, 280] on div "Edit All" at bounding box center [1049, 282] width 39 height 9
select select "US"
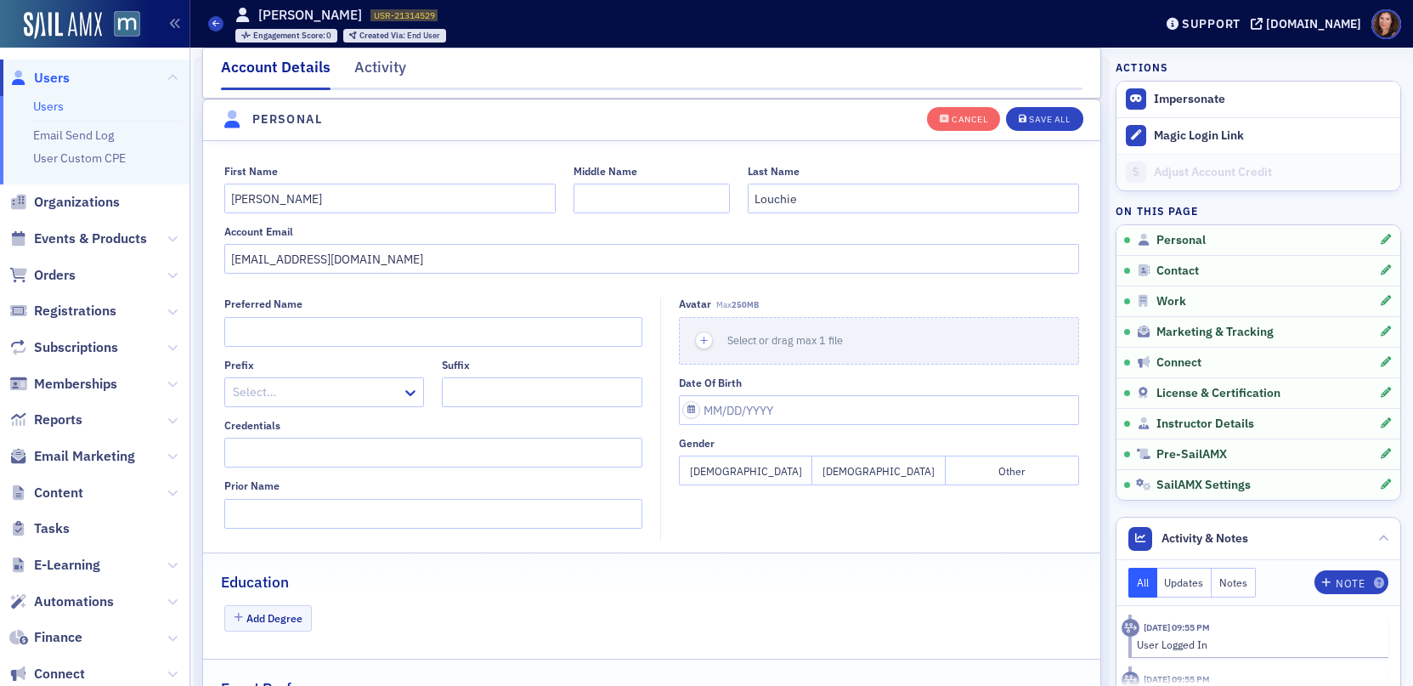
scroll to position [144, 0]
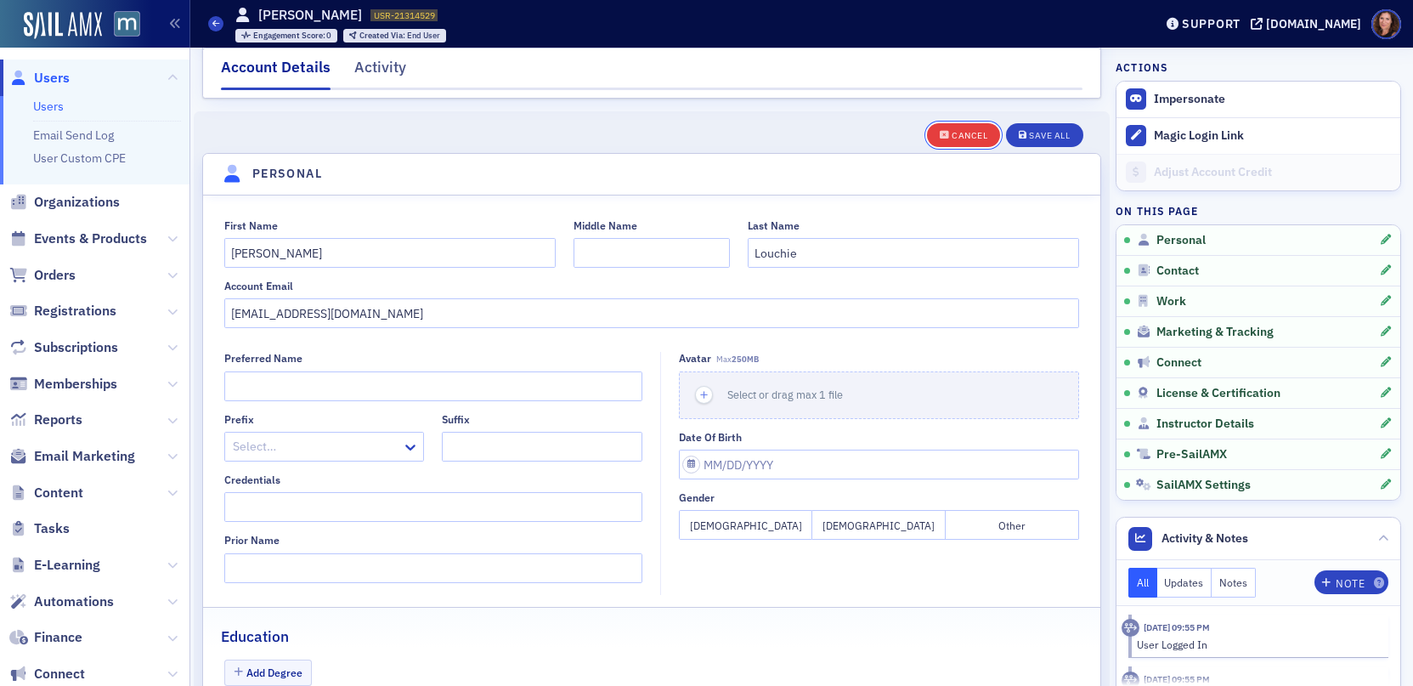
click at [959, 135] on div "Cancel" at bounding box center [970, 135] width 36 height 9
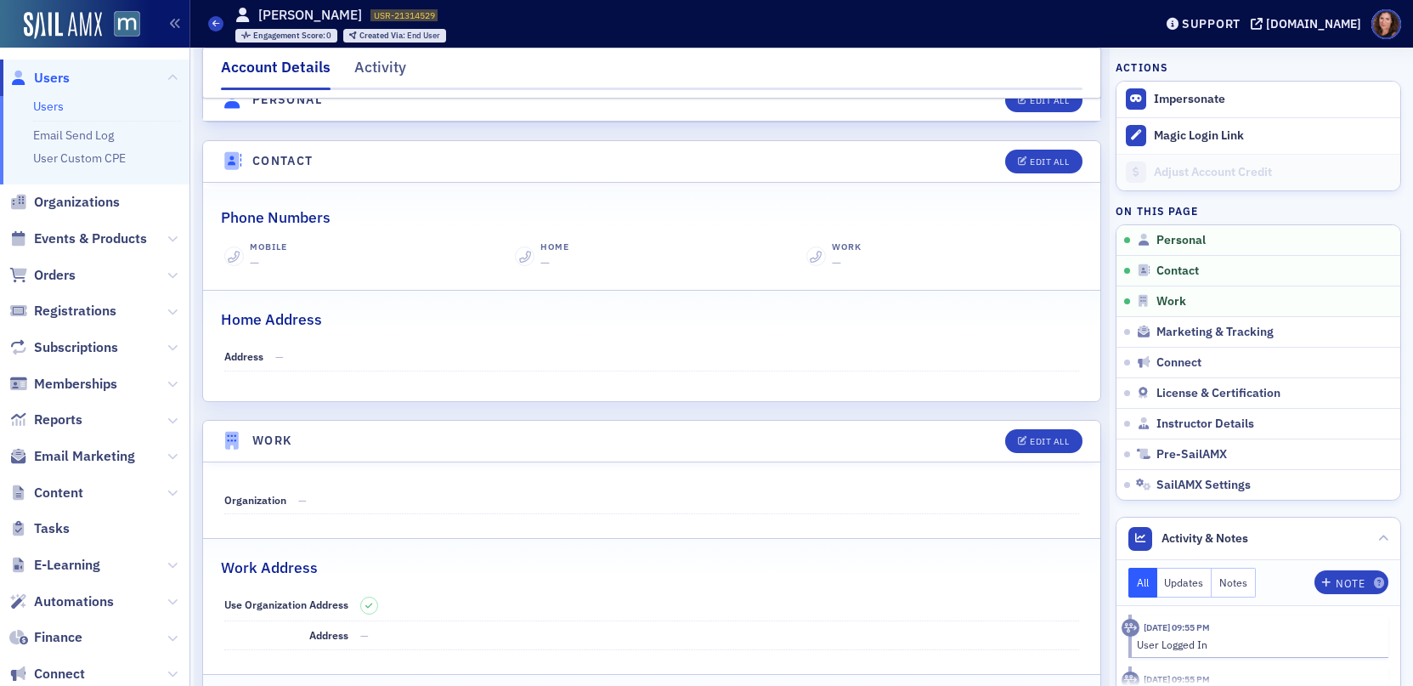
scroll to position [0, 0]
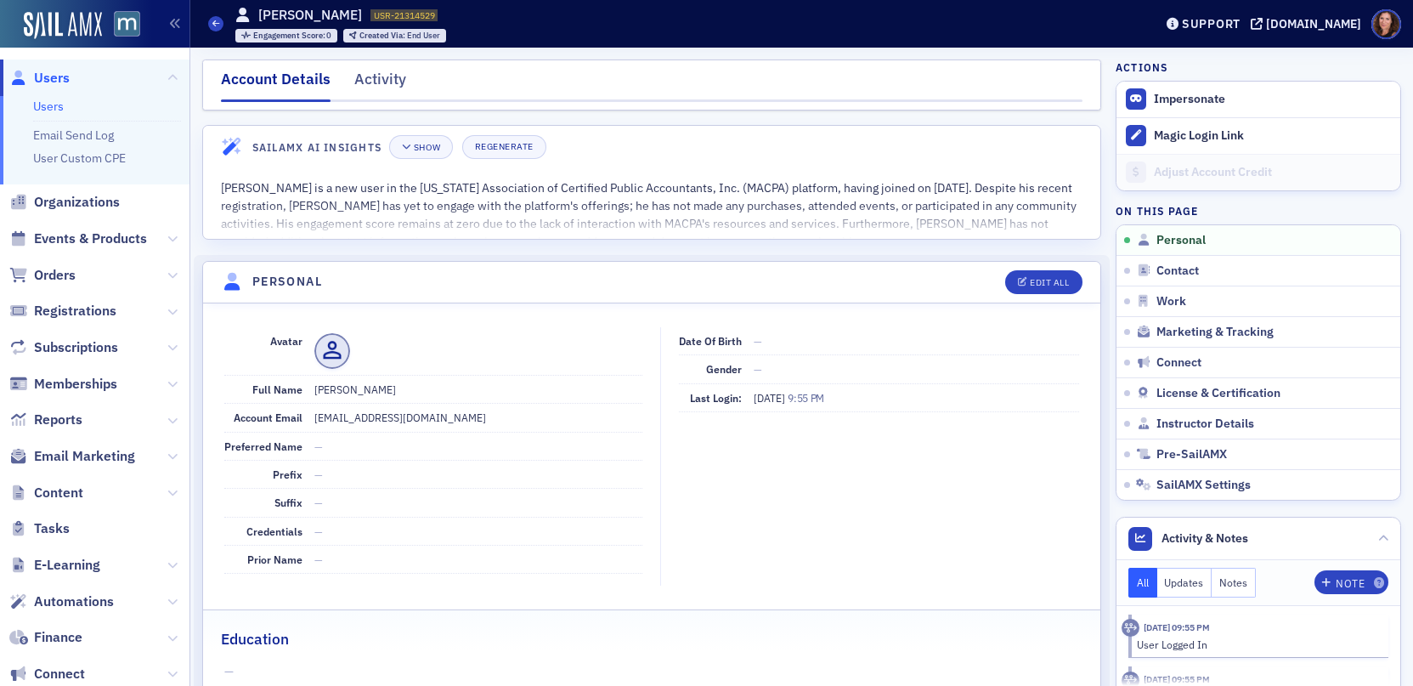
click at [42, 106] on link "Users" at bounding box center [48, 106] width 31 height 15
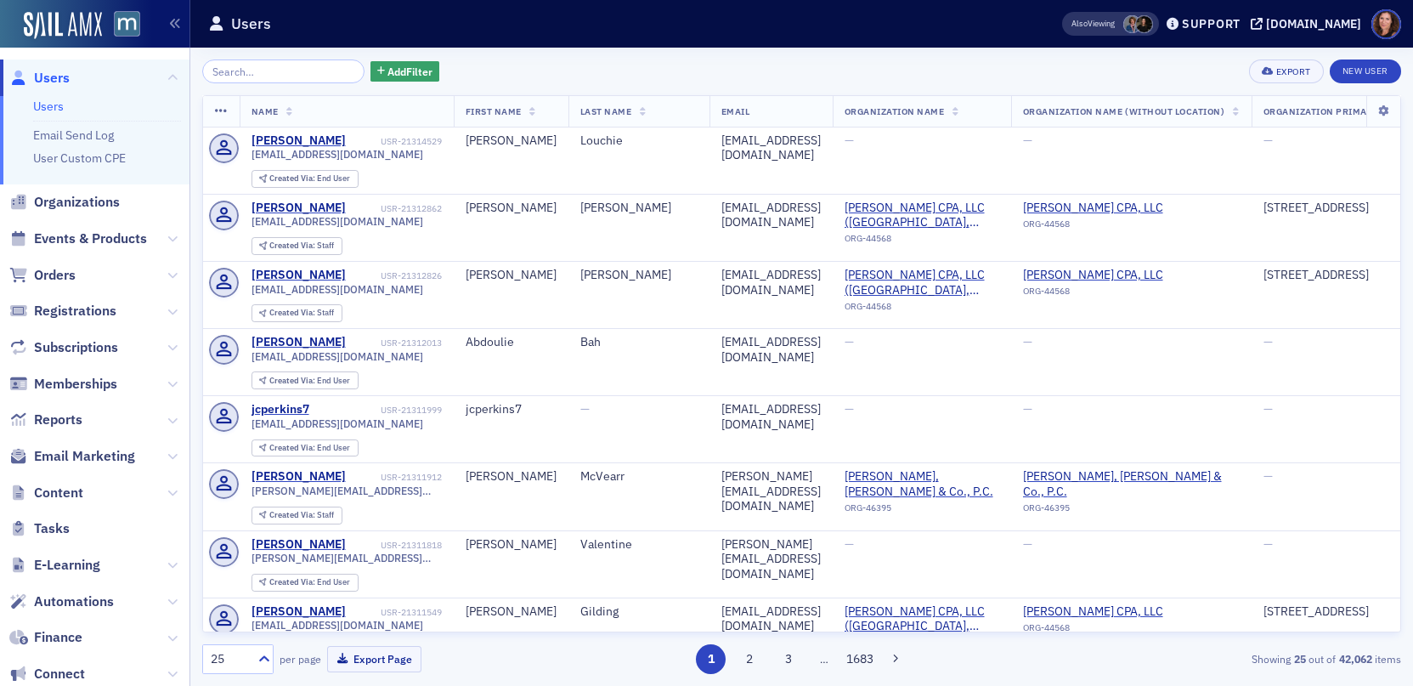
drag, startPoint x: 71, startPoint y: 244, endPoint x: 103, endPoint y: 215, distance: 42.7
click at [71, 244] on span "Events & Products" at bounding box center [90, 238] width 113 height 19
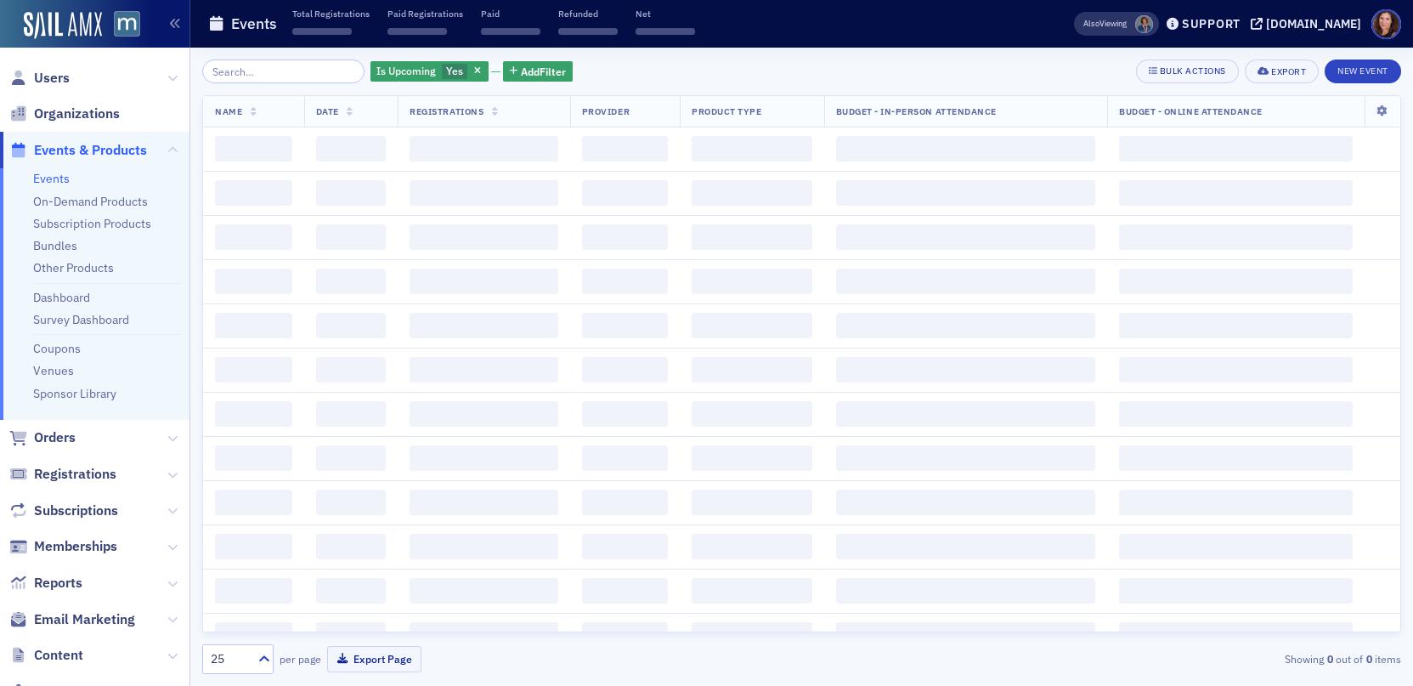
click at [280, 66] on input "search" at bounding box center [283, 71] width 162 height 24
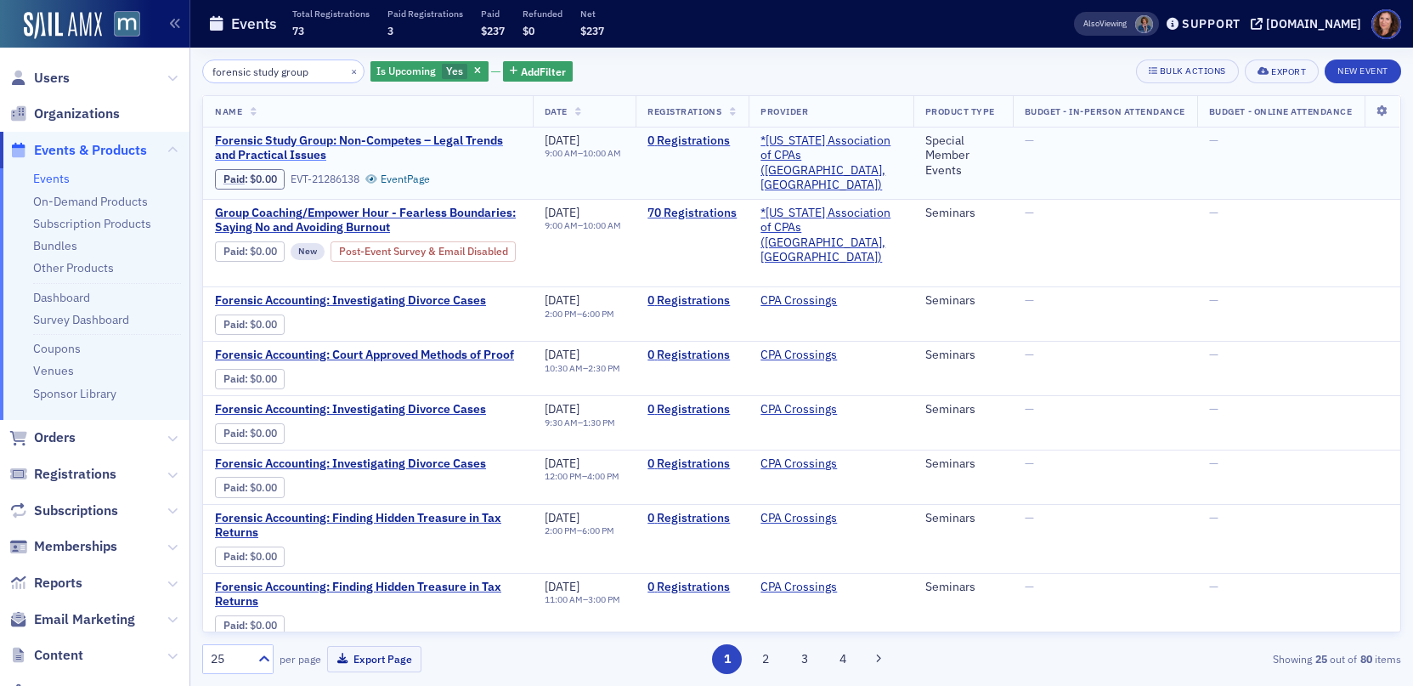
type input "forensic study group"
click at [313, 136] on span "Forensic Study Group: Non-Competes – Legal Trends and Practical Issues" at bounding box center [368, 148] width 306 height 30
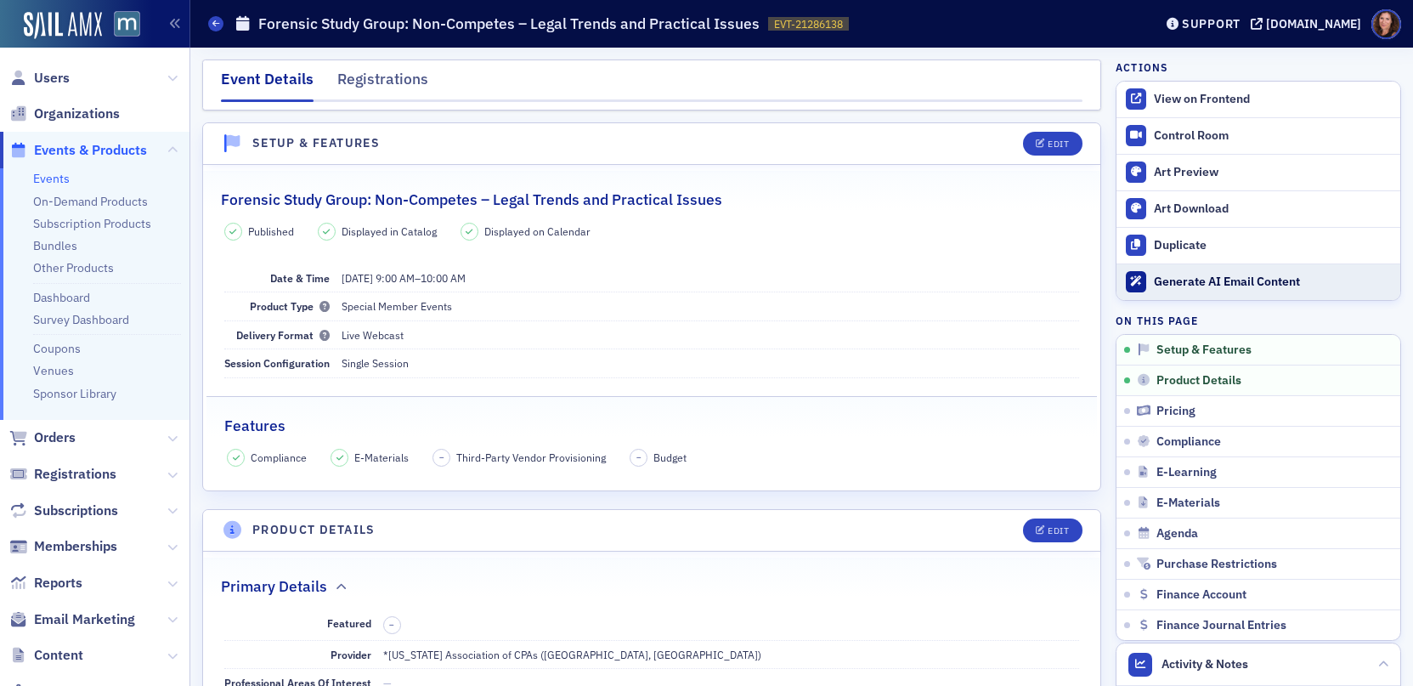
click at [1188, 282] on div "Generate AI Email Content" at bounding box center [1273, 281] width 238 height 15
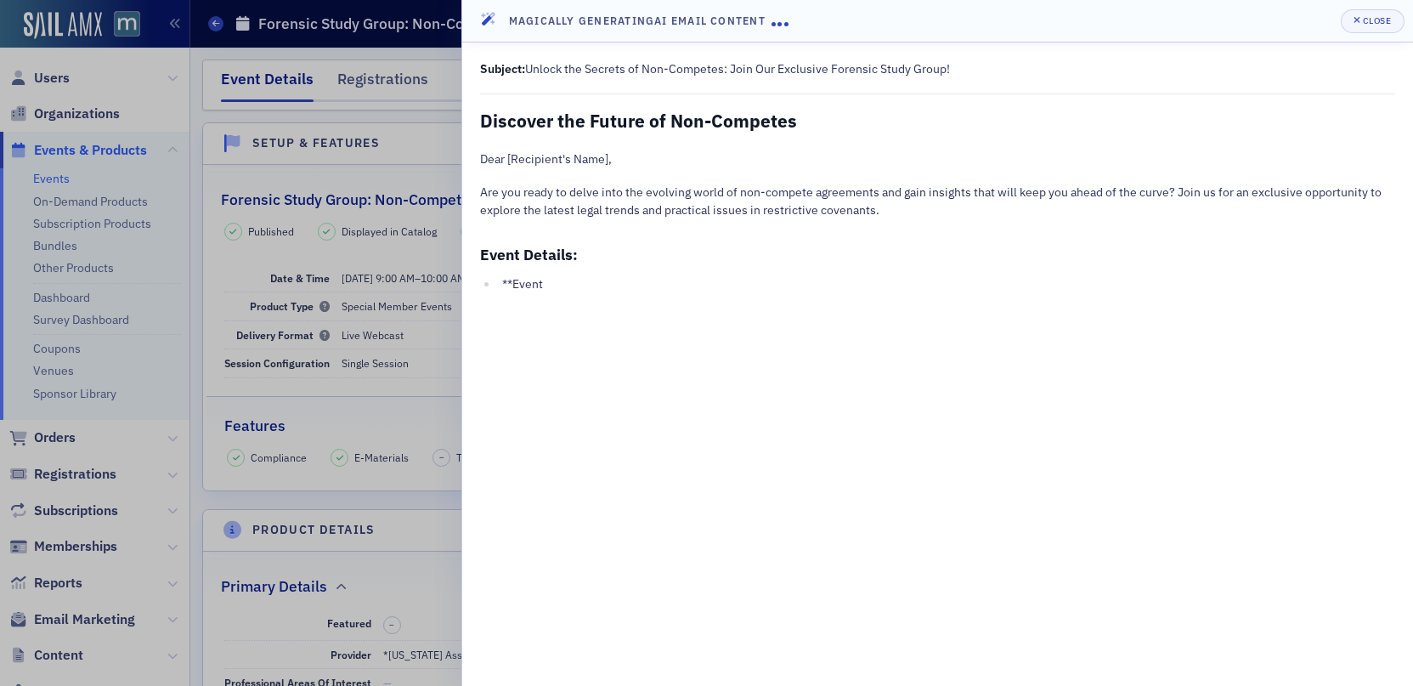
drag, startPoint x: 527, startPoint y: 67, endPoint x: 1005, endPoint y: 71, distance: 478.3
click at [1005, 71] on p "Subject: Unlock the Secrets of Non-Competes: Join Our Exclusive Forensic Study …" at bounding box center [937, 69] width 915 height 18
copy p "Unlock the Secrets of Non-Competes: Join Our Exclusive Forensic Study Group!"
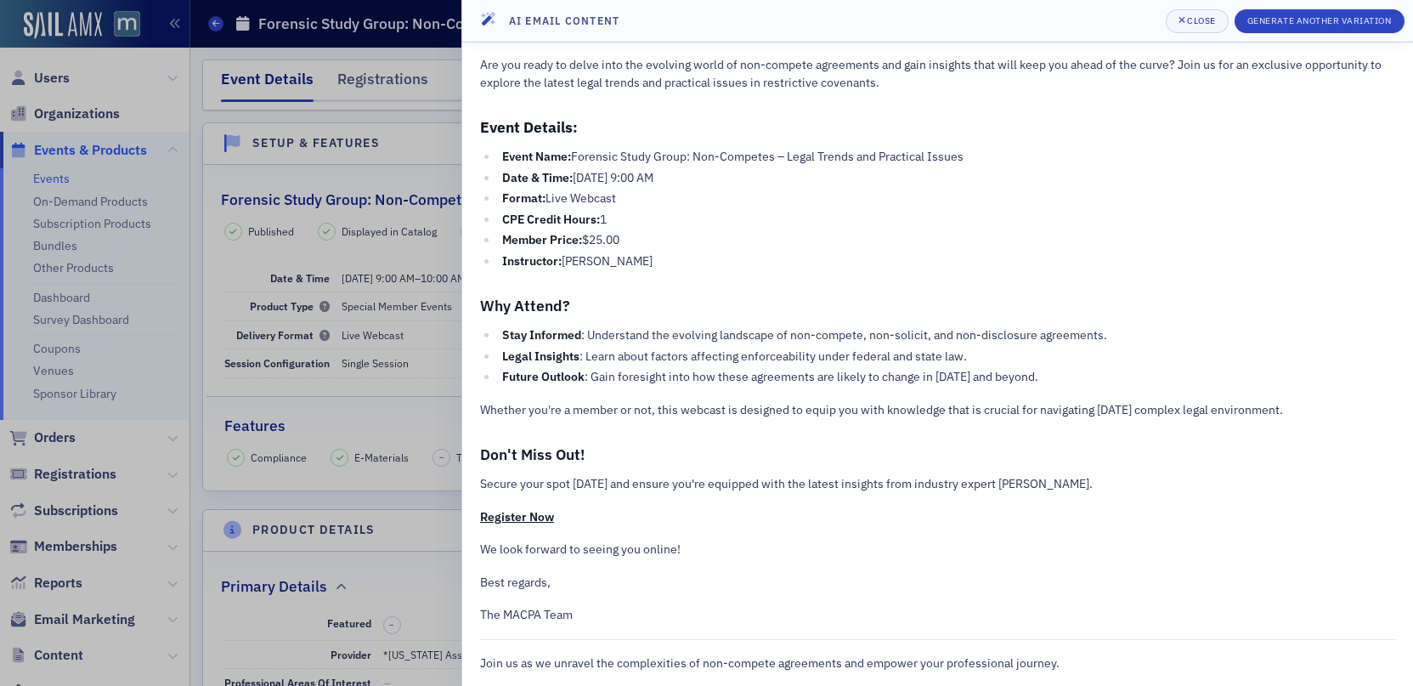
scroll to position [132, 0]
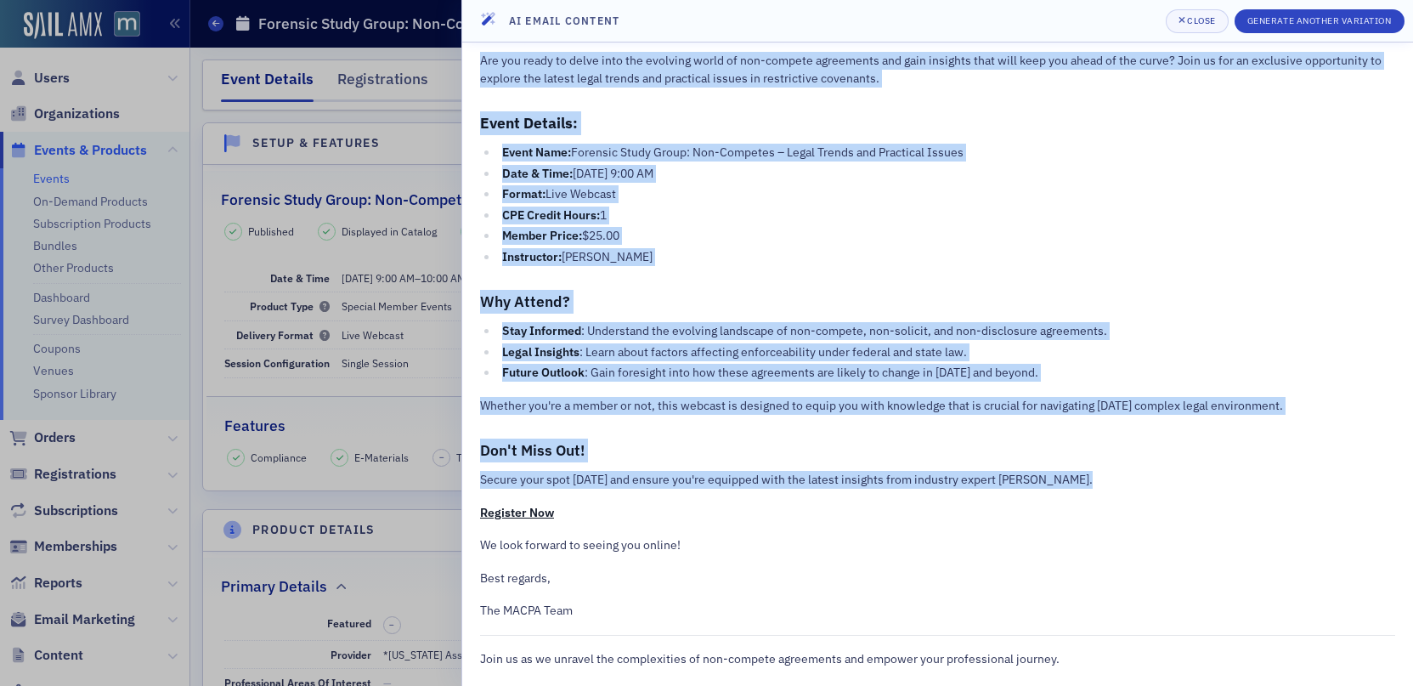
drag, startPoint x: 481, startPoint y: 61, endPoint x: 1164, endPoint y: 494, distance: 808.4
click at [1166, 494] on div "Subject: Unlock the Secrets of Non-Competes: Join Our Exclusive Forensic Study …" at bounding box center [937, 298] width 915 height 739
copy div "Lor ips dolor si ametc adip eli seddoeiu tempo in utl-etdolor magnaaliqu eni ad…"
click at [1193, 198] on li "Format: Live Webcast" at bounding box center [946, 194] width 897 height 18
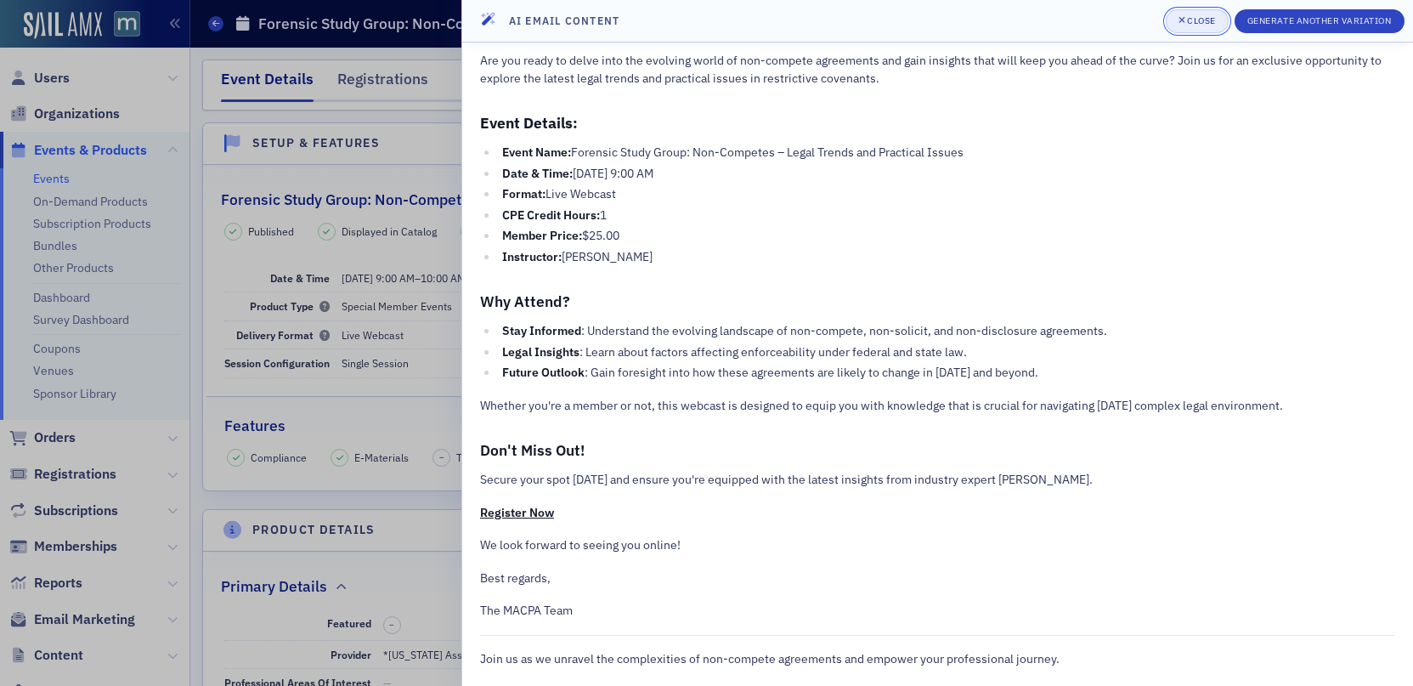
click at [1206, 19] on div "Close" at bounding box center [1201, 20] width 29 height 9
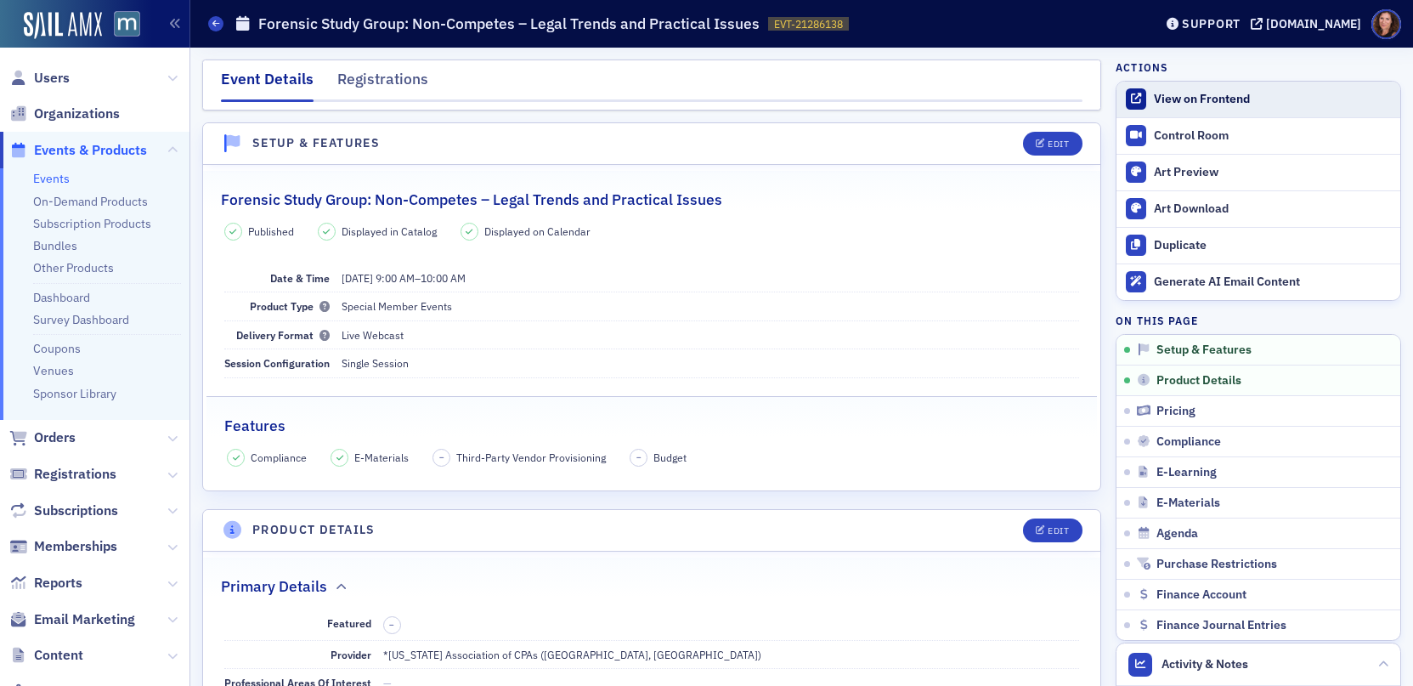
click at [1196, 93] on div "View on Frontend" at bounding box center [1273, 99] width 238 height 15
